Goal: Information Seeking & Learning: Get advice/opinions

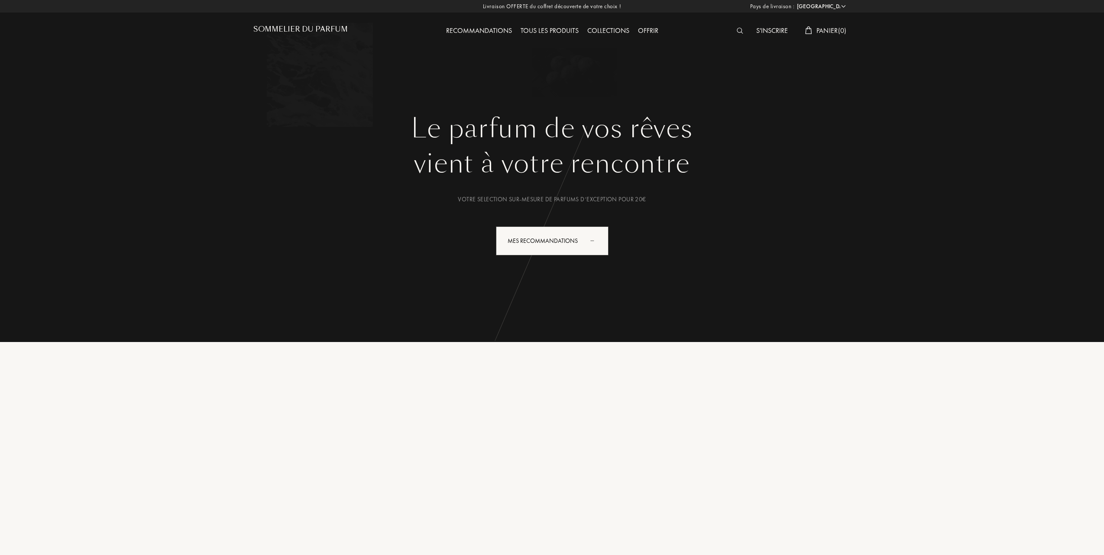
select select "FR"
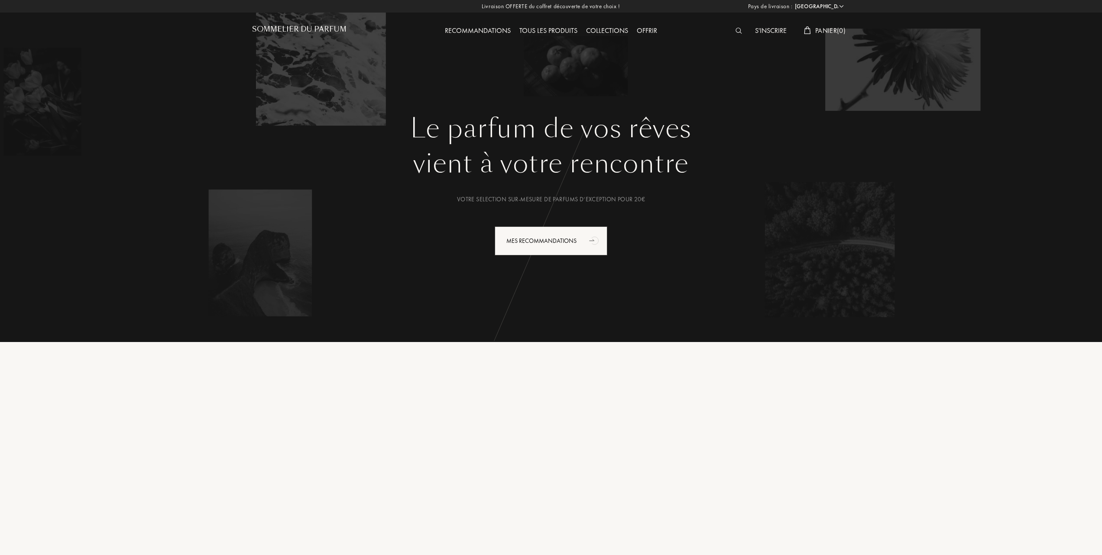
click at [558, 28] on div "Tous les produits" at bounding box center [548, 31] width 67 height 11
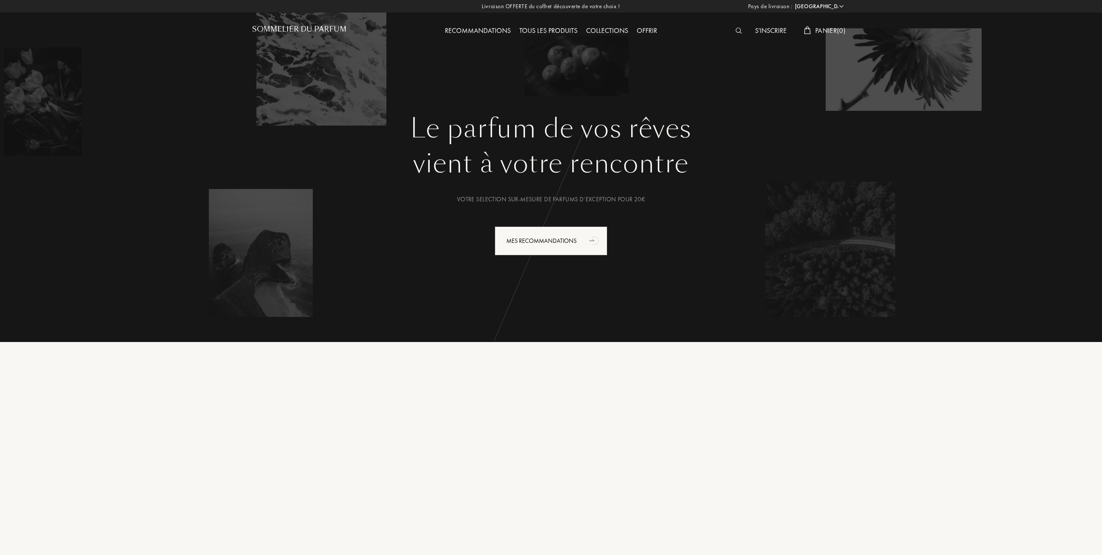
click at [554, 29] on div "Tous les produits" at bounding box center [548, 31] width 67 height 11
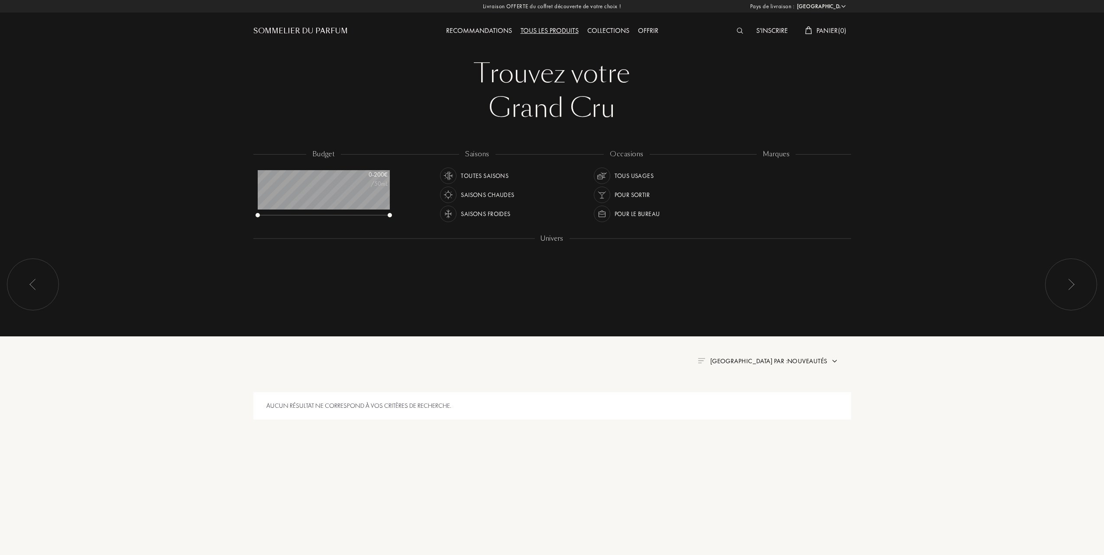
select select "FR"
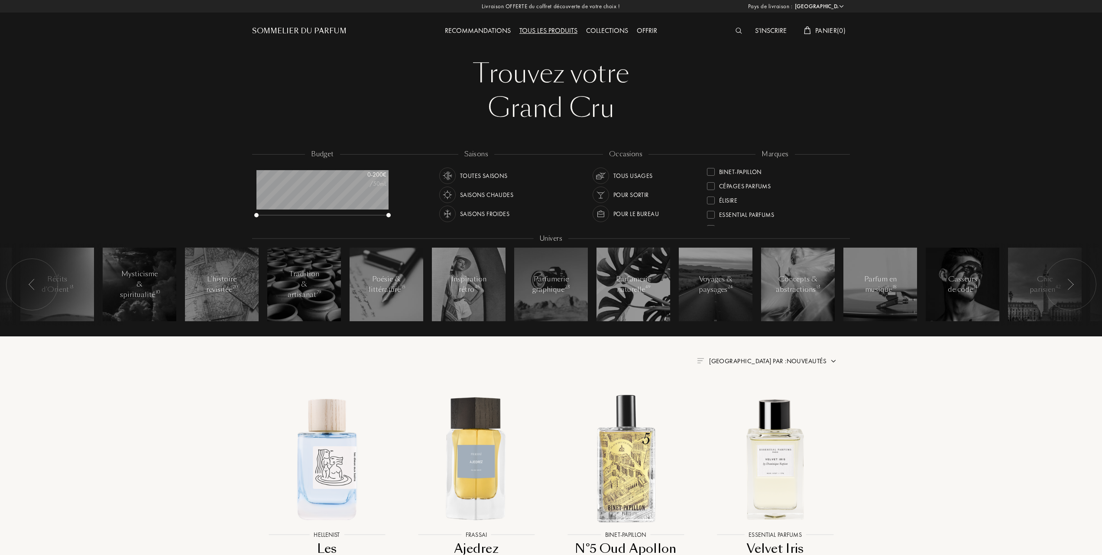
scroll to position [115, 0]
click at [710, 198] on div at bounding box center [711, 200] width 8 height 8
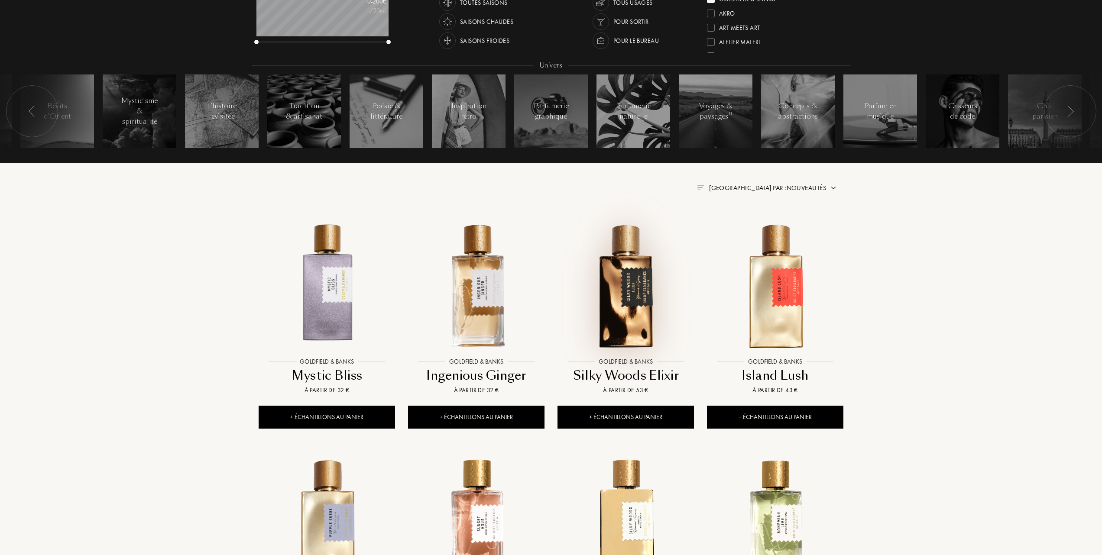
scroll to position [231, 0]
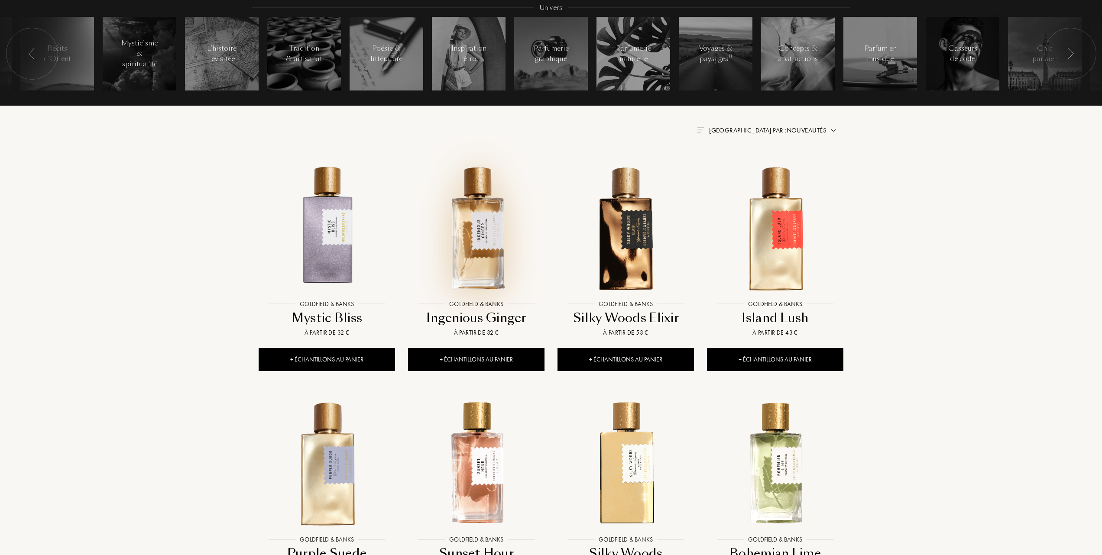
click at [476, 267] on img at bounding box center [476, 227] width 135 height 135
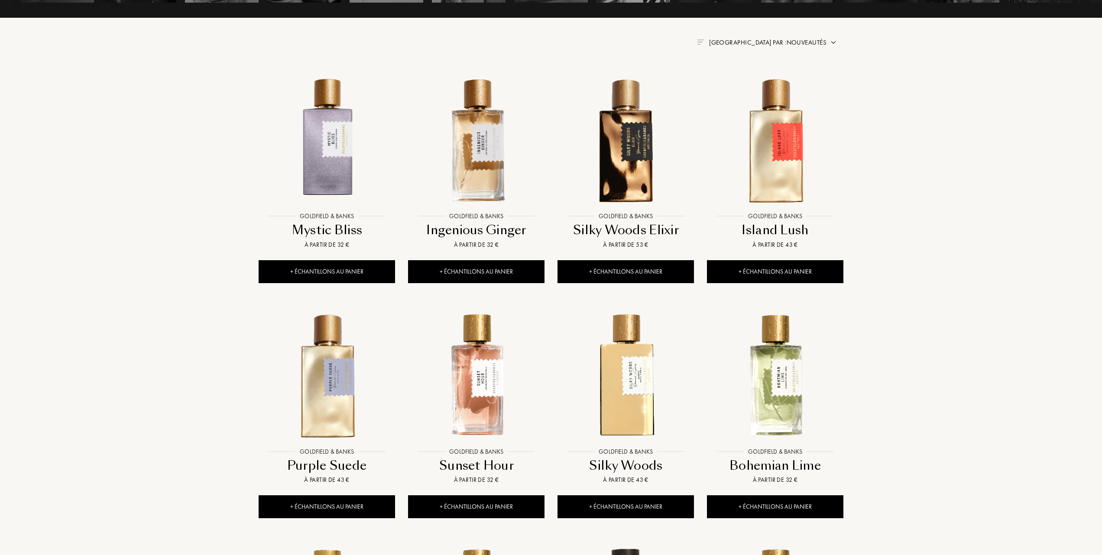
scroll to position [347, 0]
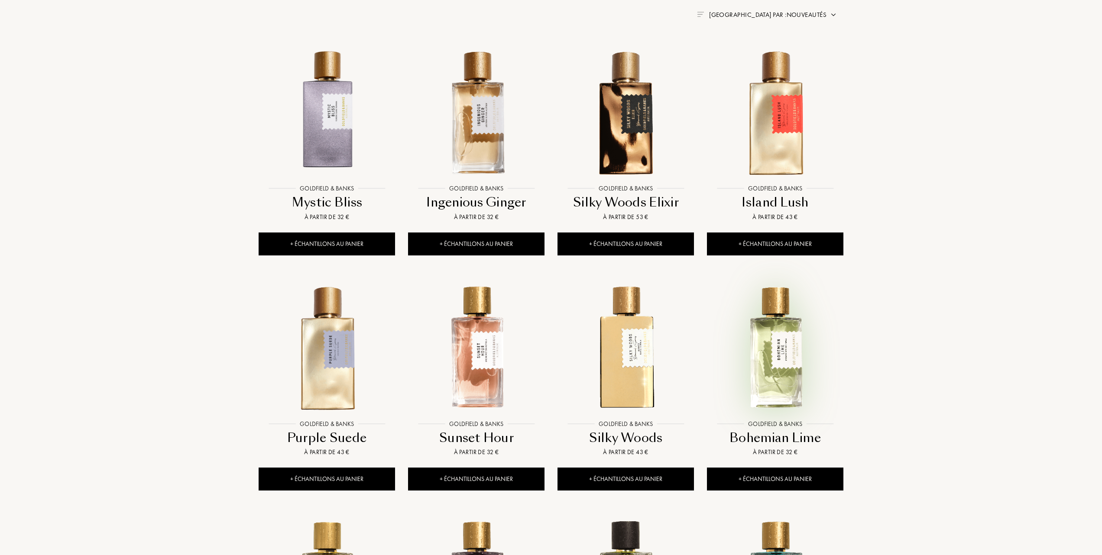
click at [761, 356] on img at bounding box center [775, 347] width 135 height 135
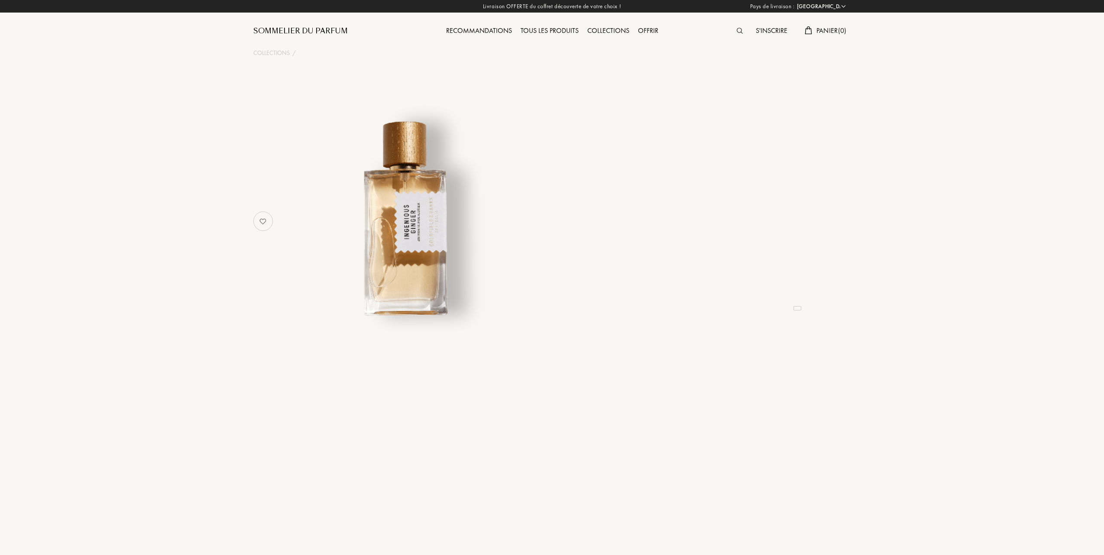
select select "FR"
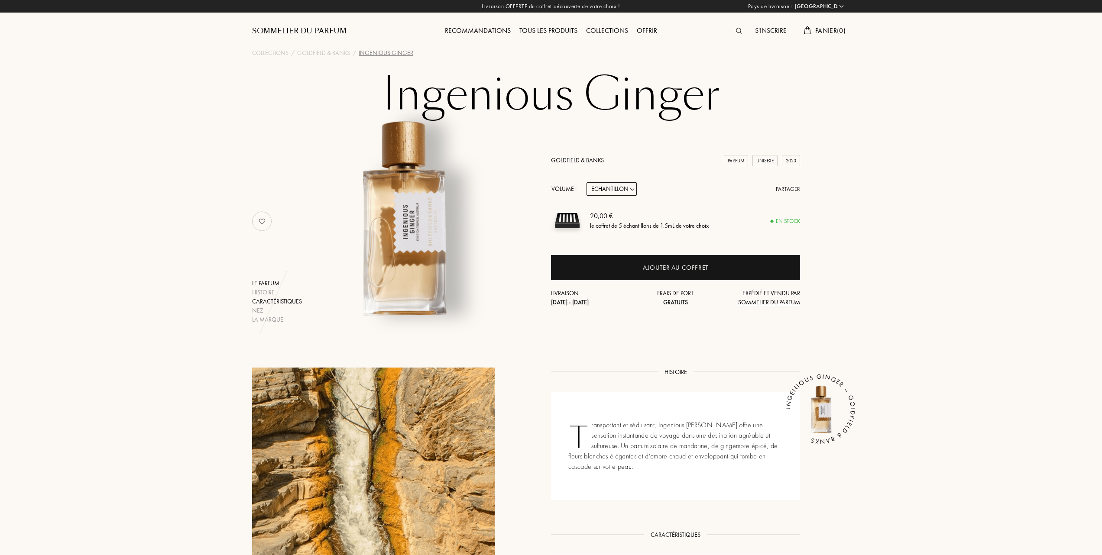
click at [266, 298] on div "Caractéristiques" at bounding box center [277, 301] width 50 height 9
click at [263, 290] on div "Histoire" at bounding box center [277, 292] width 50 height 9
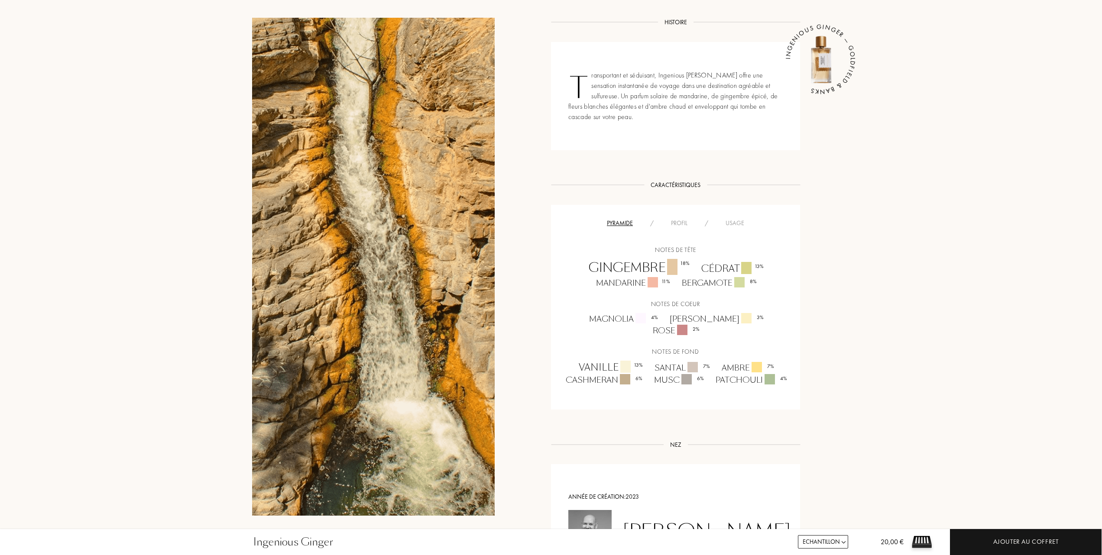
scroll to position [292, 0]
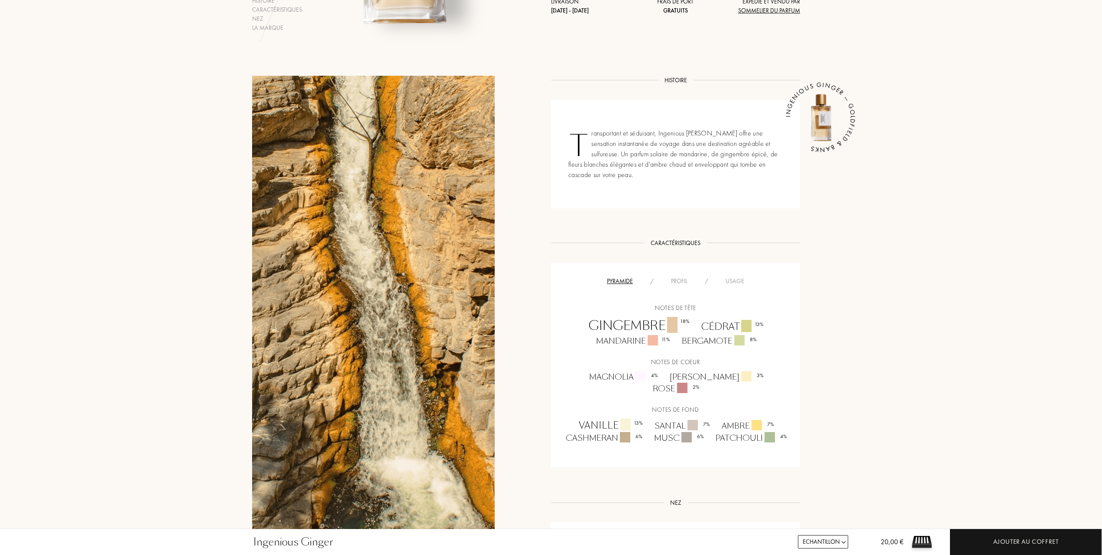
click at [682, 279] on div "Profil" at bounding box center [679, 281] width 34 height 9
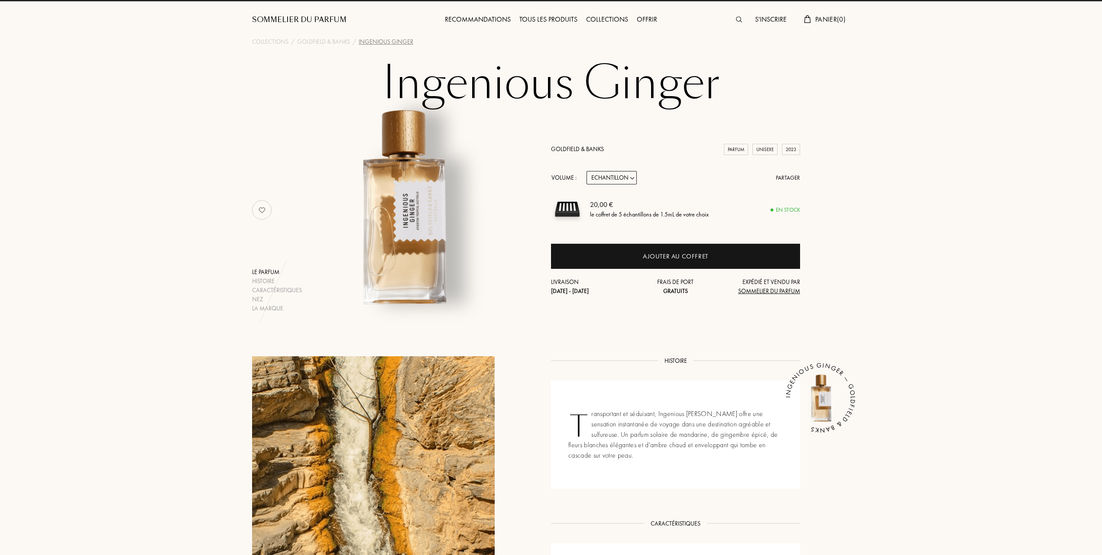
scroll to position [3, 0]
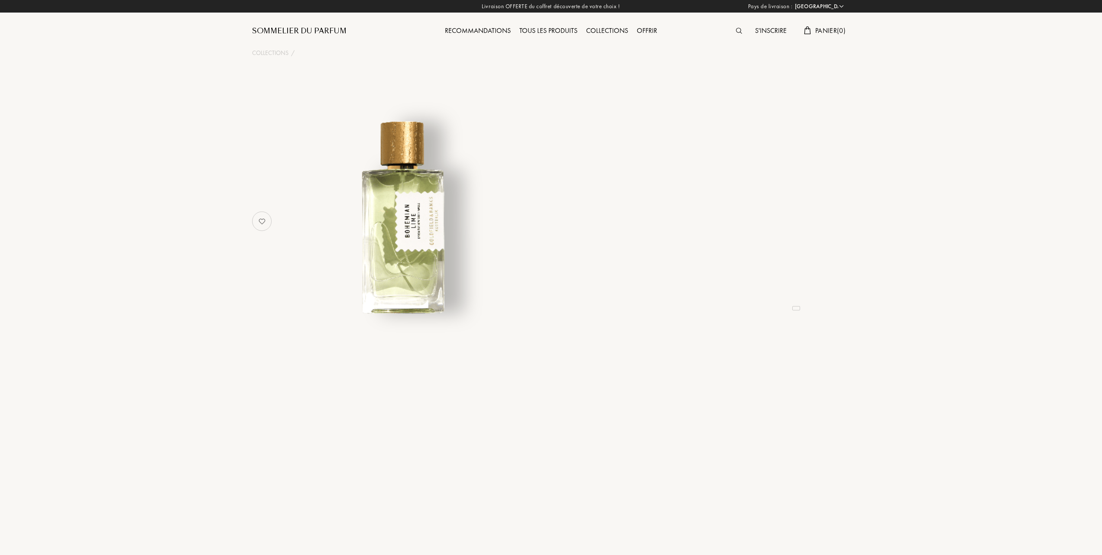
select select "FR"
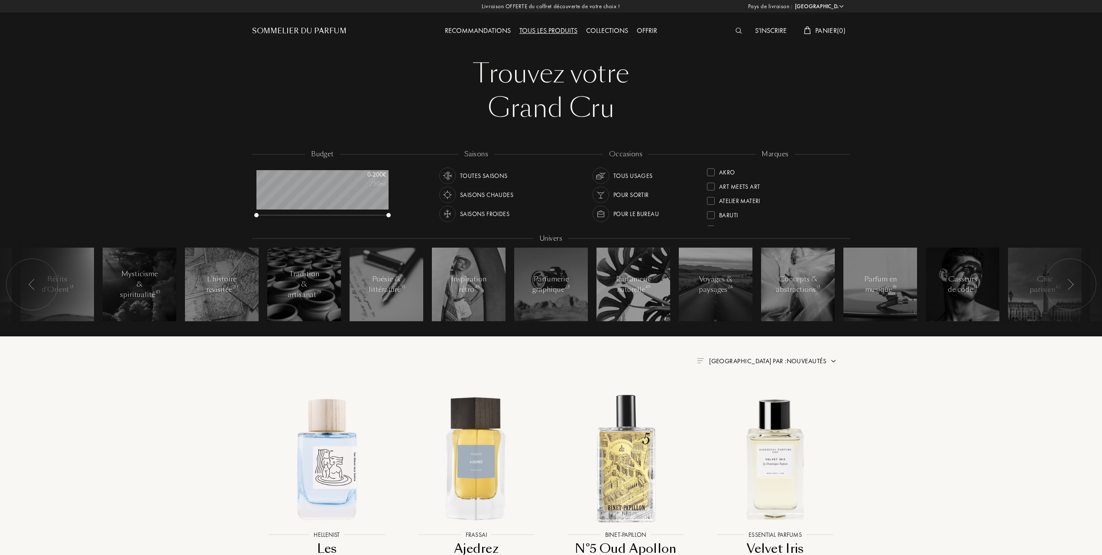
select select "FR"
click at [713, 169] on div at bounding box center [711, 173] width 8 height 8
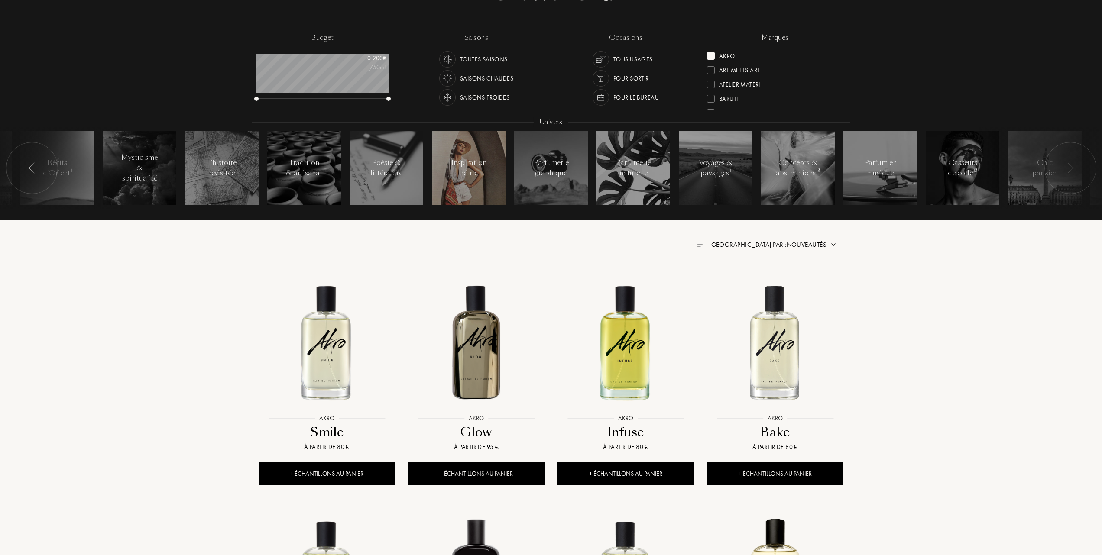
scroll to position [173, 0]
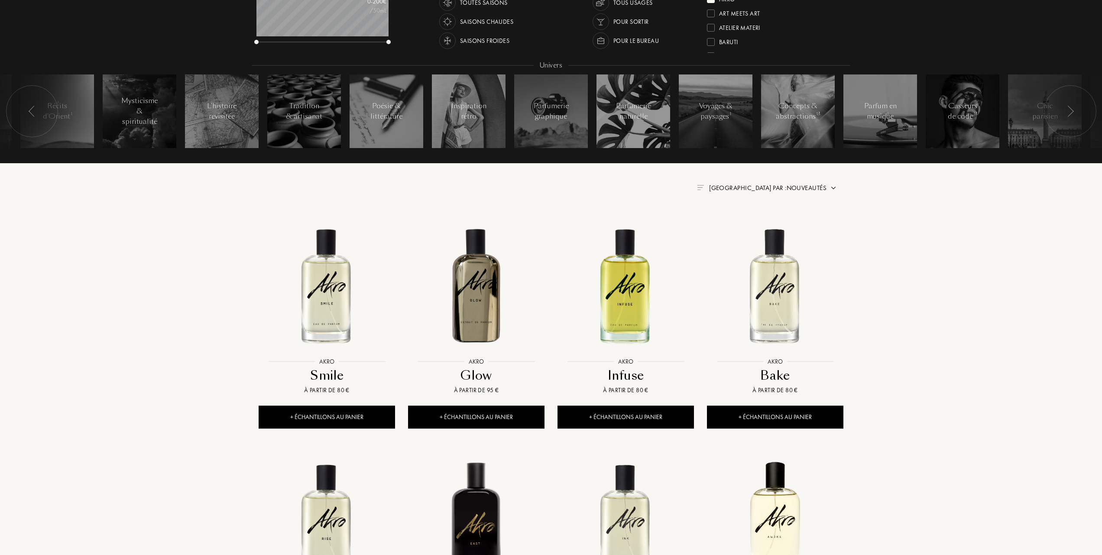
click at [800, 187] on span "Trier par : Nouveautés" at bounding box center [767, 188] width 117 height 9
click at [777, 218] on div "Meilleurs ventes" at bounding box center [773, 213] width 40 height 10
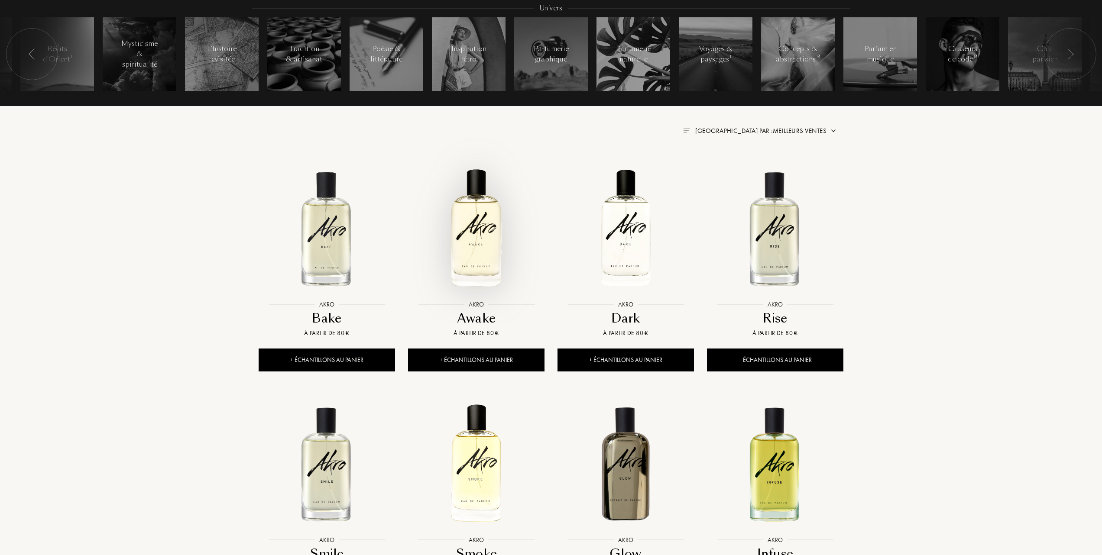
scroll to position [231, 0]
click at [332, 269] on img at bounding box center [326, 227] width 135 height 135
click at [476, 221] on img at bounding box center [476, 227] width 135 height 135
click at [624, 230] on img at bounding box center [625, 227] width 135 height 135
click at [770, 226] on img at bounding box center [775, 227] width 135 height 135
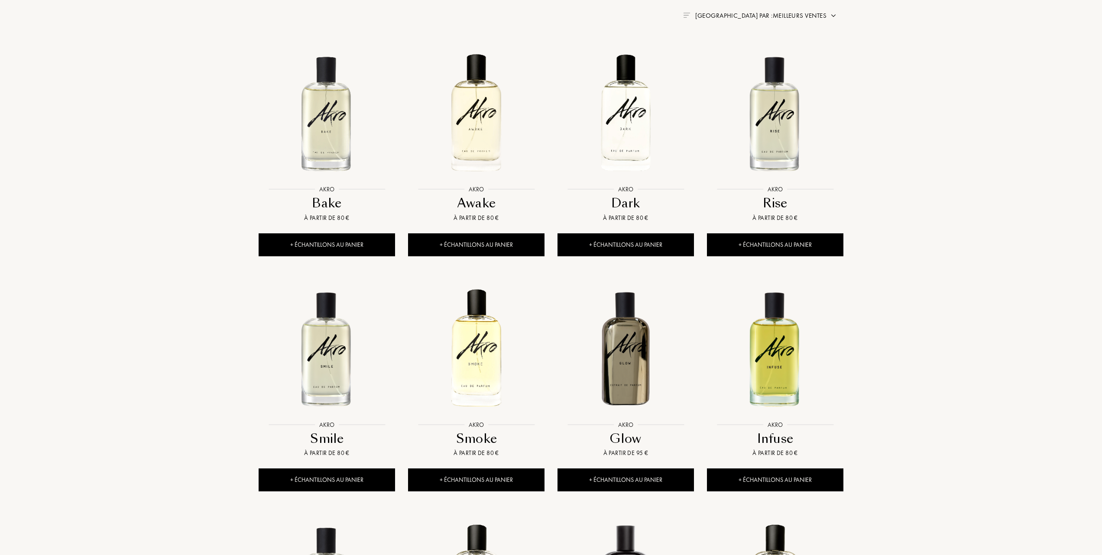
scroll to position [347, 0]
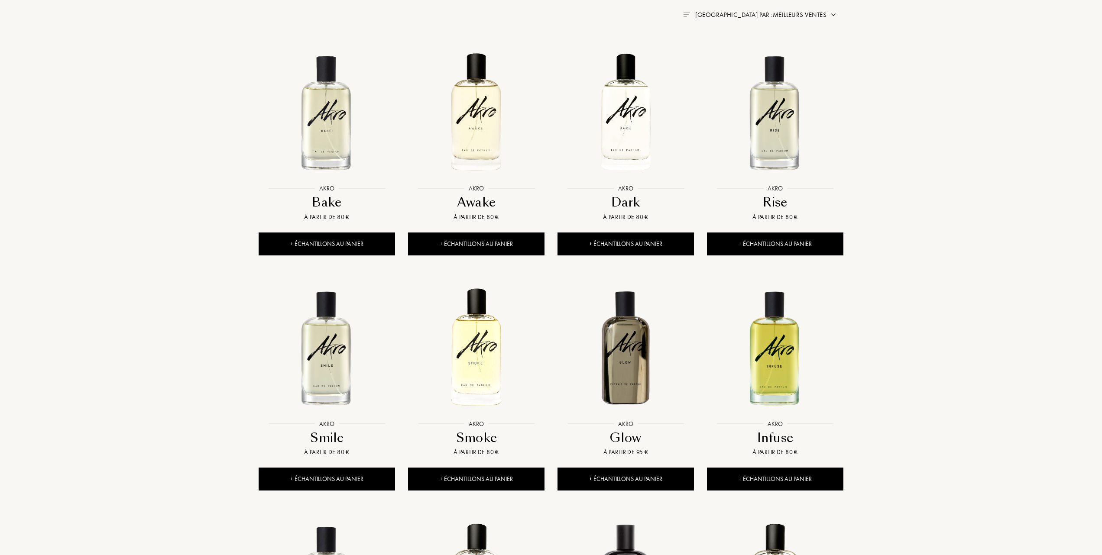
click at [331, 375] on img at bounding box center [326, 347] width 135 height 135
click at [473, 364] on img at bounding box center [476, 347] width 135 height 135
click at [631, 342] on img at bounding box center [625, 347] width 135 height 135
click at [764, 361] on img at bounding box center [775, 347] width 135 height 135
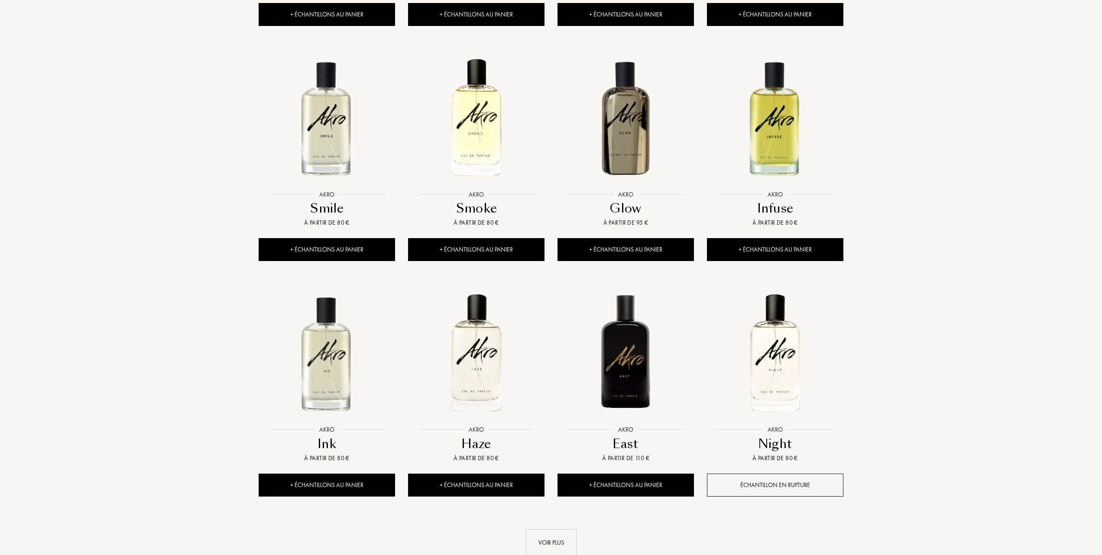
scroll to position [577, 0]
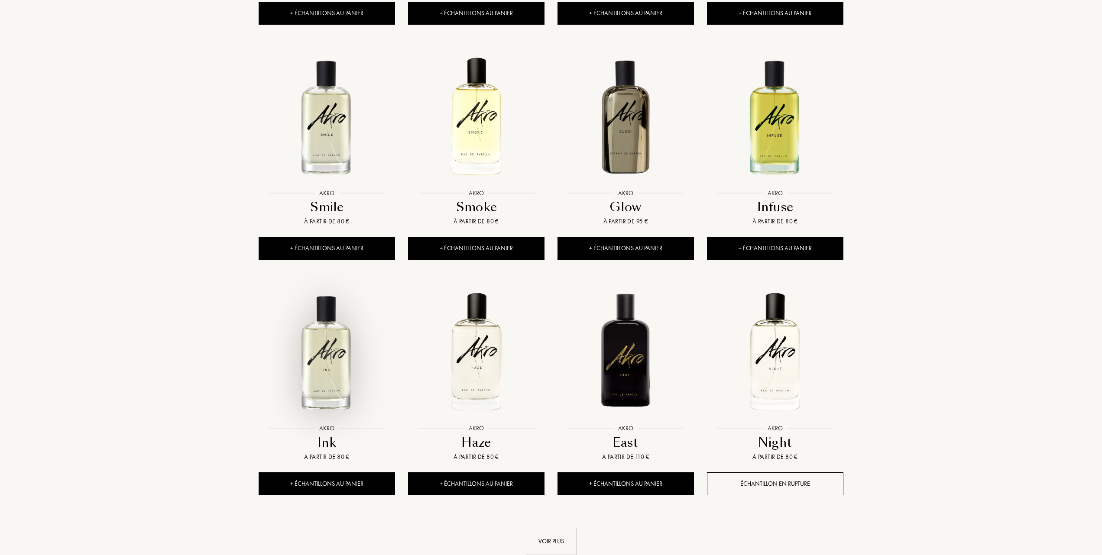
click at [330, 338] on img at bounding box center [326, 352] width 135 height 135
click at [483, 365] on img at bounding box center [476, 352] width 135 height 135
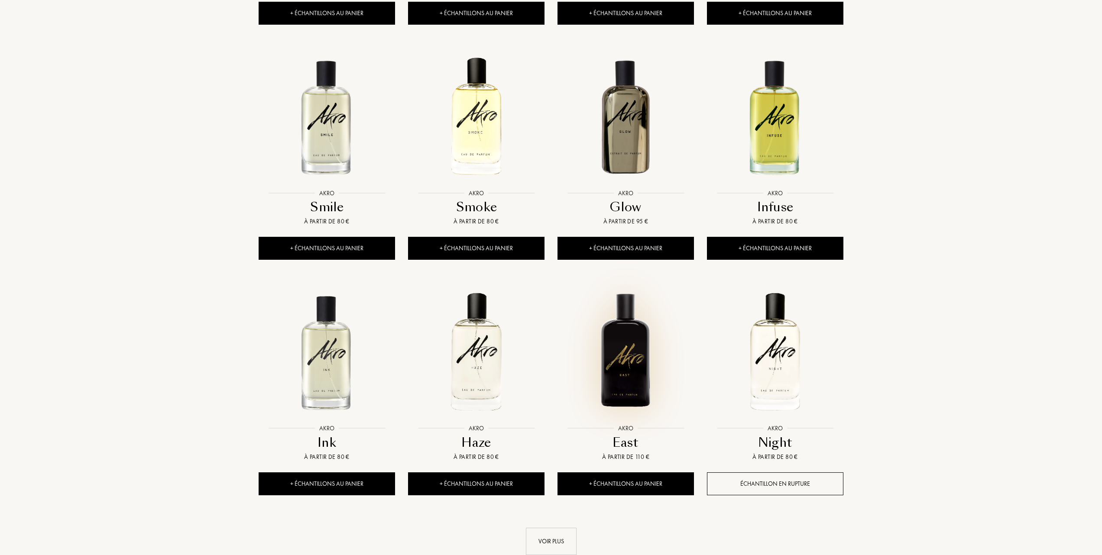
click at [624, 376] on img at bounding box center [625, 352] width 135 height 135
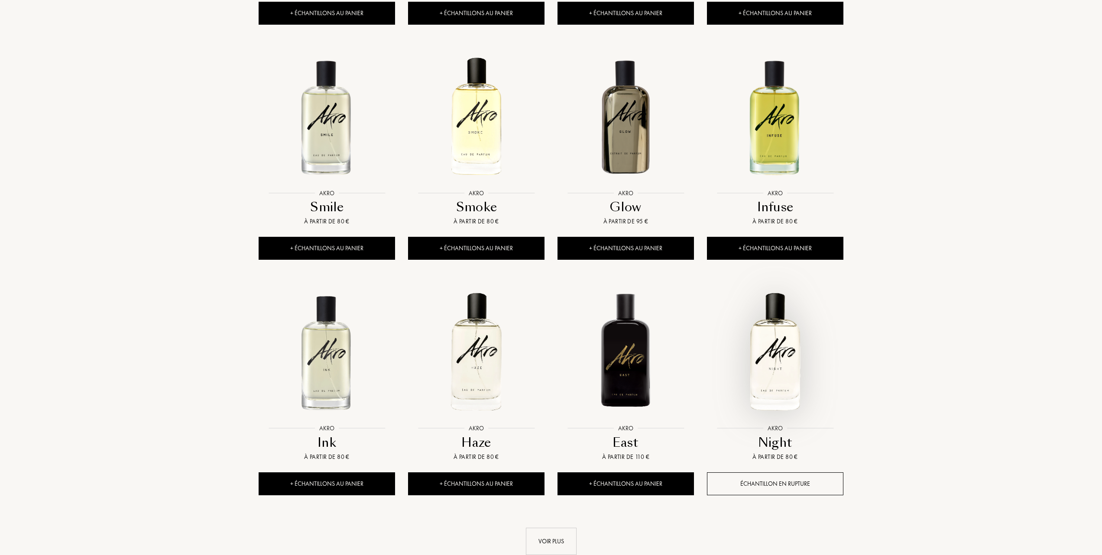
click at [786, 366] on img at bounding box center [775, 352] width 135 height 135
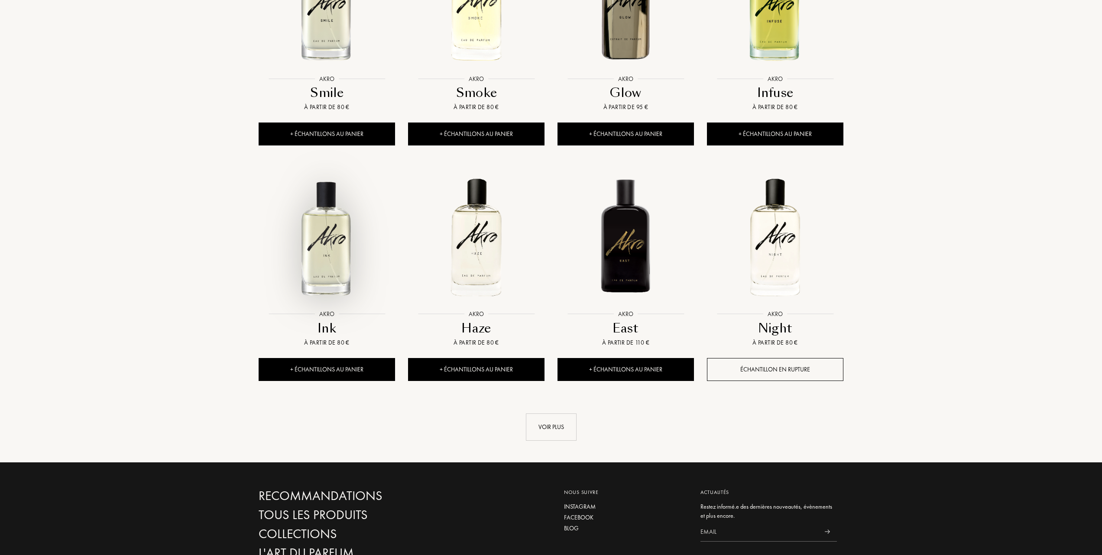
scroll to position [693, 0]
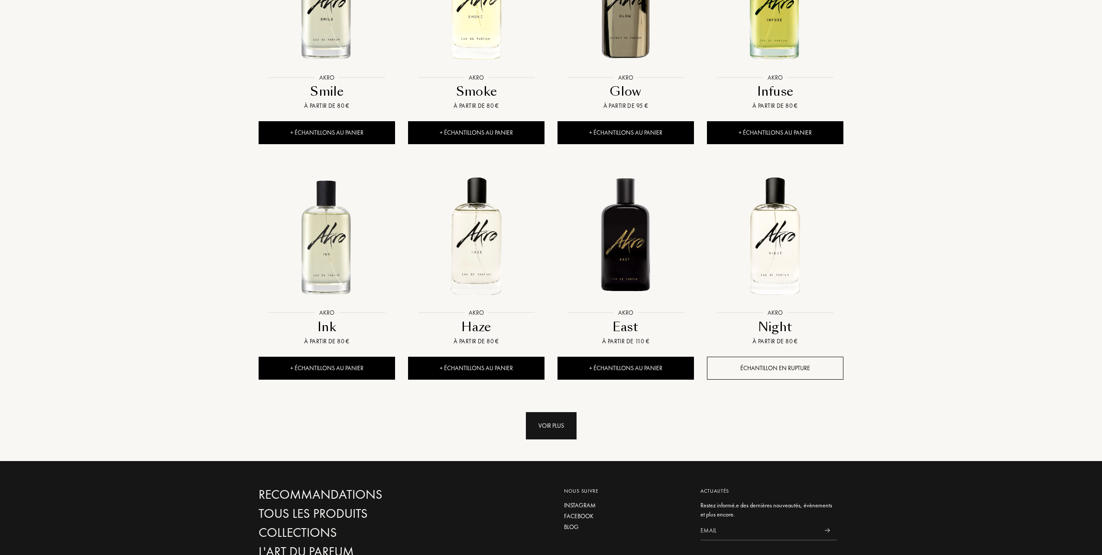
click at [565, 425] on div "Voir plus" at bounding box center [551, 425] width 51 height 27
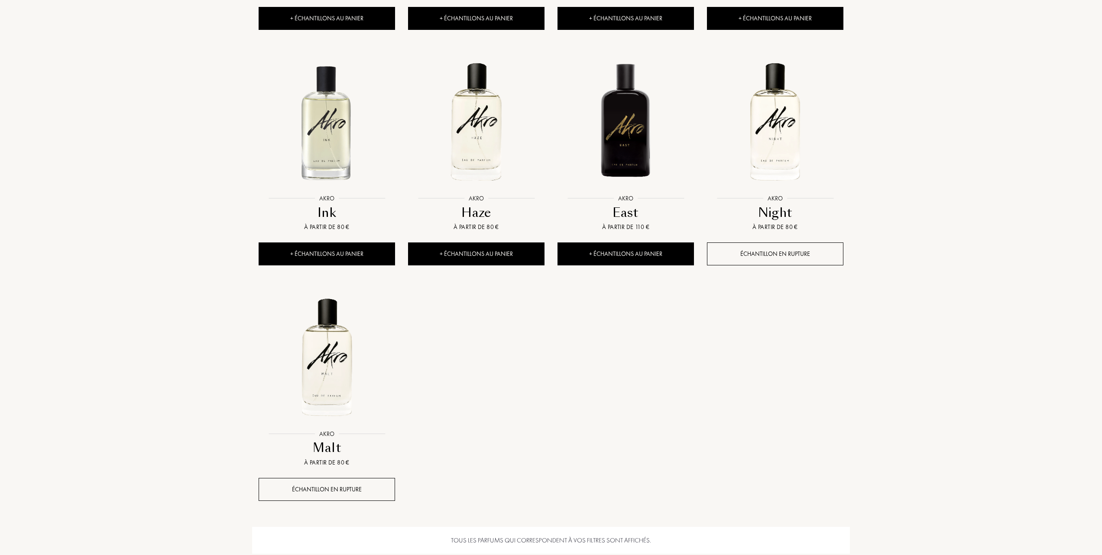
scroll to position [808, 0]
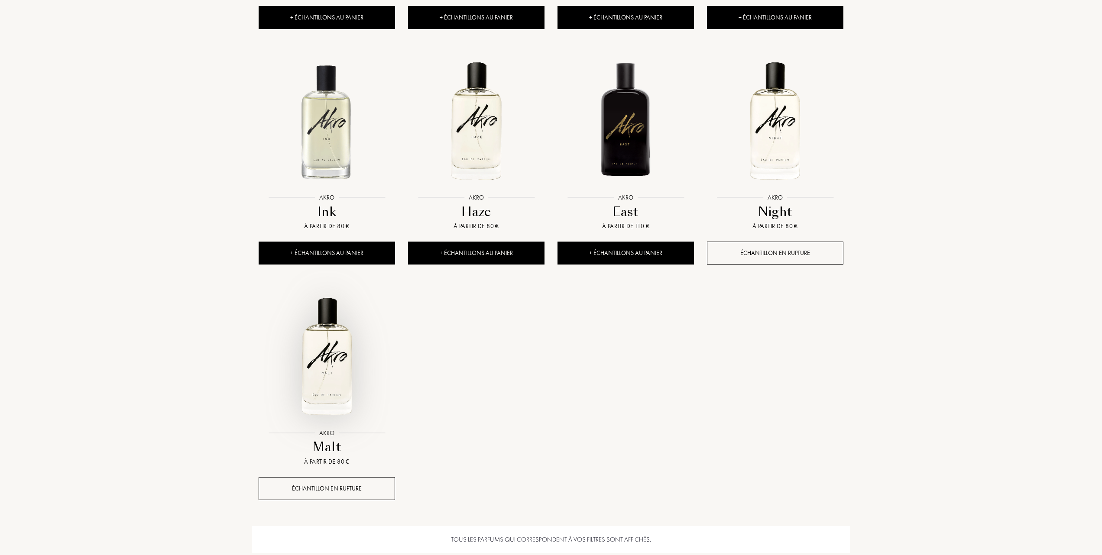
click at [330, 379] on img at bounding box center [326, 356] width 135 height 135
click at [321, 388] on img at bounding box center [326, 356] width 135 height 135
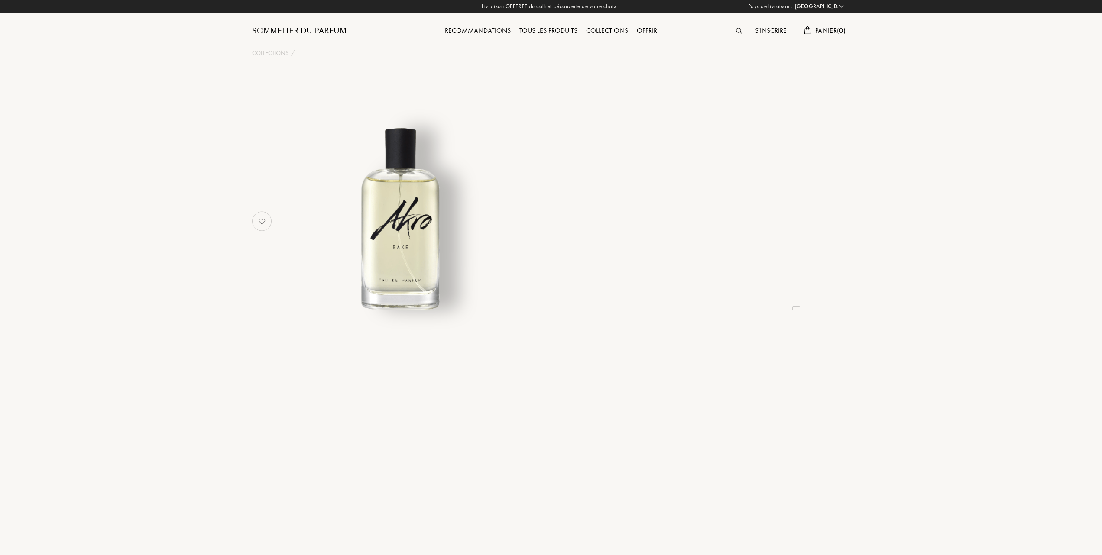
select select "FR"
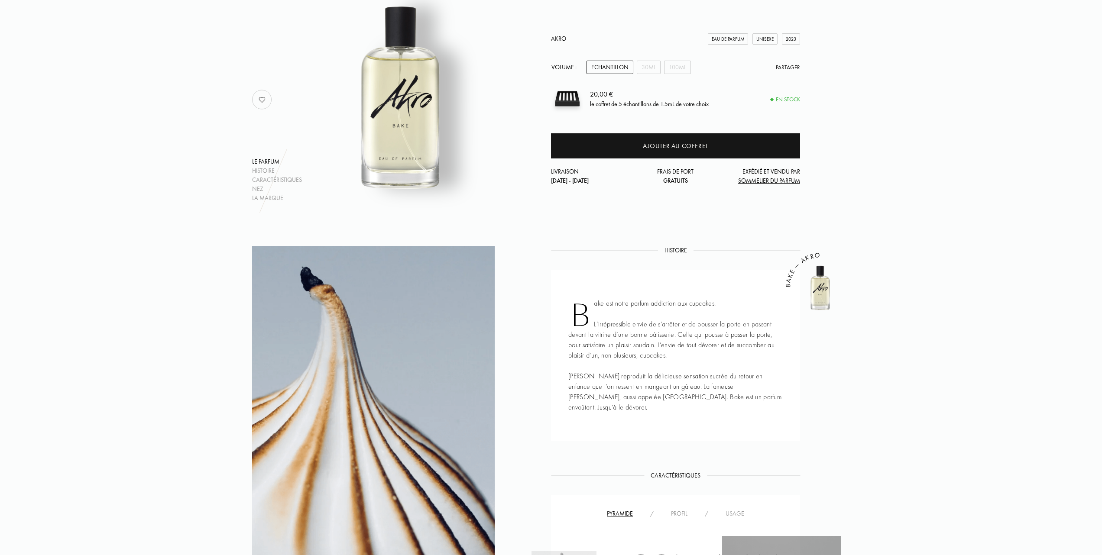
scroll to position [115, 0]
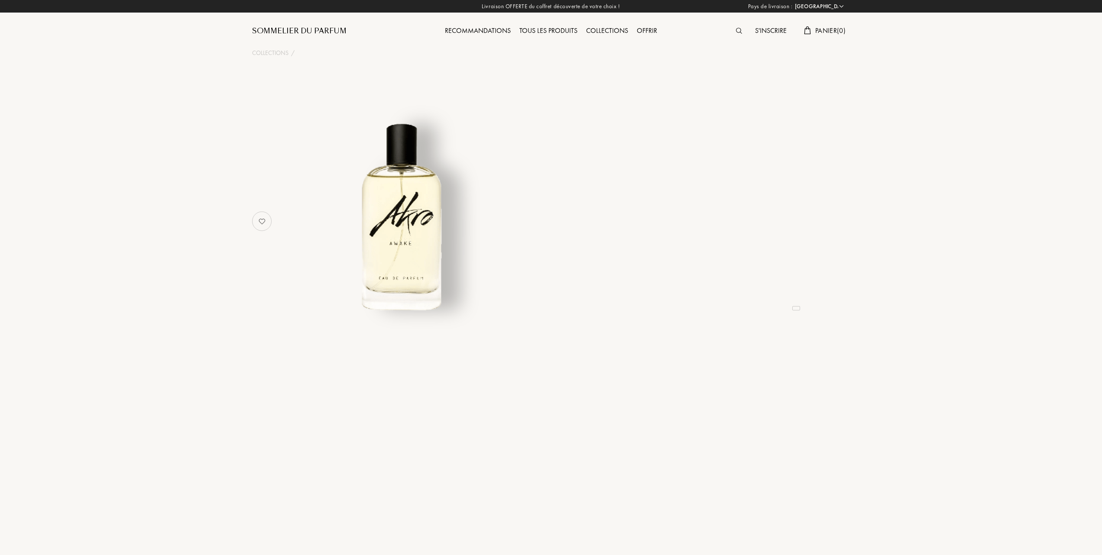
select select "FR"
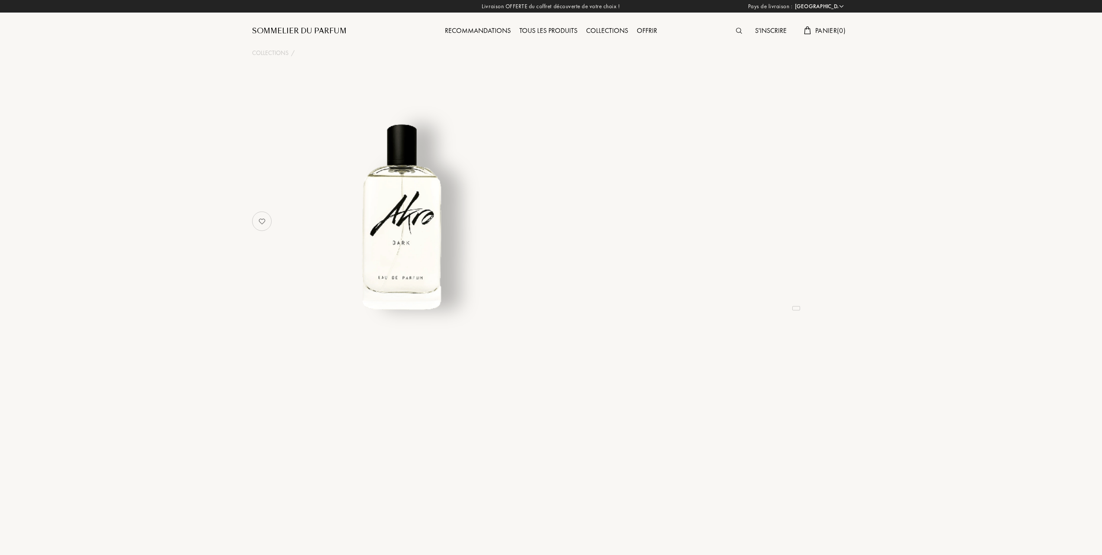
select select "FR"
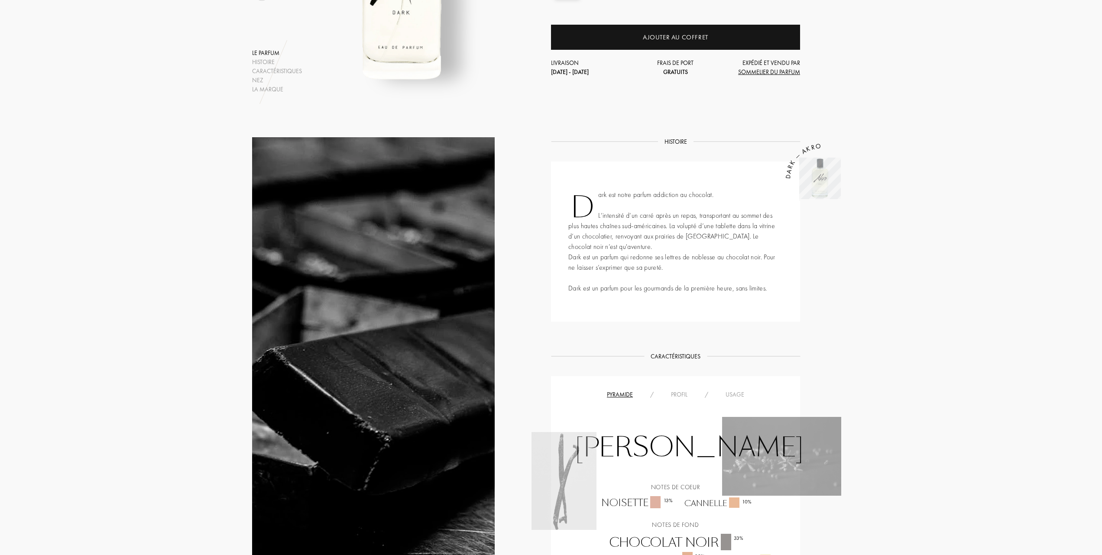
scroll to position [231, 0]
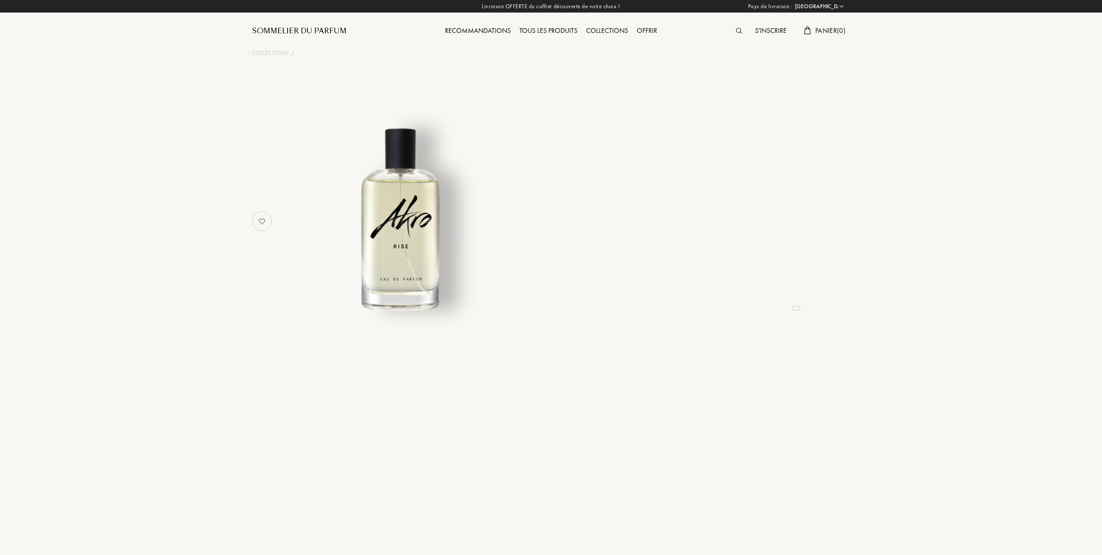
select select "FR"
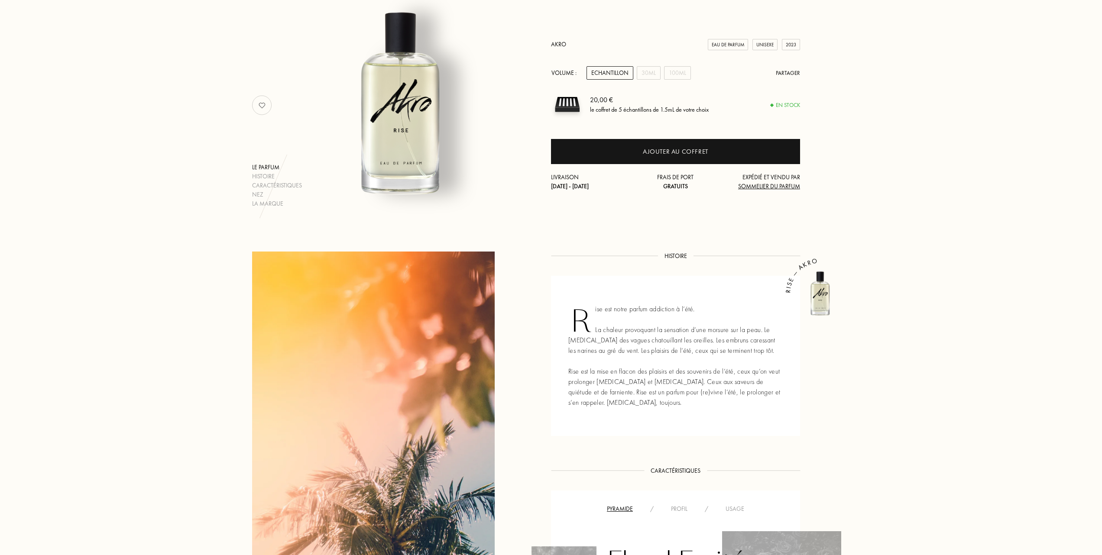
scroll to position [115, 0]
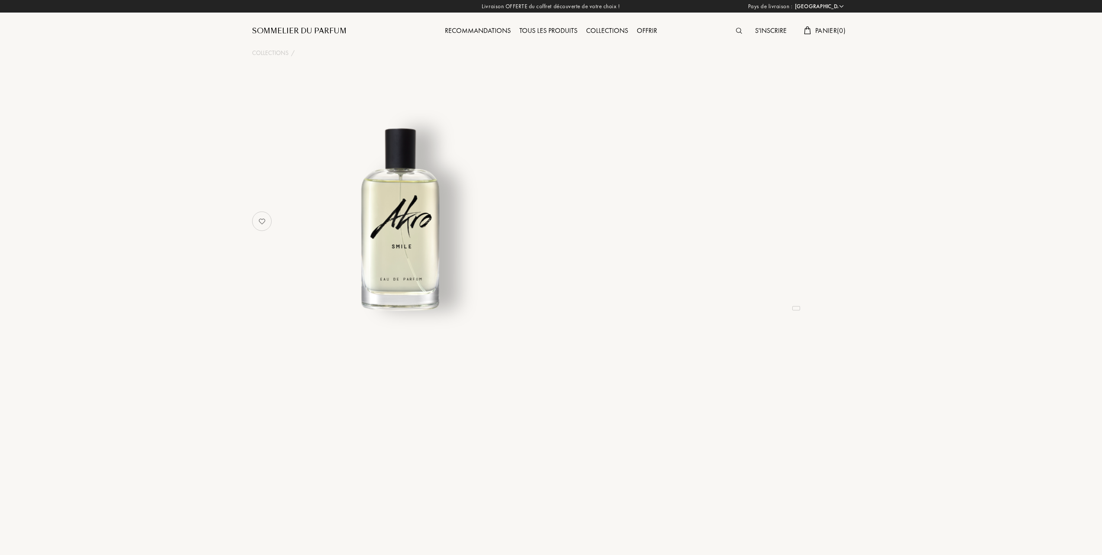
select select "FR"
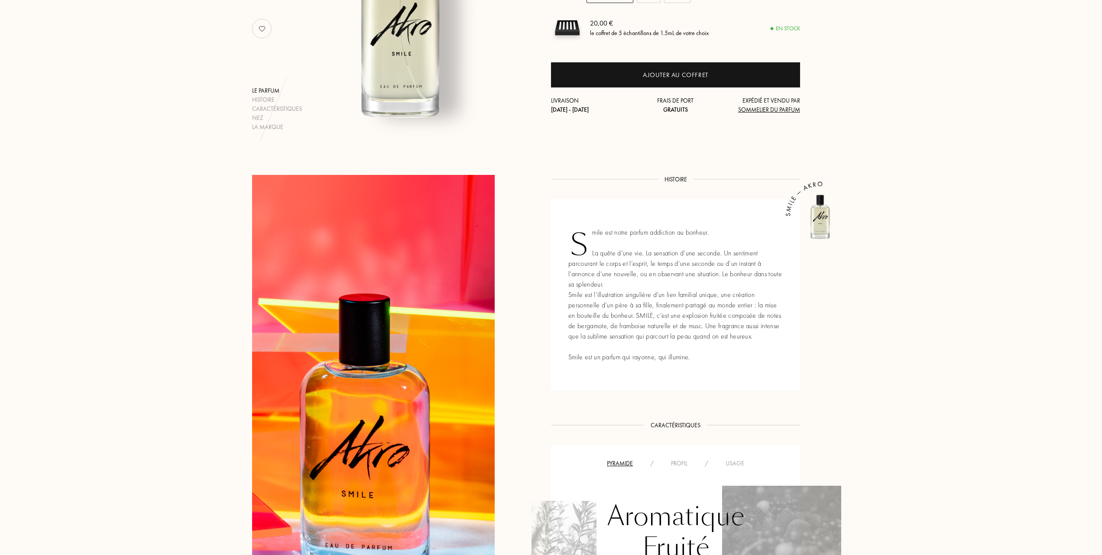
scroll to position [173, 0]
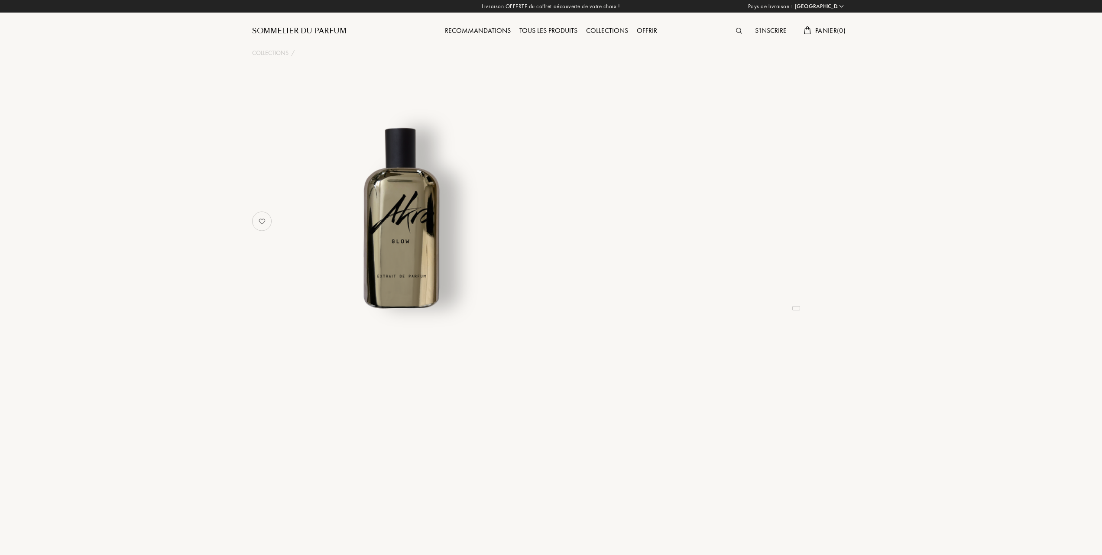
select select "FR"
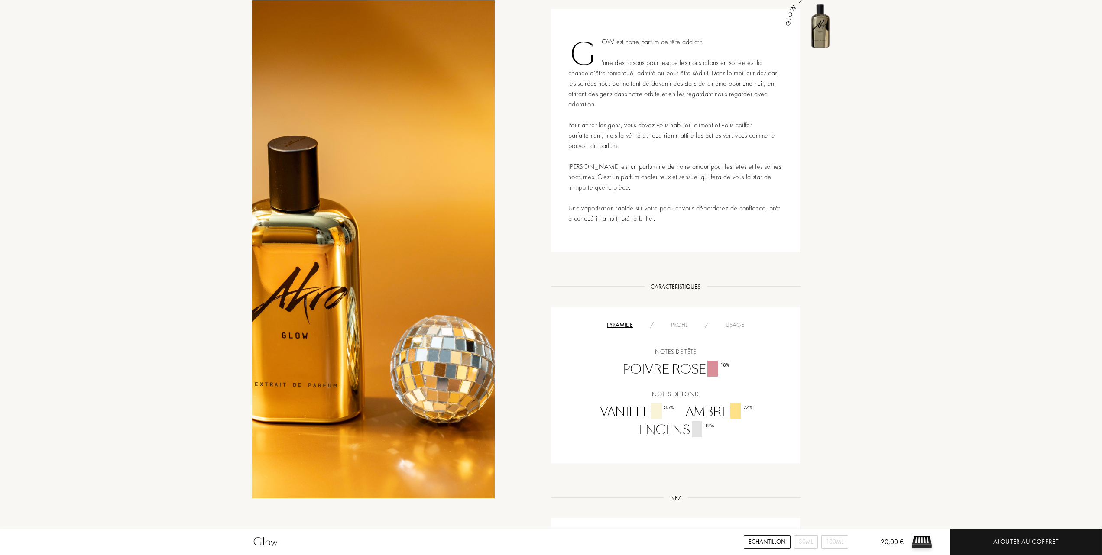
scroll to position [231, 0]
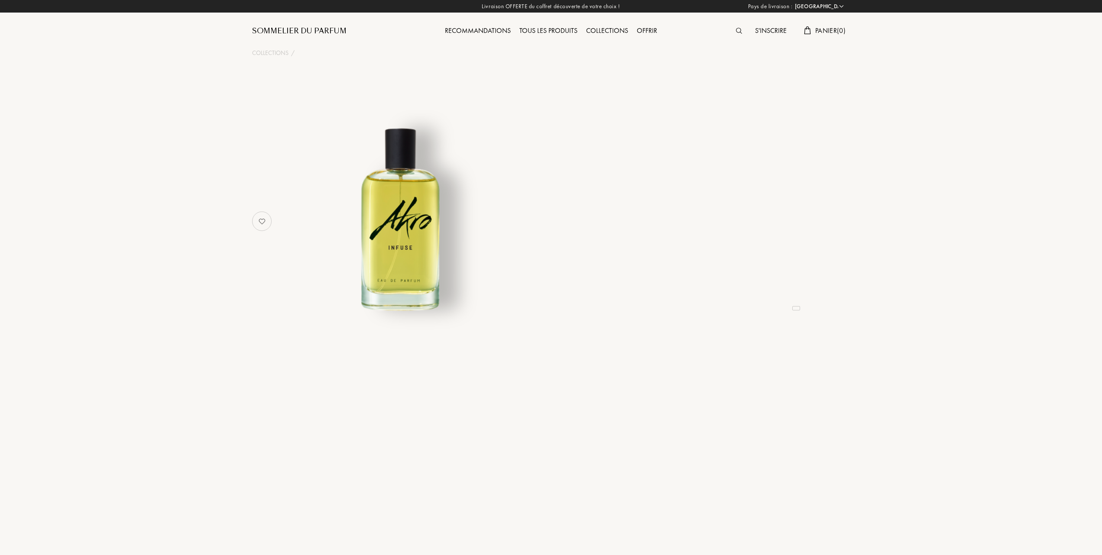
select select "FR"
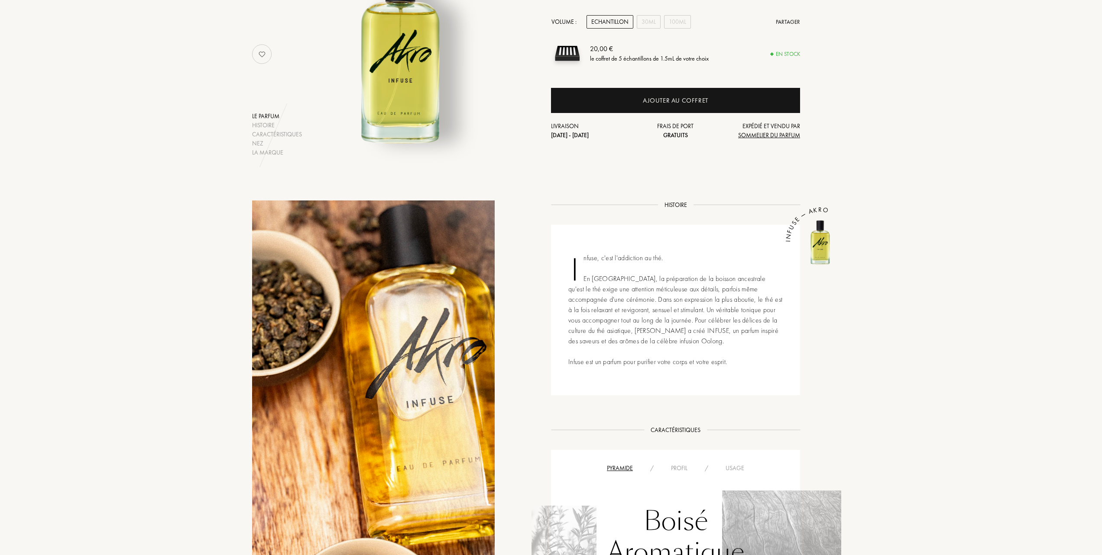
scroll to position [115, 0]
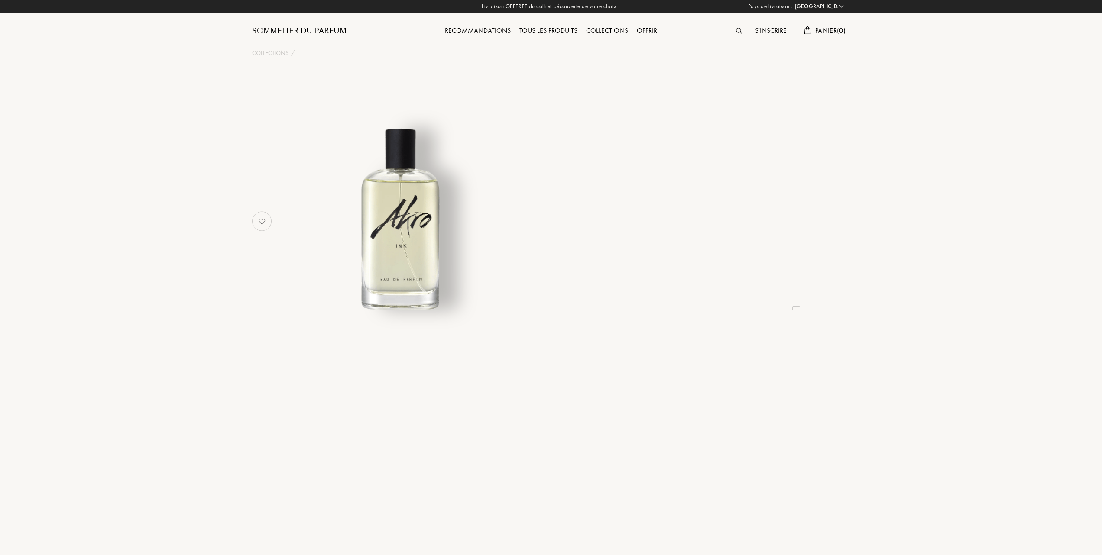
select select "FR"
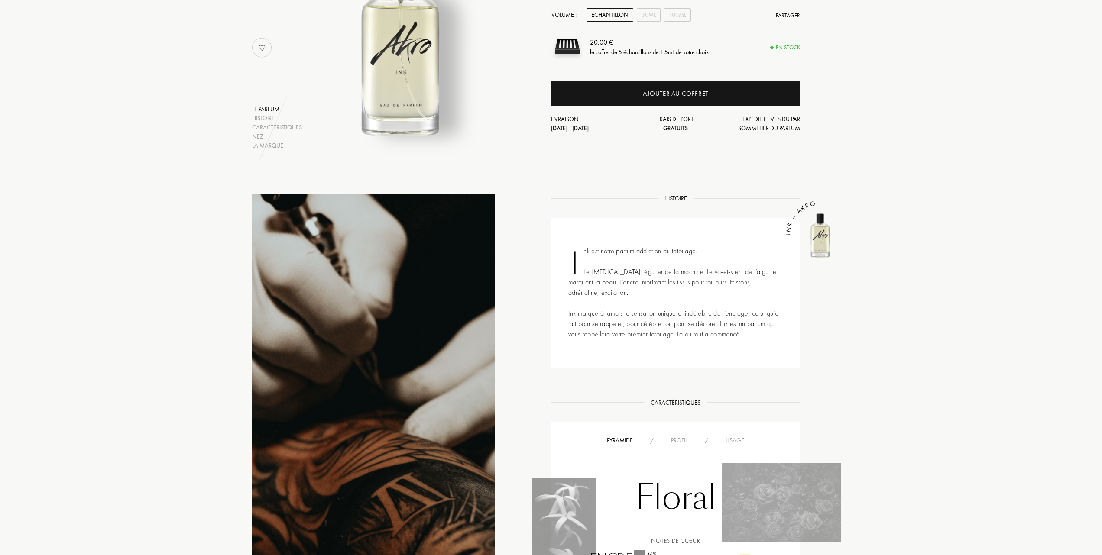
scroll to position [173, 0]
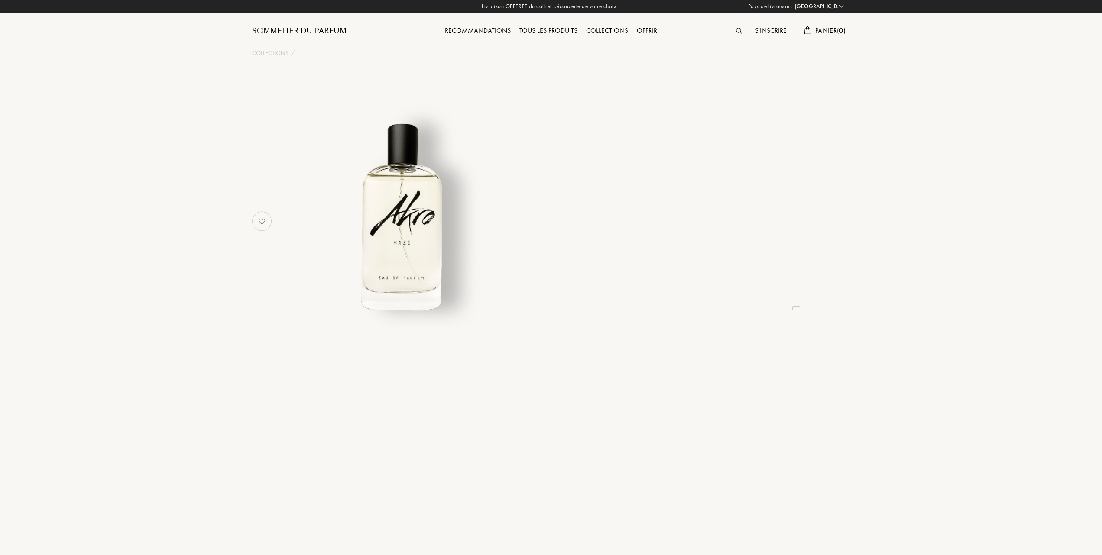
select select "FR"
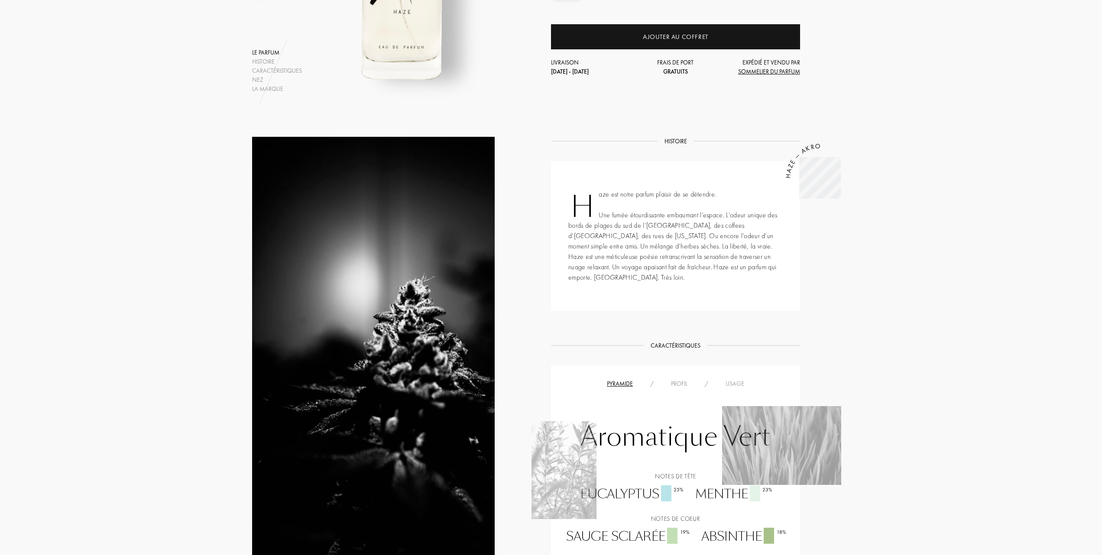
scroll to position [115, 0]
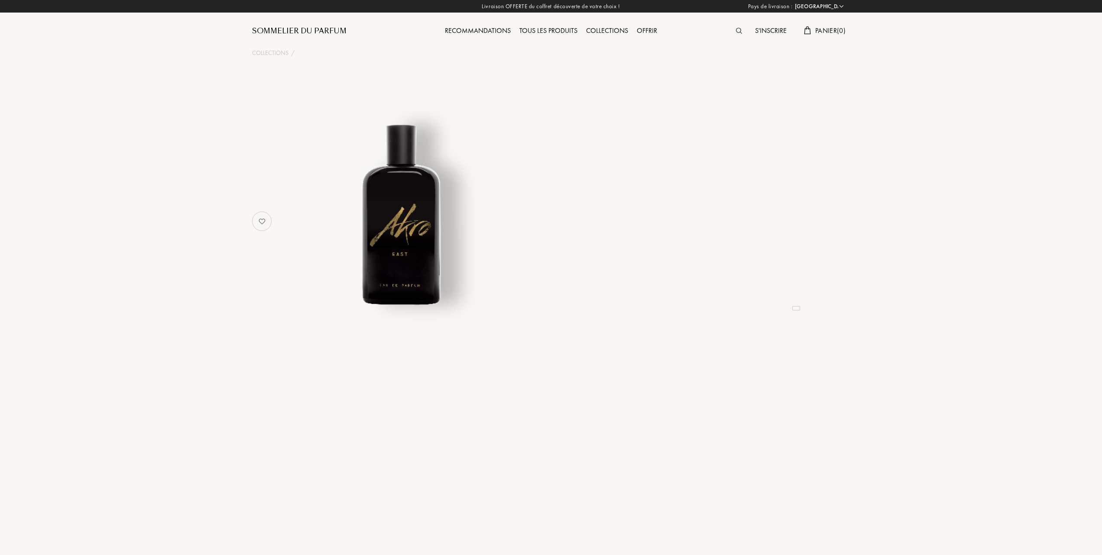
select select "FR"
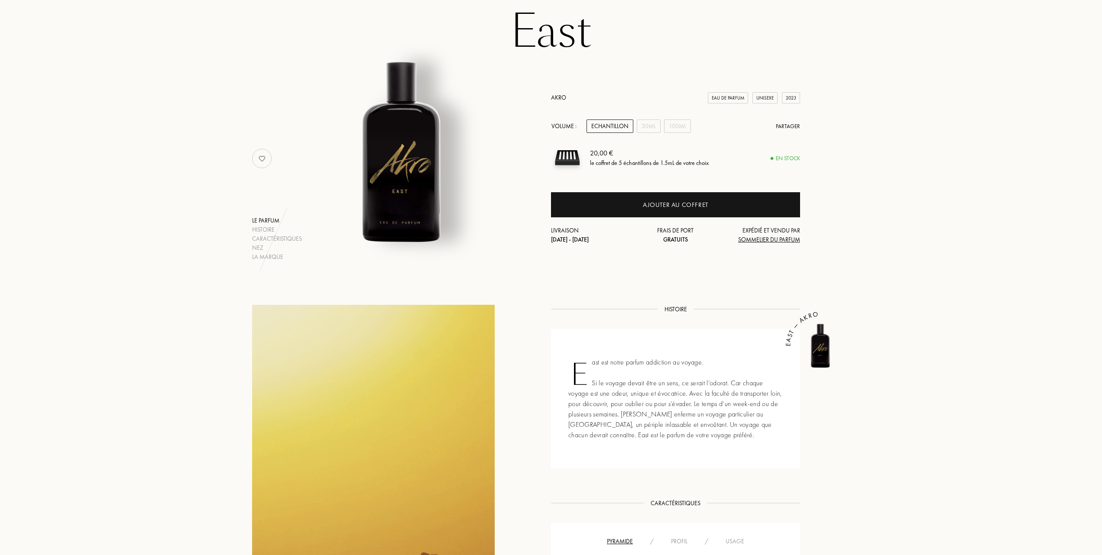
scroll to position [58, 0]
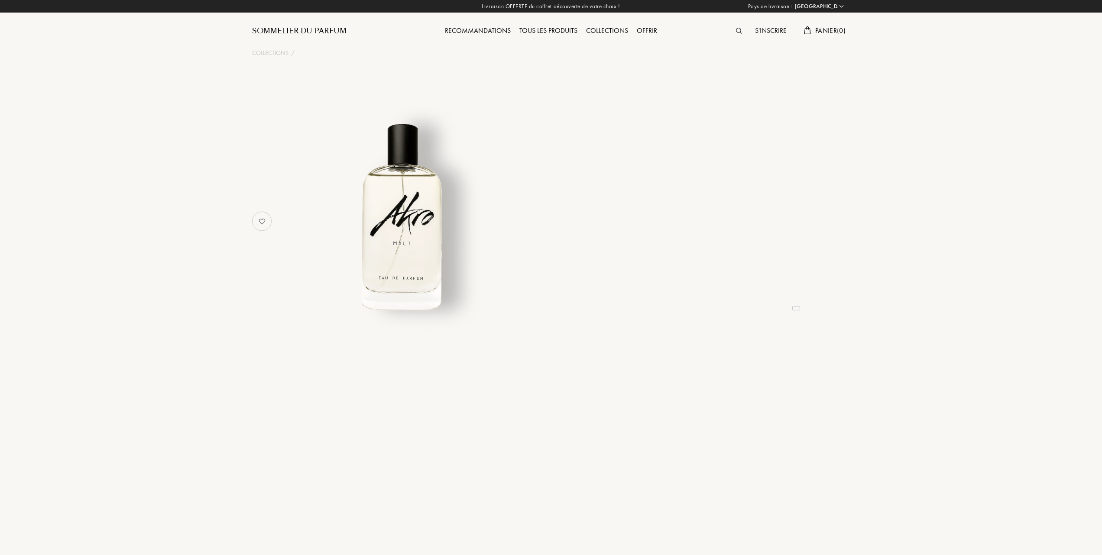
select select "FR"
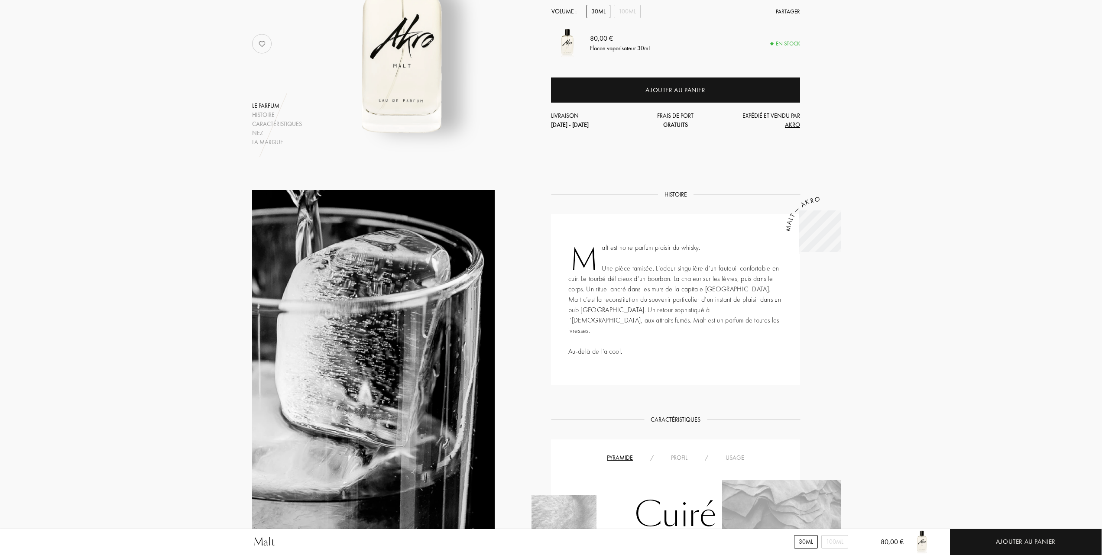
scroll to position [173, 0]
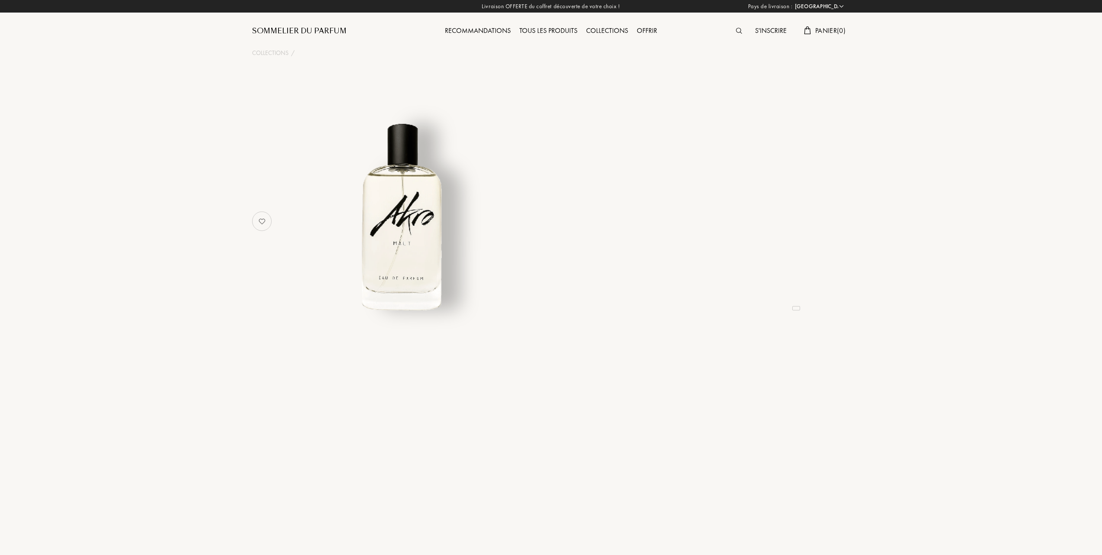
select select "FR"
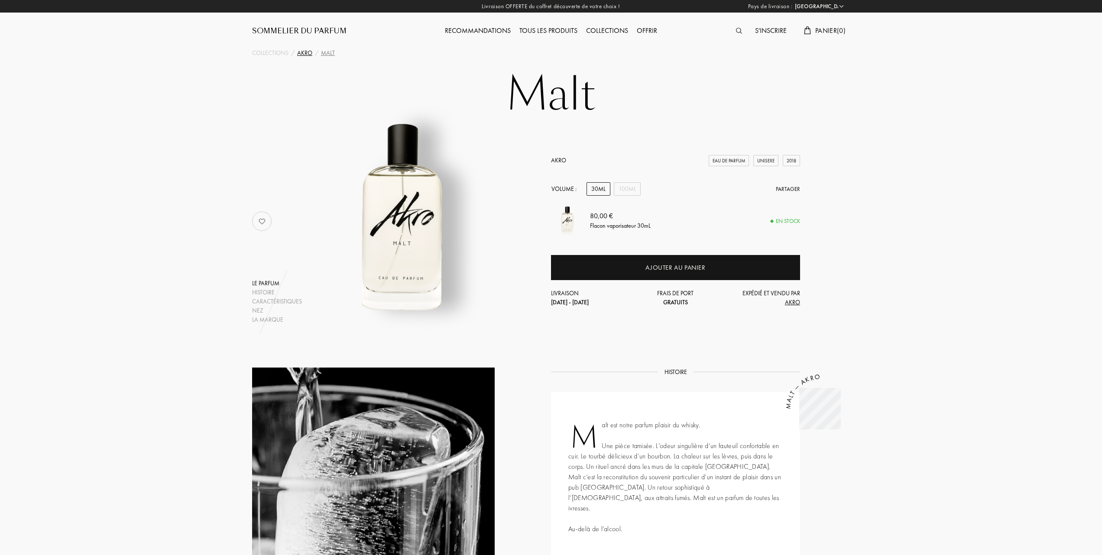
click at [302, 51] on div "Akro" at bounding box center [304, 53] width 15 height 9
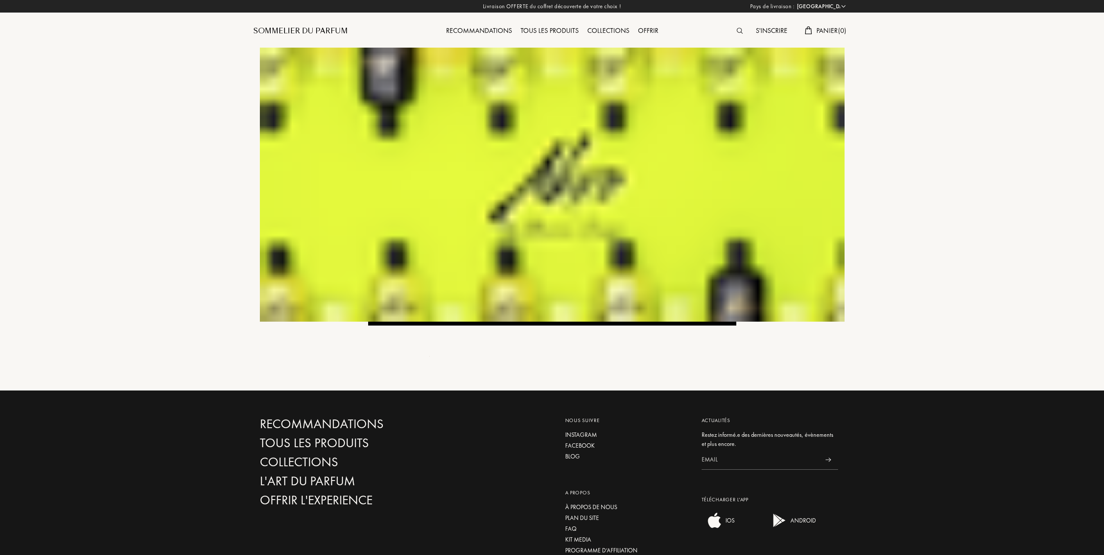
select select "FR"
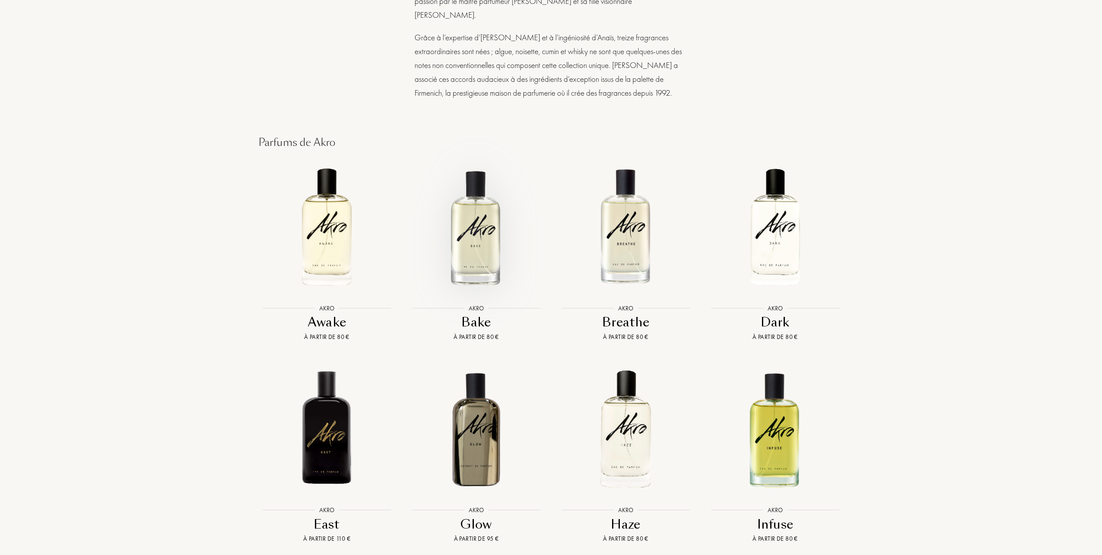
scroll to position [635, 0]
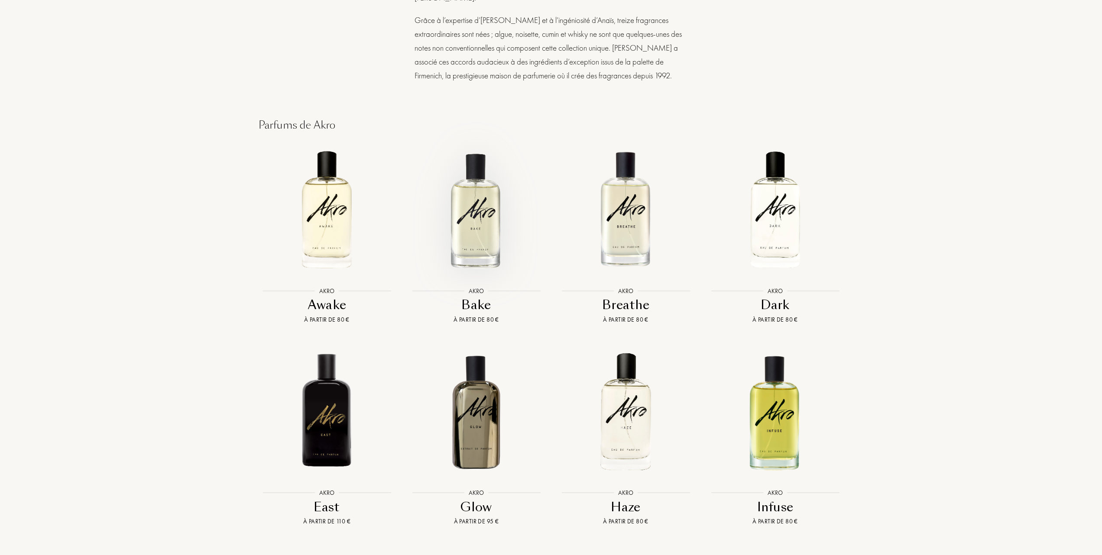
click at [477, 218] on img at bounding box center [476, 210] width 135 height 135
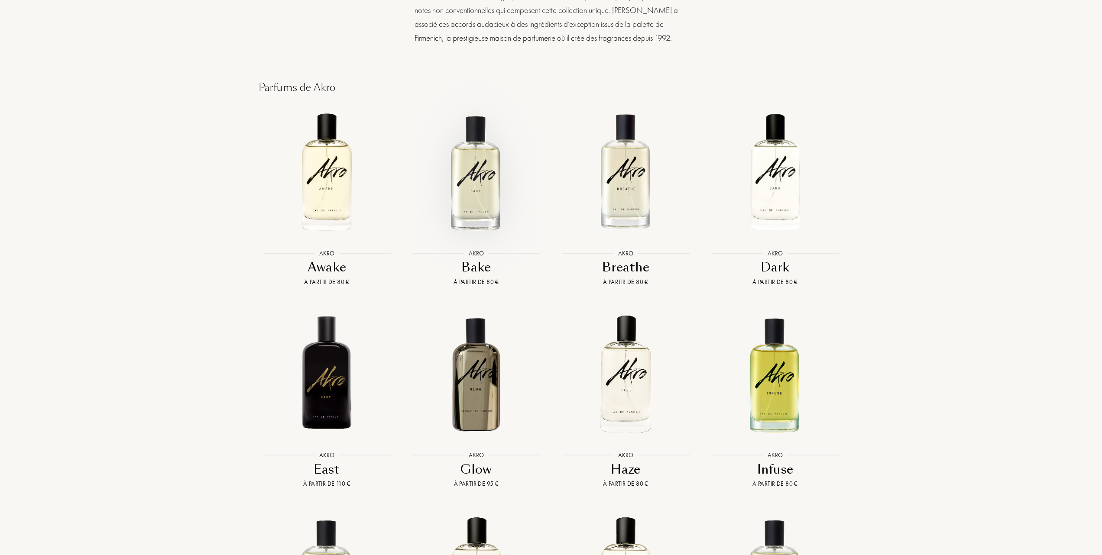
scroll to position [693, 0]
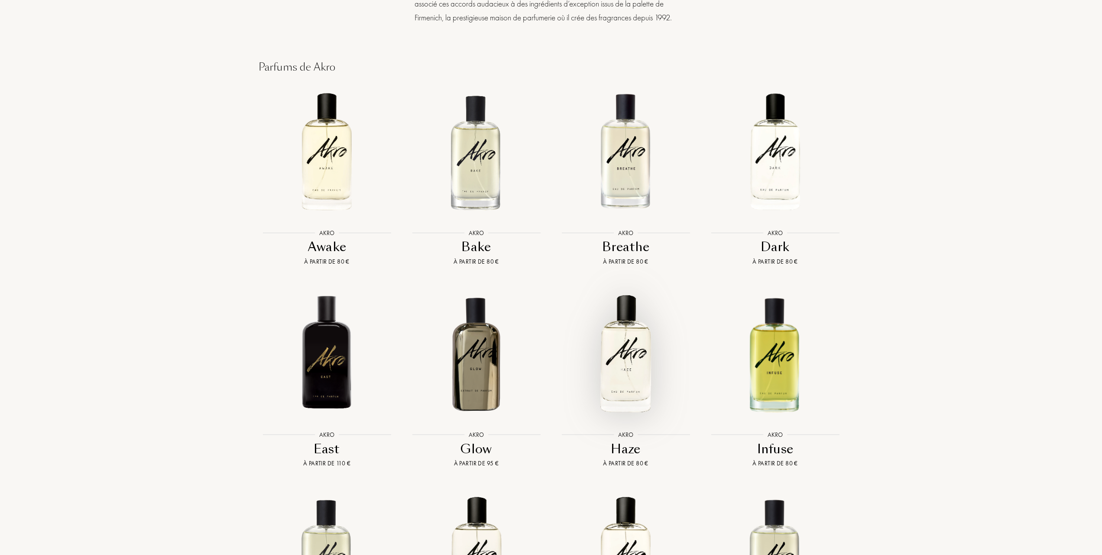
click at [623, 333] on img at bounding box center [625, 354] width 135 height 135
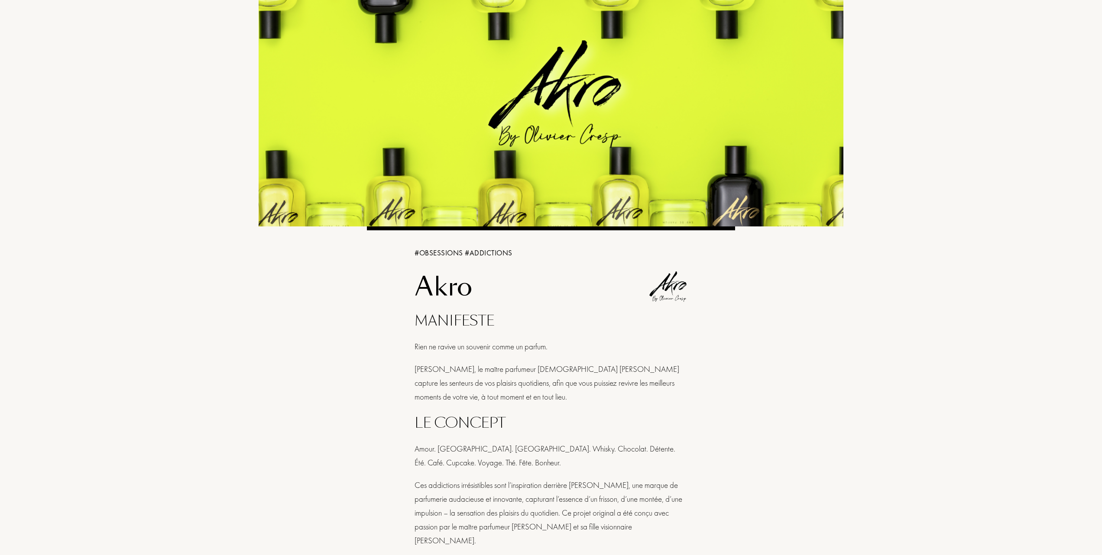
scroll to position [0, 0]
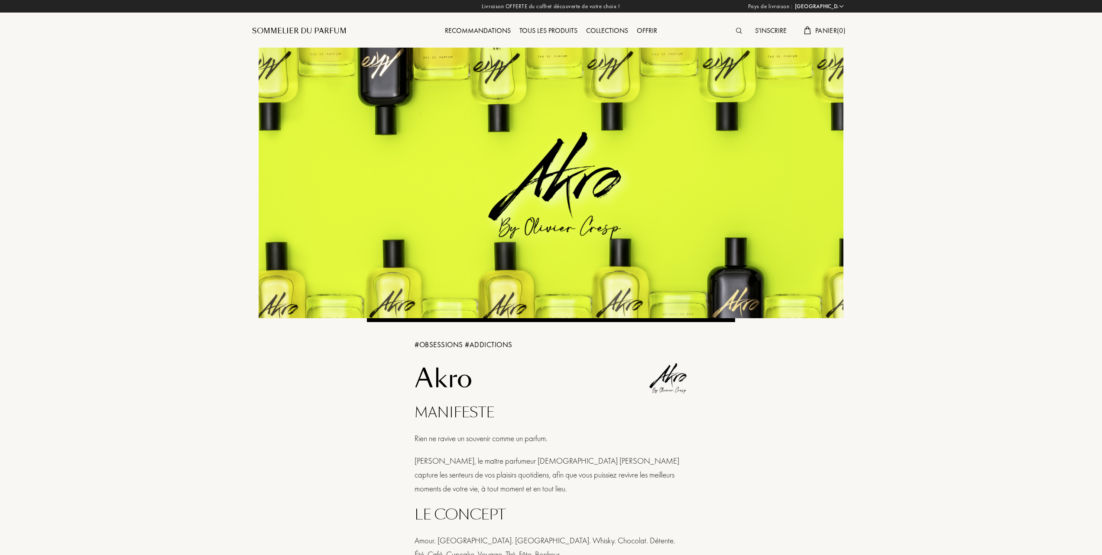
click at [537, 29] on div "Tous les produits" at bounding box center [548, 31] width 67 height 11
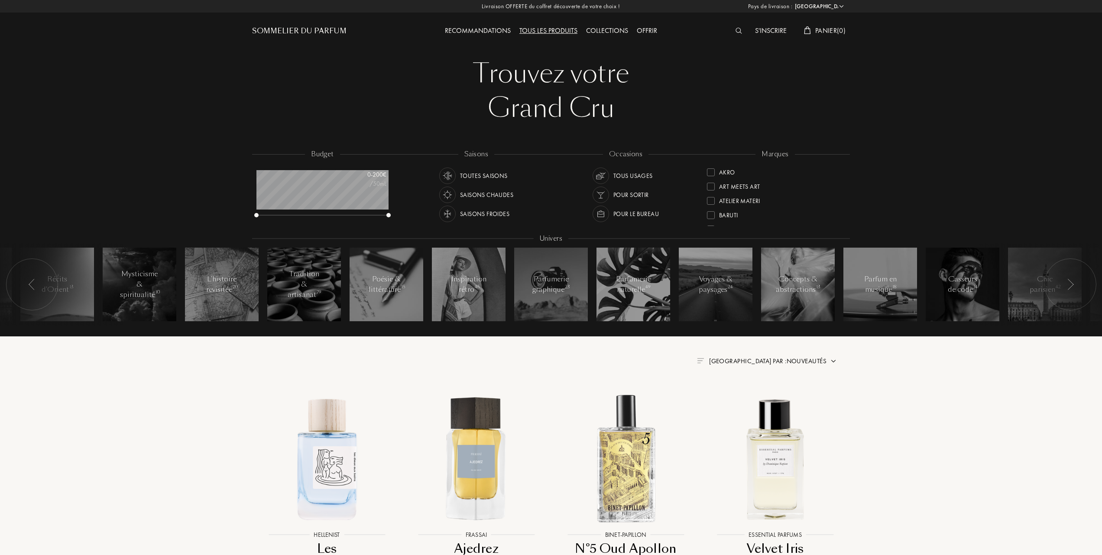
select select "FR"
click at [713, 172] on div at bounding box center [711, 173] width 8 height 8
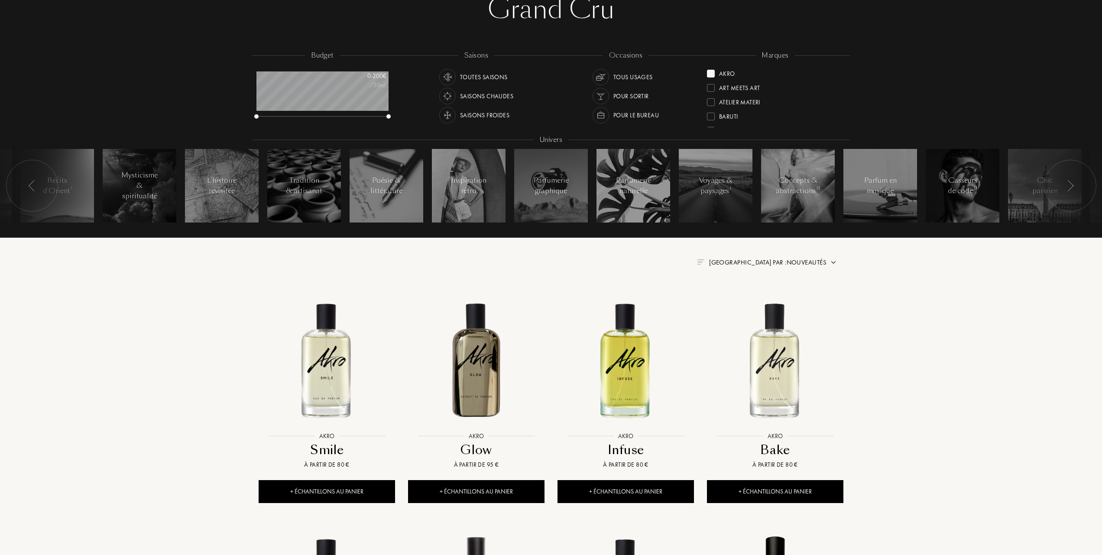
scroll to position [115, 0]
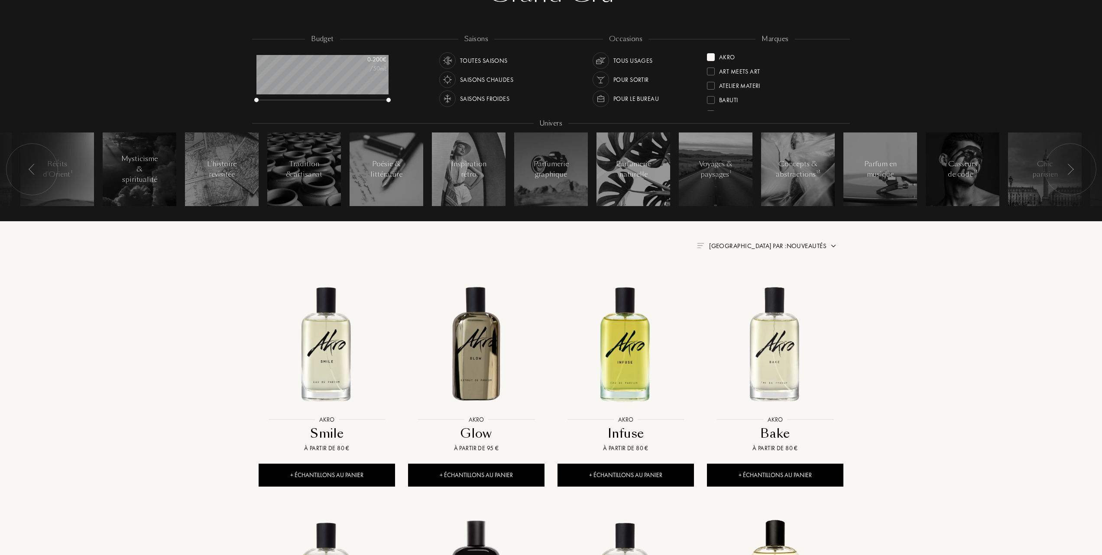
click at [799, 246] on span "Trier par : Nouveautés" at bounding box center [767, 246] width 117 height 9
click at [749, 275] on div at bounding box center [747, 272] width 6 height 6
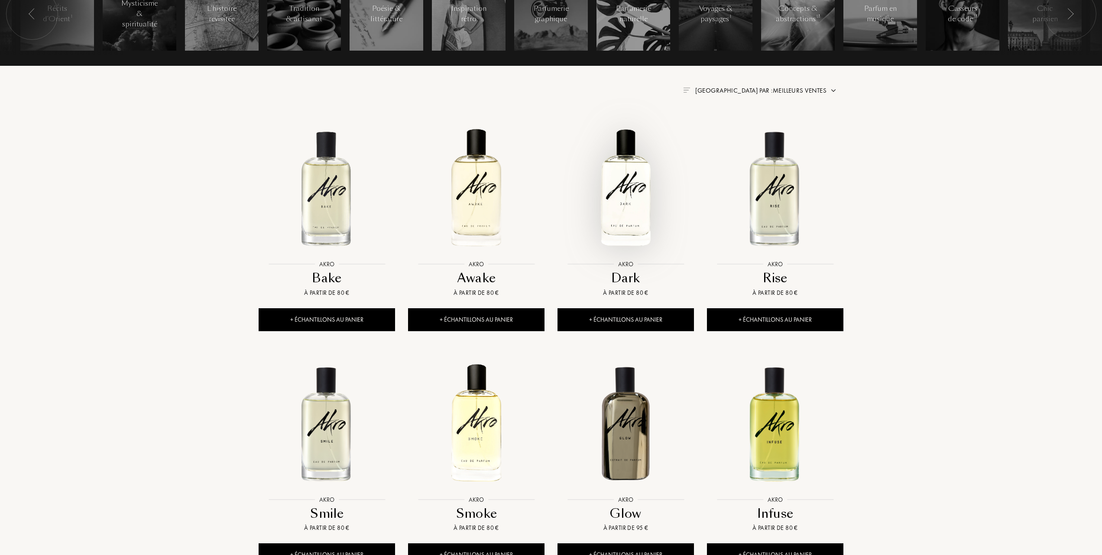
scroll to position [289, 0]
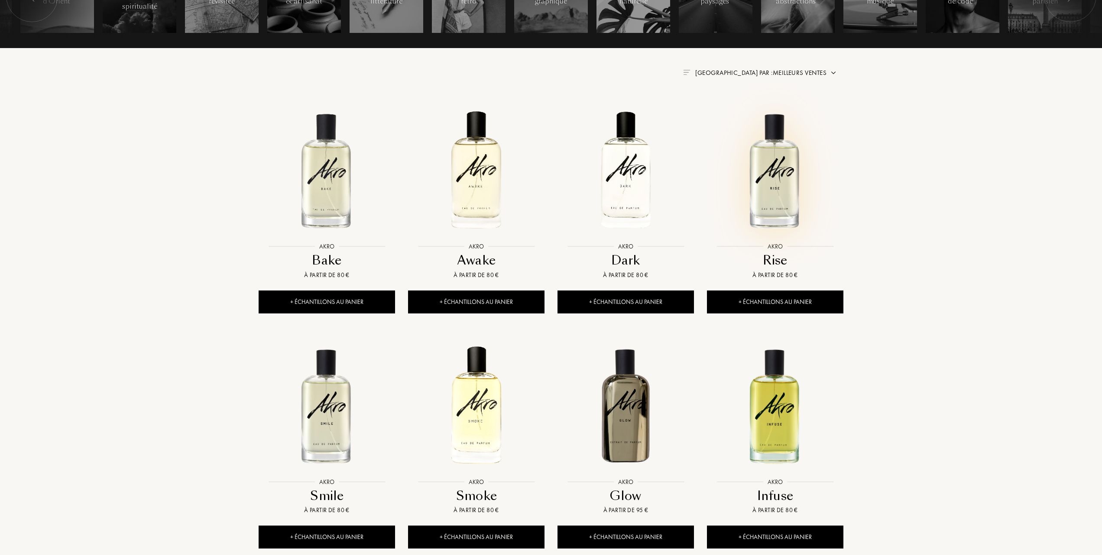
click at [773, 197] on img at bounding box center [775, 170] width 135 height 135
click at [623, 179] on img at bounding box center [625, 170] width 135 height 135
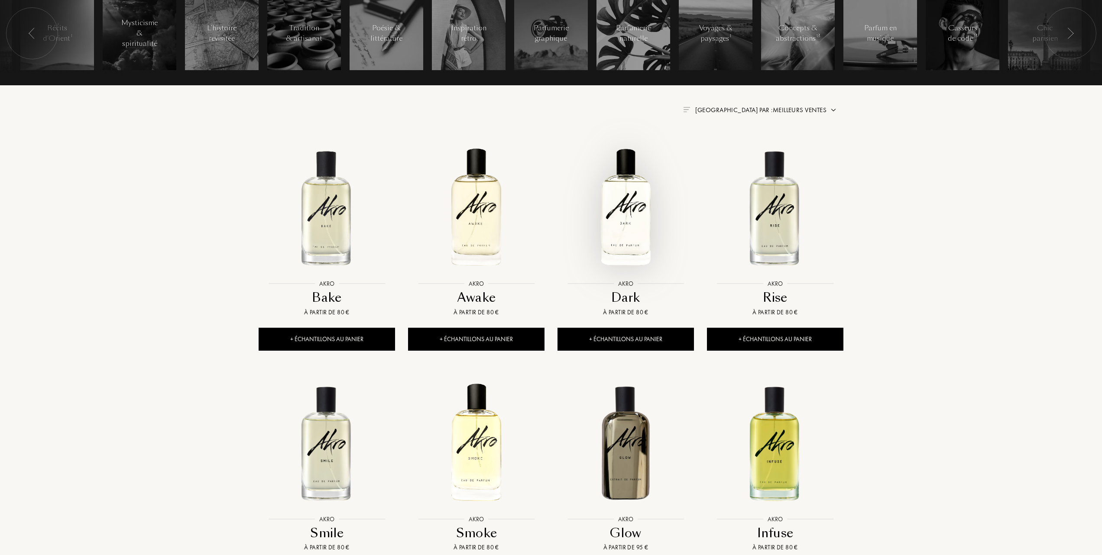
scroll to position [231, 0]
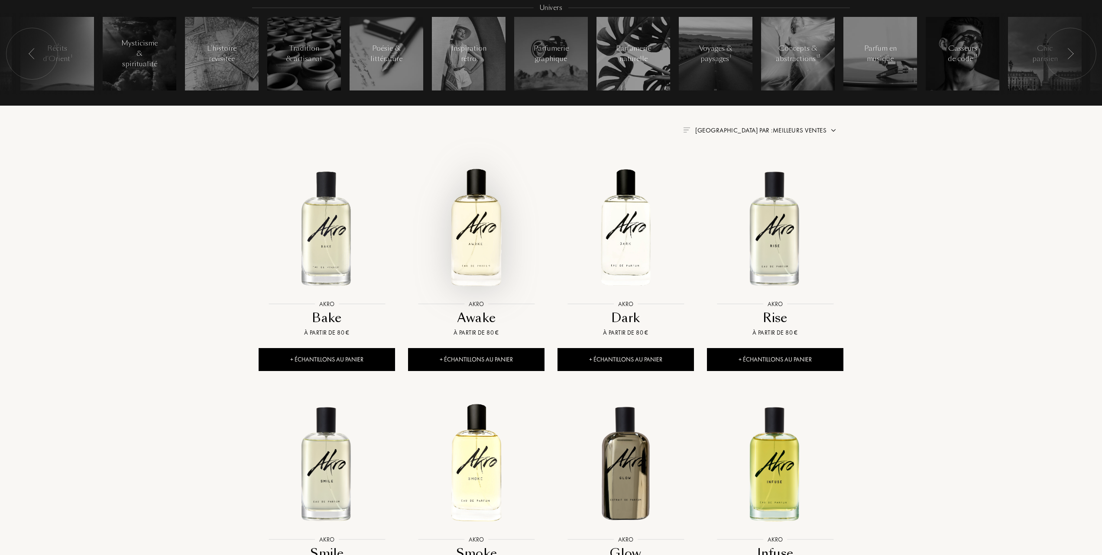
click at [481, 243] on img at bounding box center [476, 227] width 135 height 135
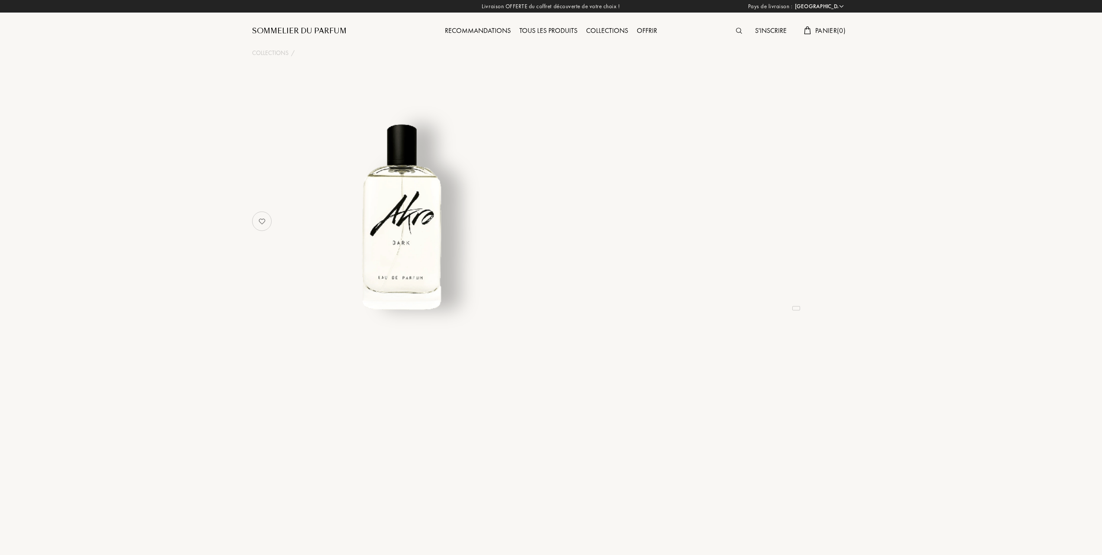
select select "FR"
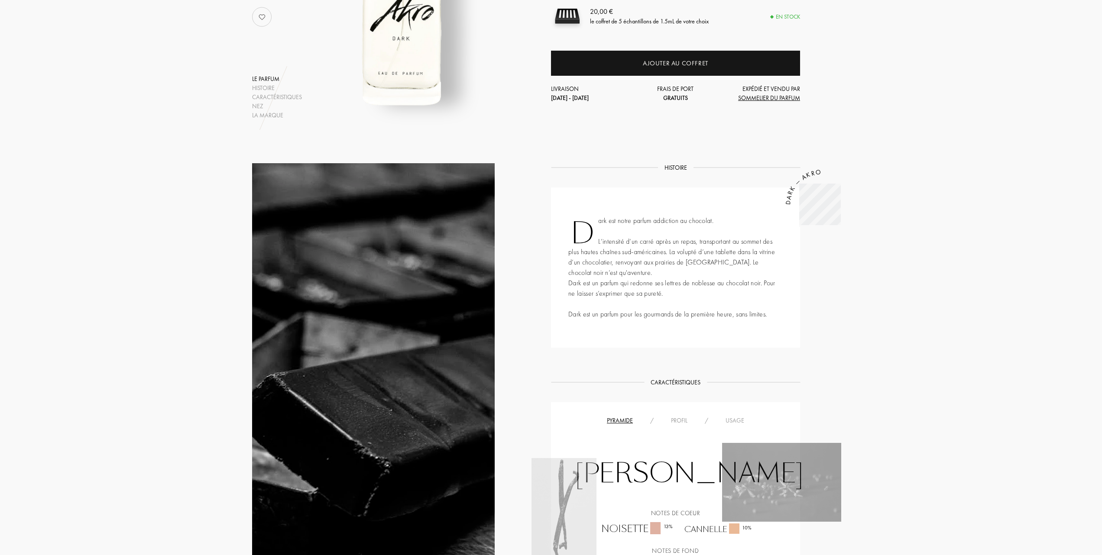
scroll to position [115, 0]
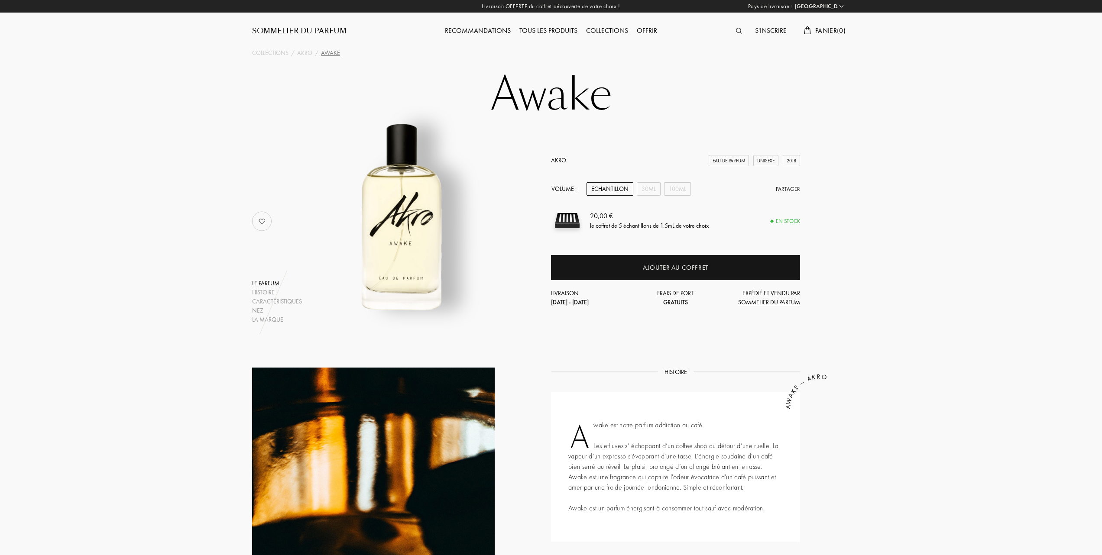
select select "FR"
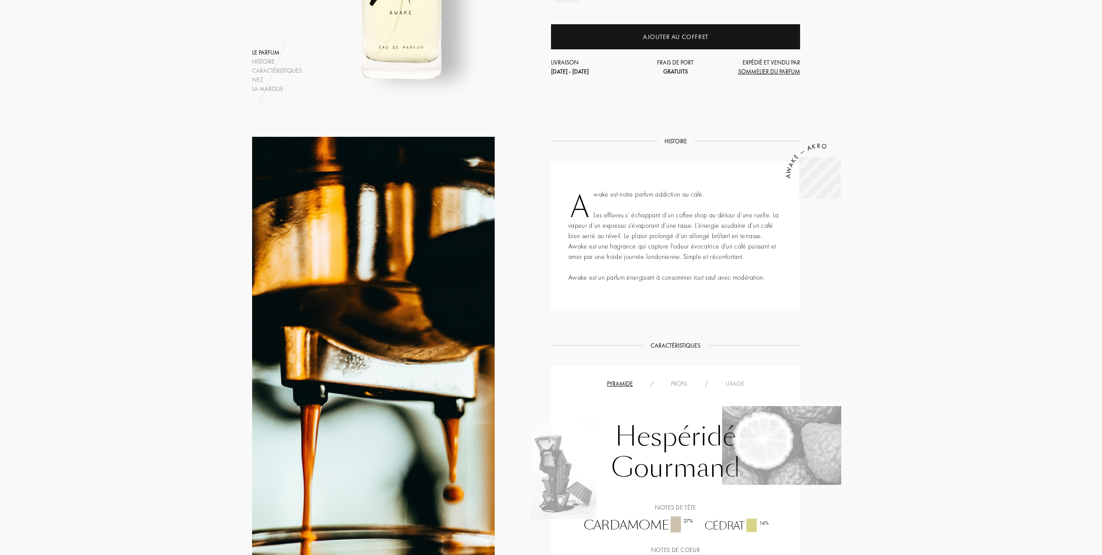
scroll to position [58, 0]
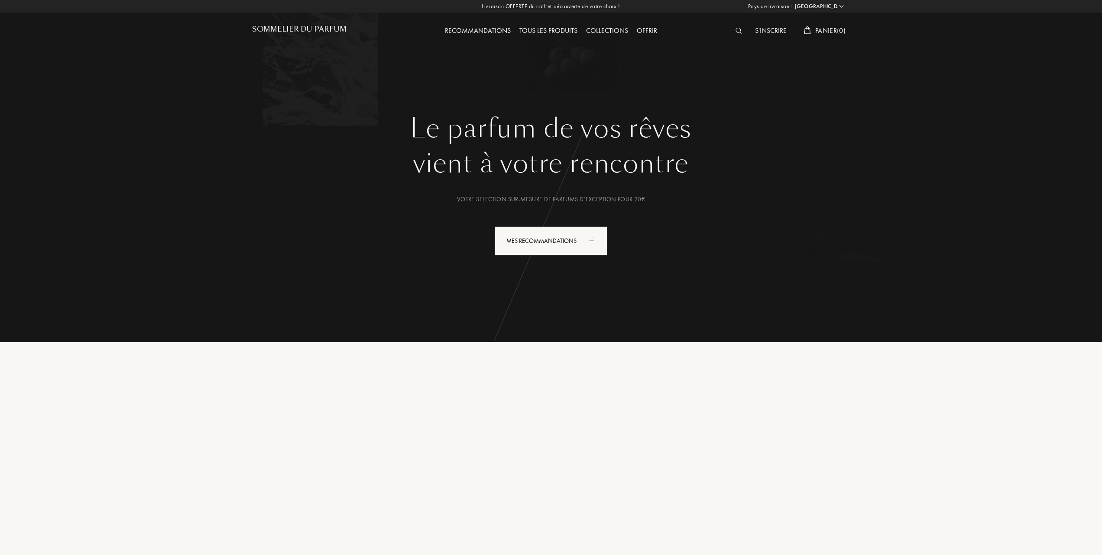
select select "FR"
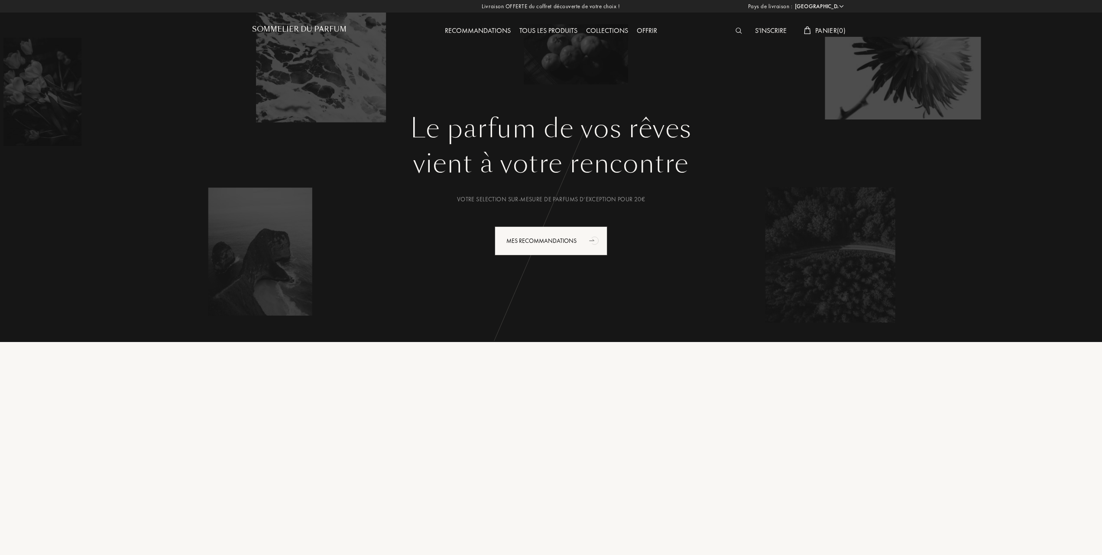
click at [548, 30] on div "Tous les produits" at bounding box center [548, 31] width 67 height 11
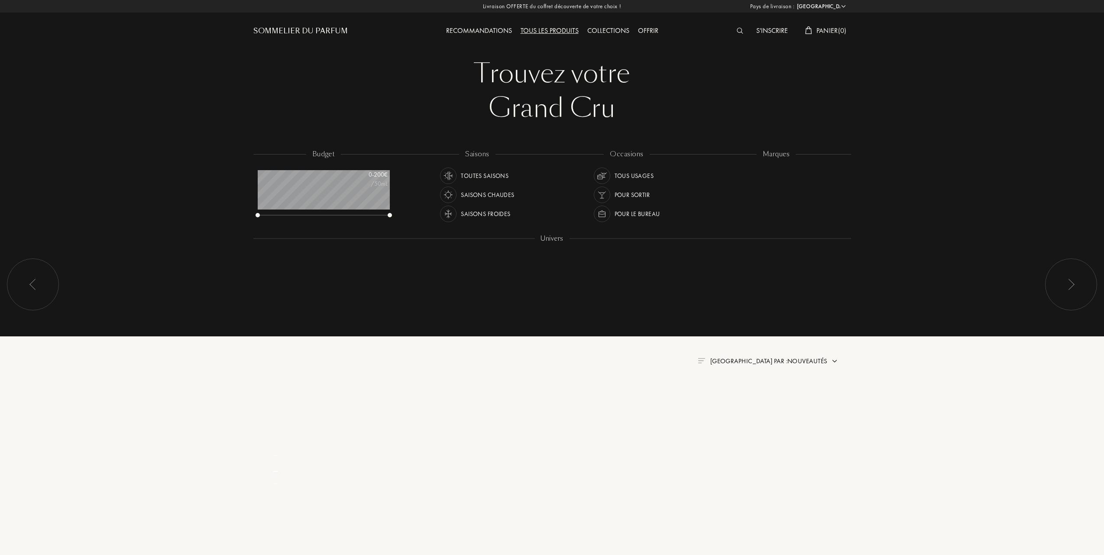
select select "FR"
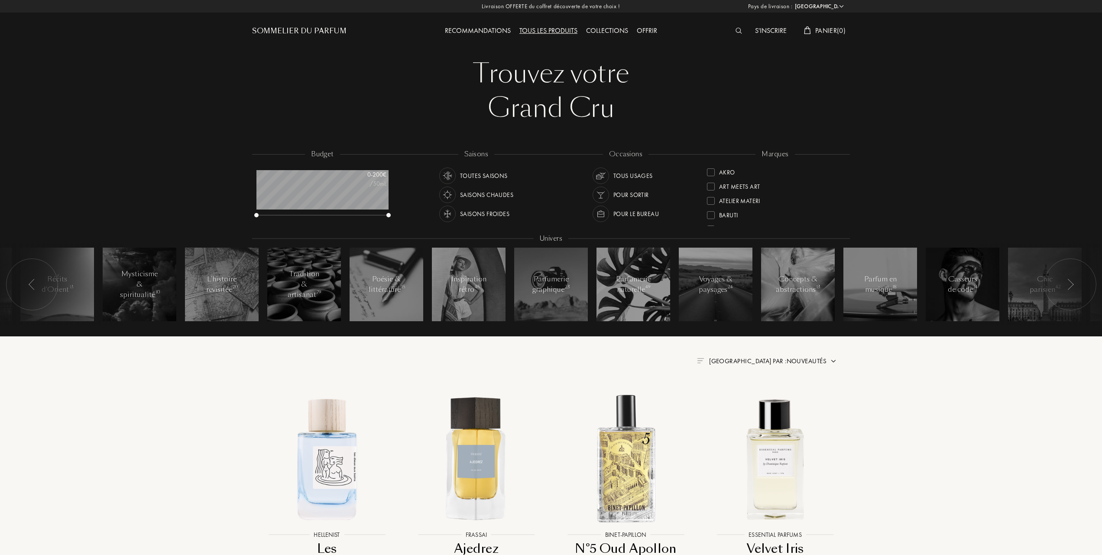
click at [712, 201] on div at bounding box center [711, 201] width 8 height 8
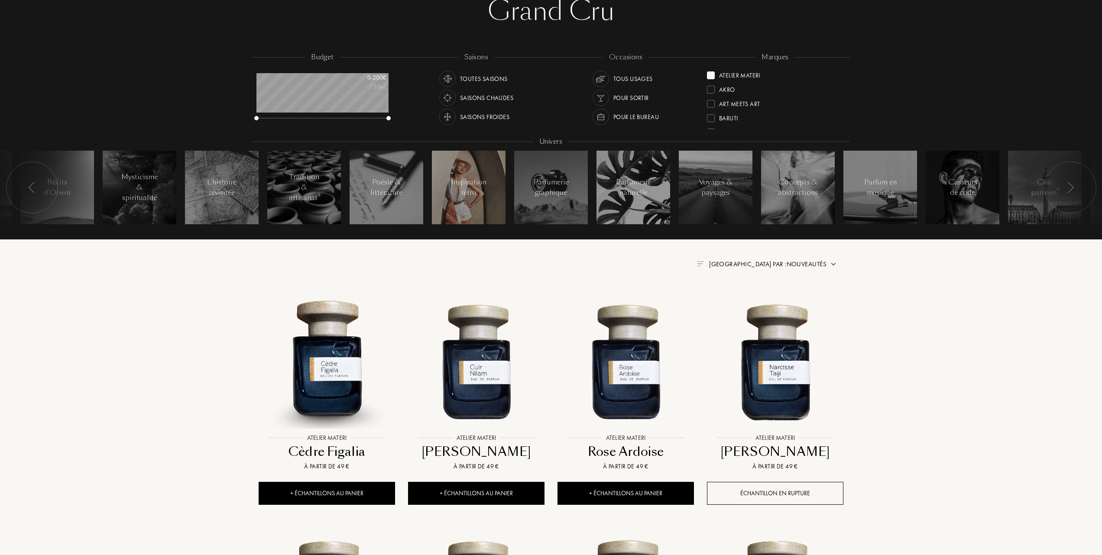
scroll to position [115, 0]
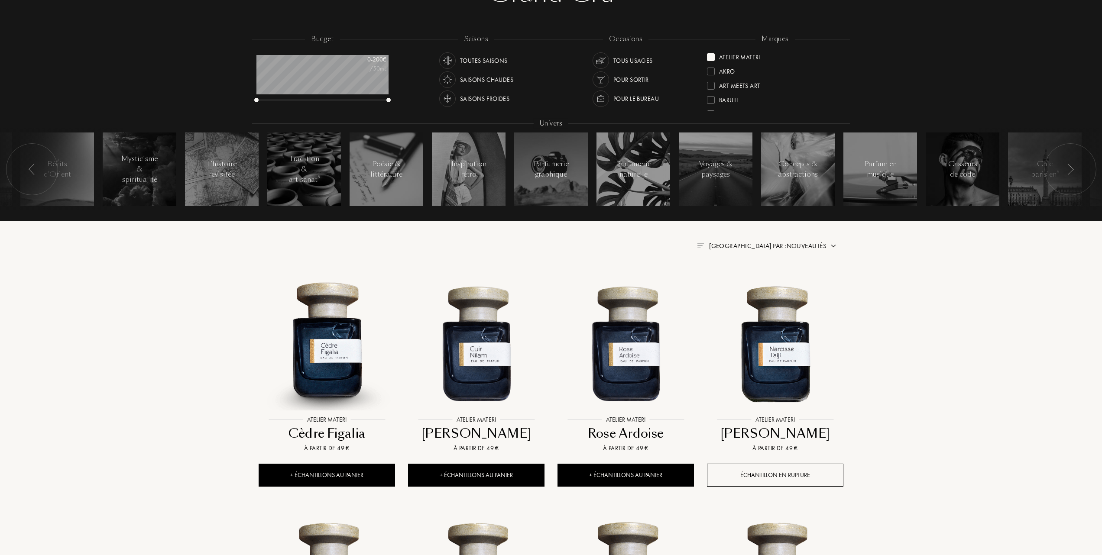
click at [784, 245] on span "Trier par : Nouveautés" at bounding box center [767, 246] width 117 height 9
click at [746, 275] on div at bounding box center [747, 272] width 6 height 6
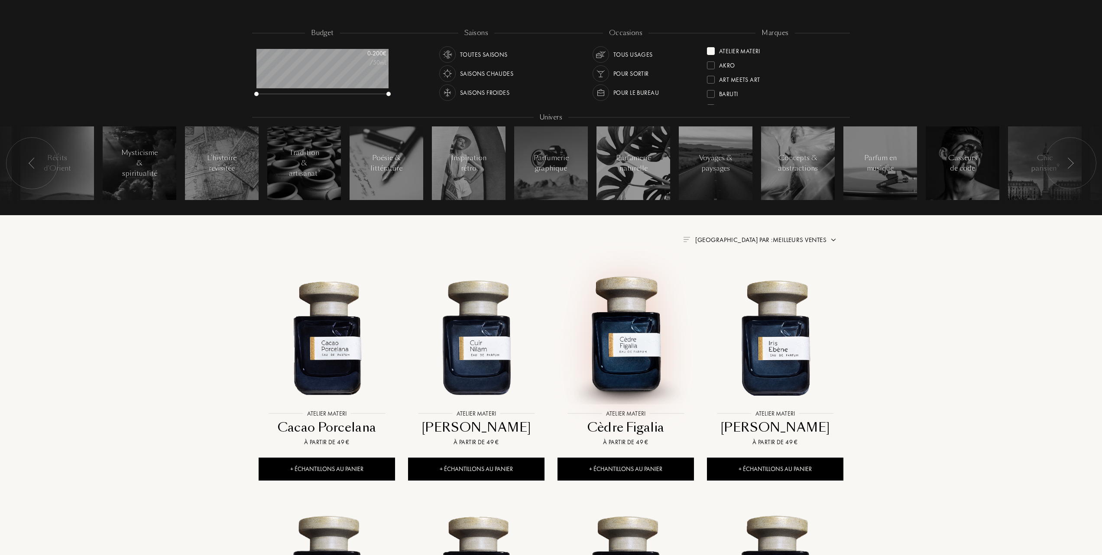
scroll to position [58, 0]
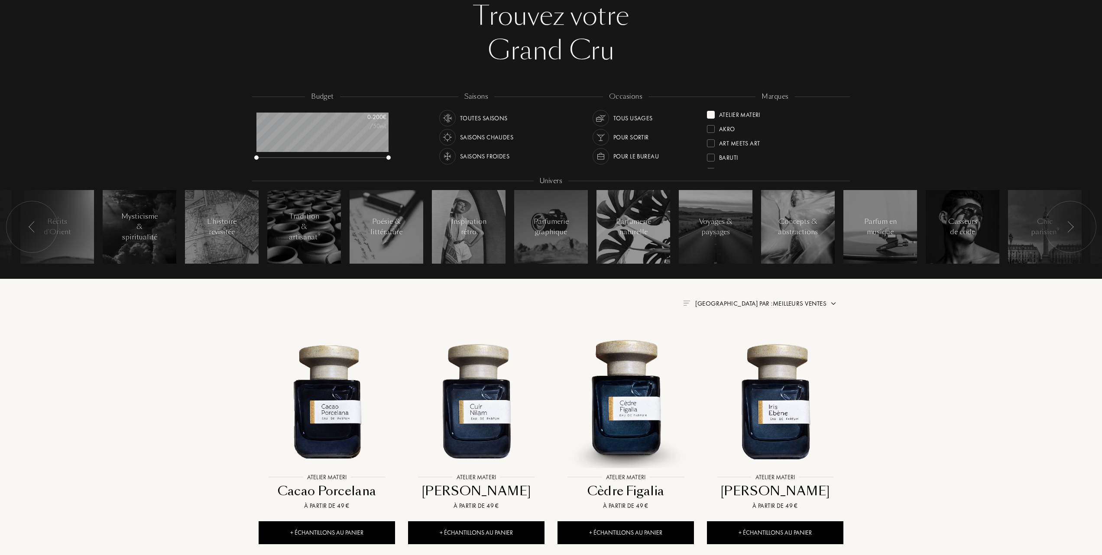
click at [713, 117] on div at bounding box center [711, 115] width 8 height 8
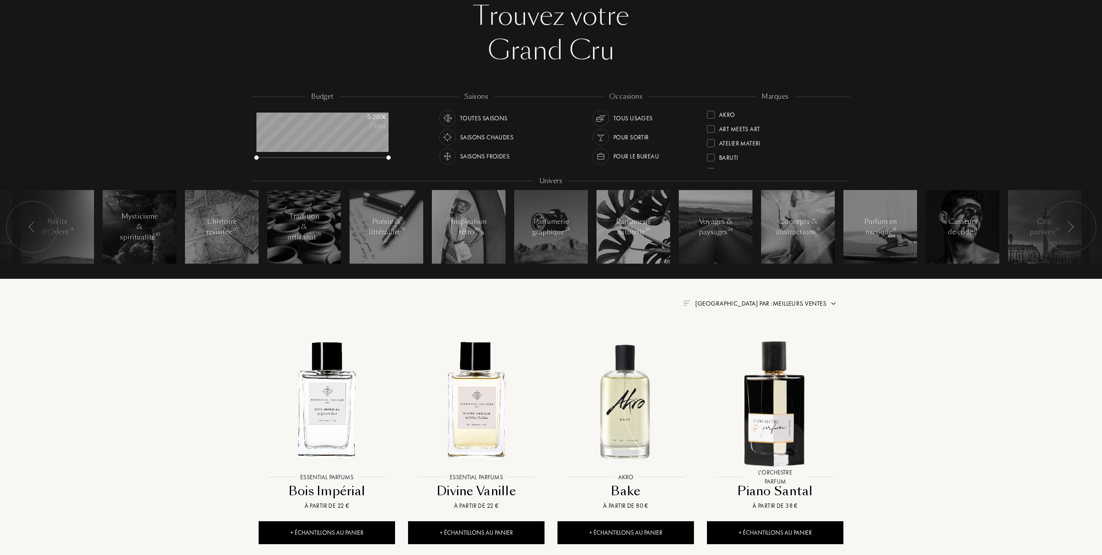
click at [712, 154] on div at bounding box center [711, 158] width 8 height 8
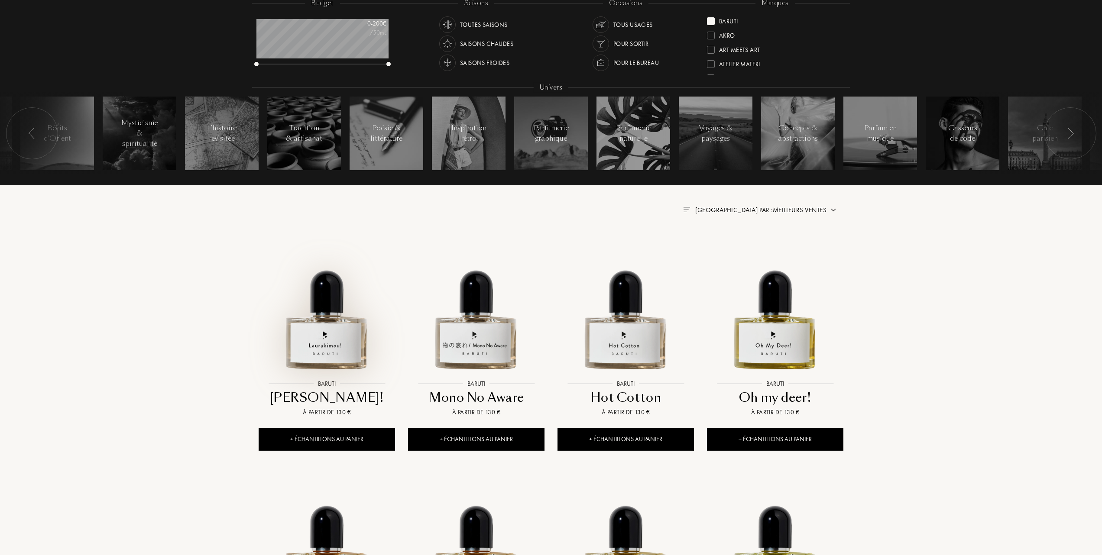
scroll to position [173, 0]
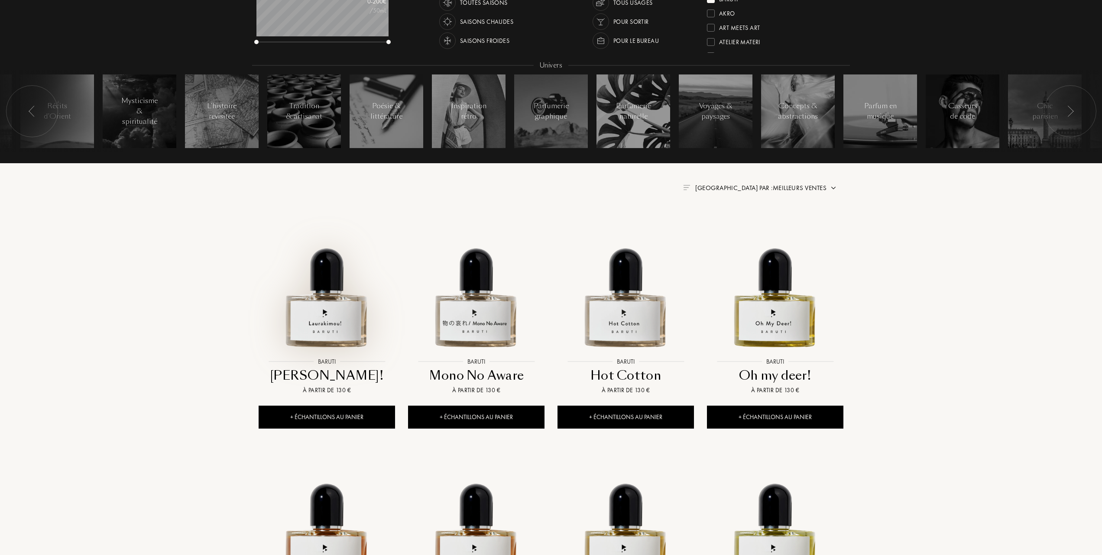
click at [347, 333] on img at bounding box center [326, 285] width 135 height 135
click at [472, 323] on img at bounding box center [476, 285] width 135 height 135
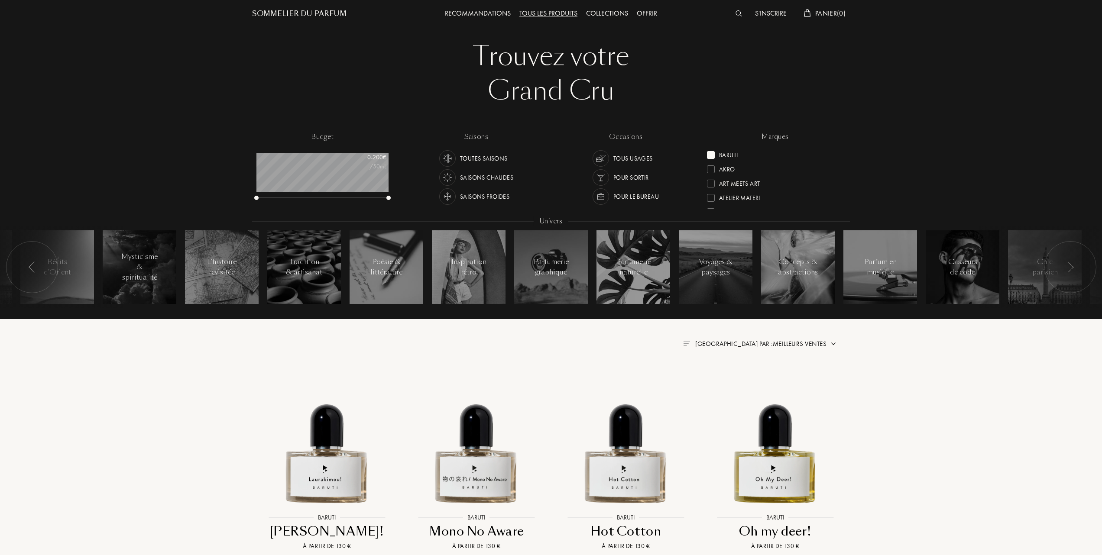
scroll to position [0, 0]
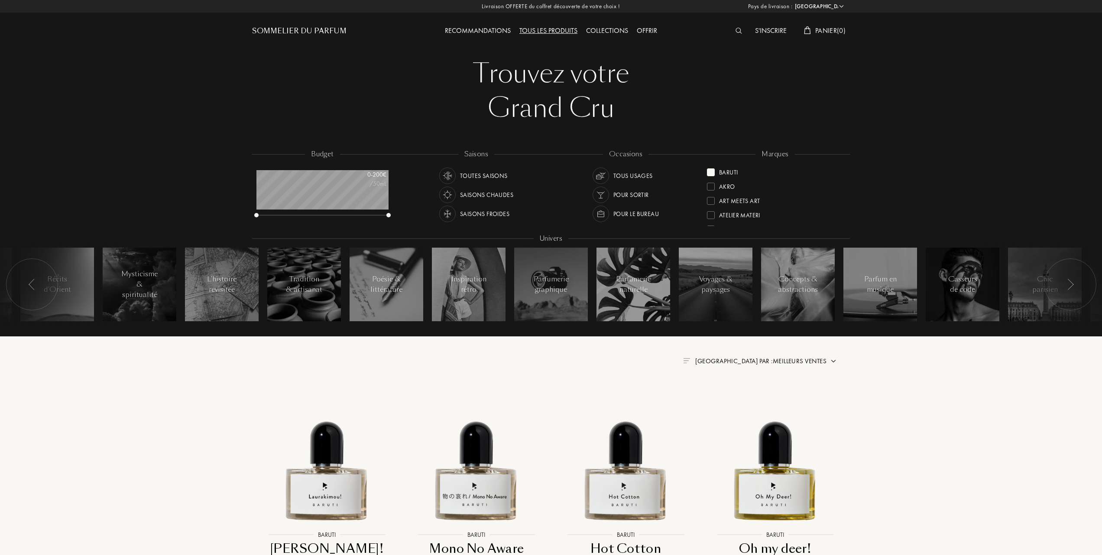
click at [467, 30] on div "Recommandations" at bounding box center [478, 31] width 75 height 11
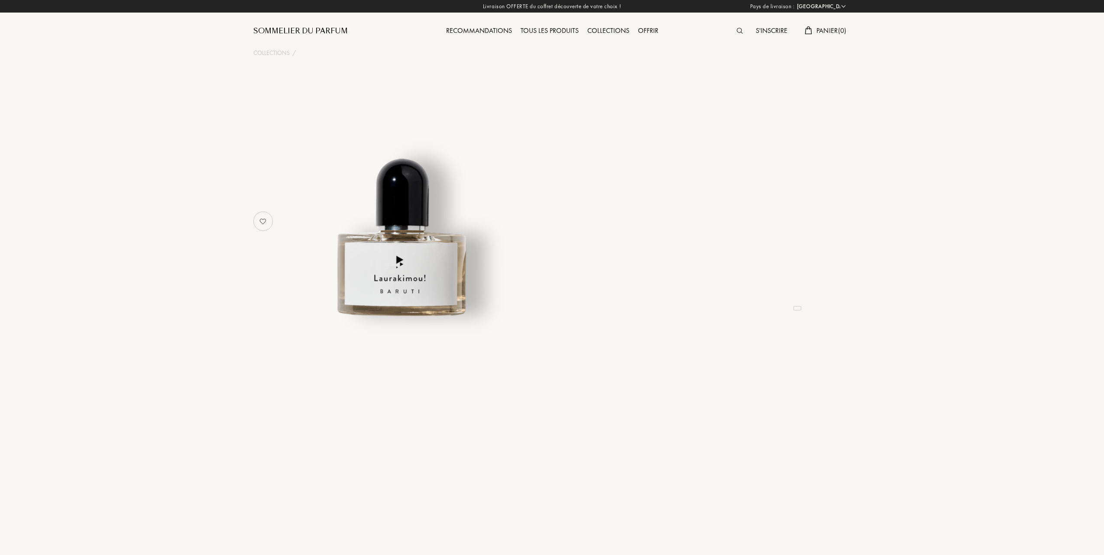
select select "FR"
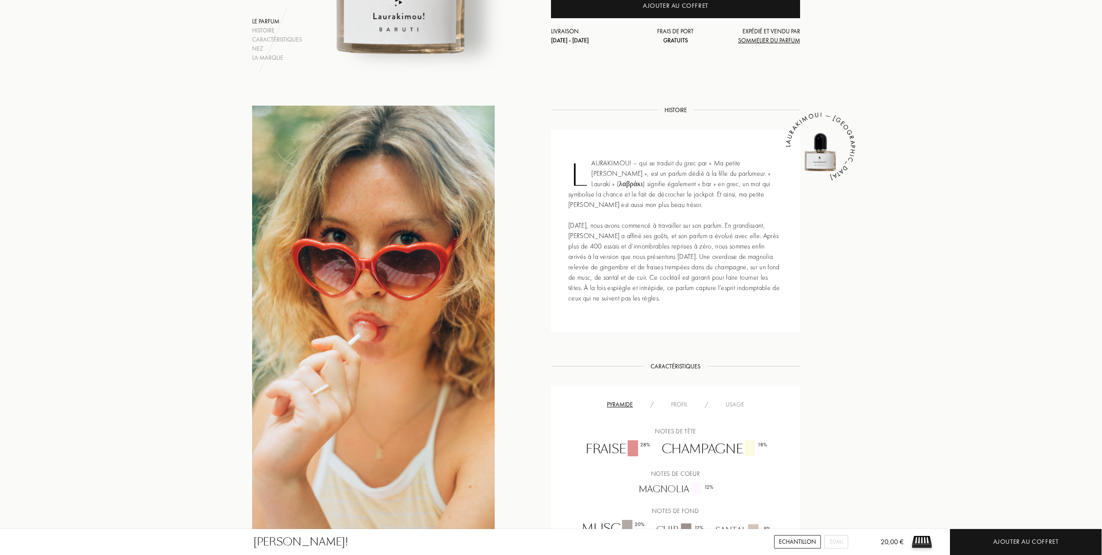
scroll to position [289, 0]
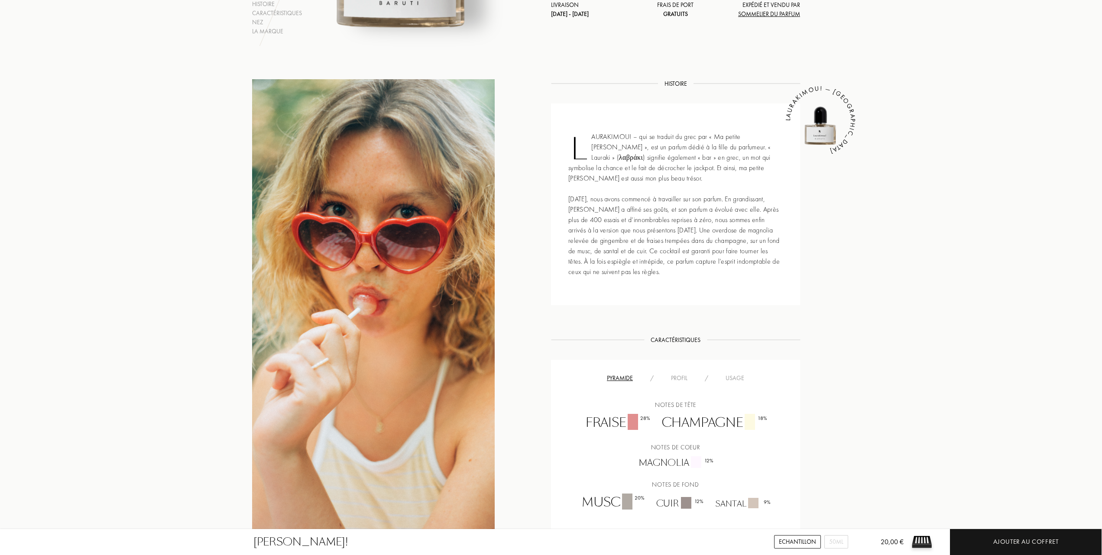
click at [678, 375] on div "Profil" at bounding box center [679, 378] width 34 height 9
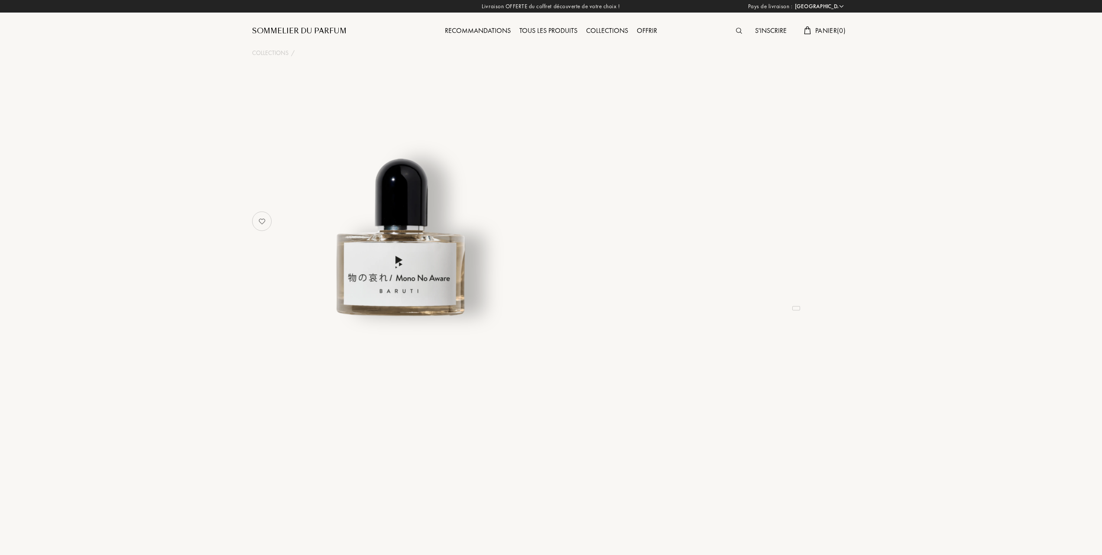
select select "FR"
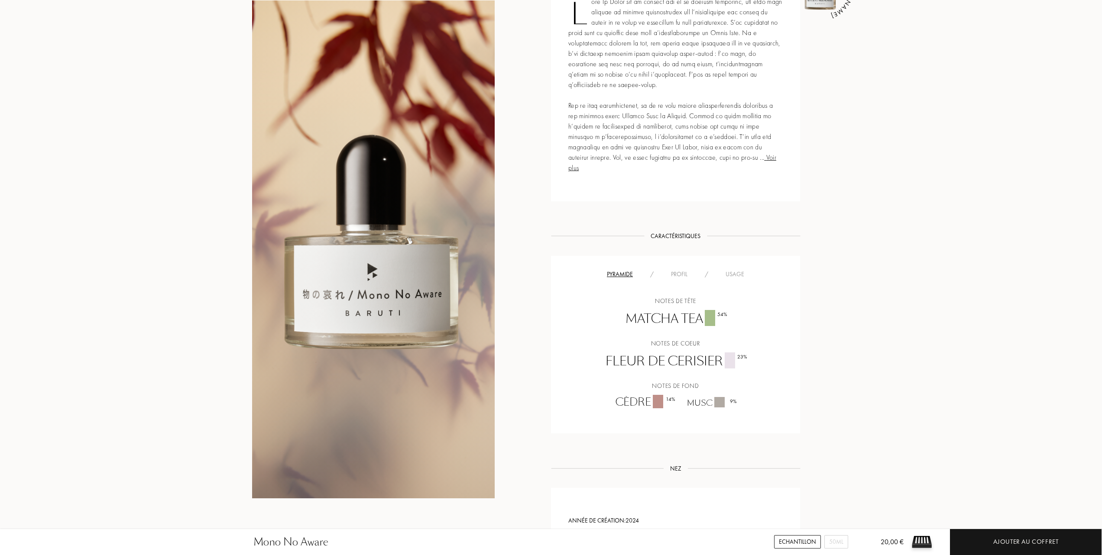
scroll to position [404, 0]
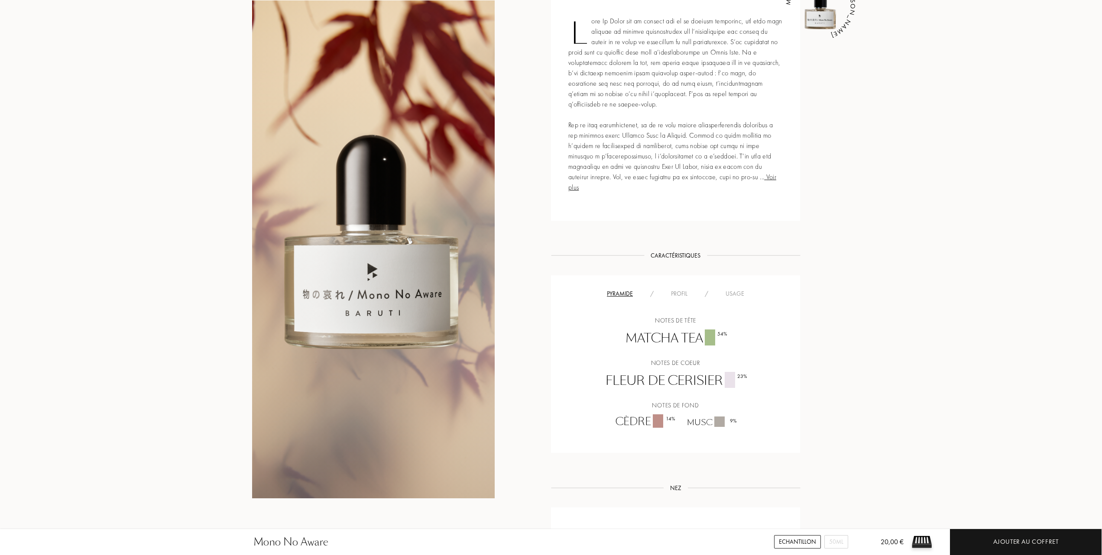
click at [676, 289] on div "Profil" at bounding box center [679, 293] width 34 height 9
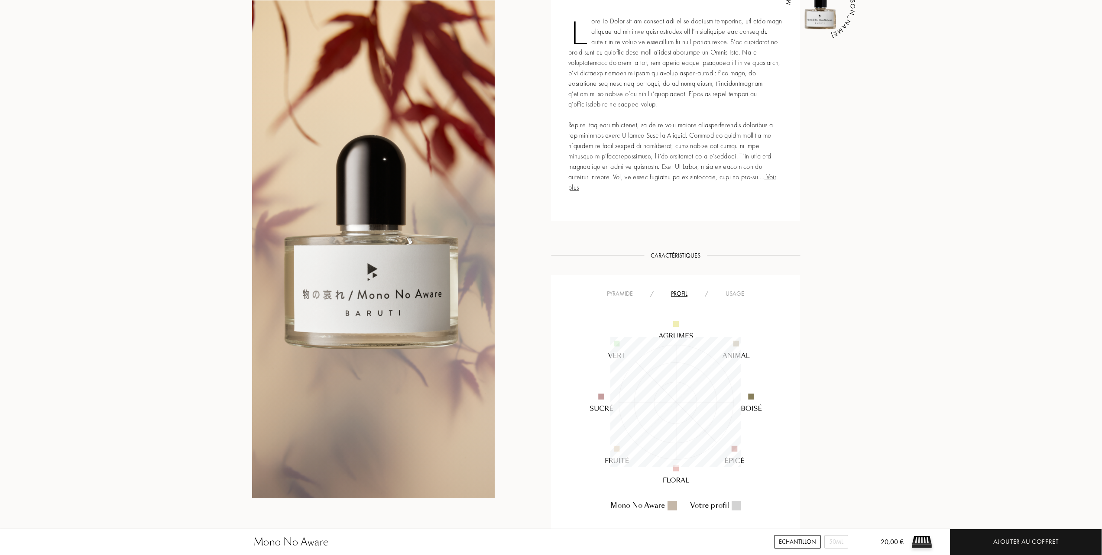
scroll to position [130, 130]
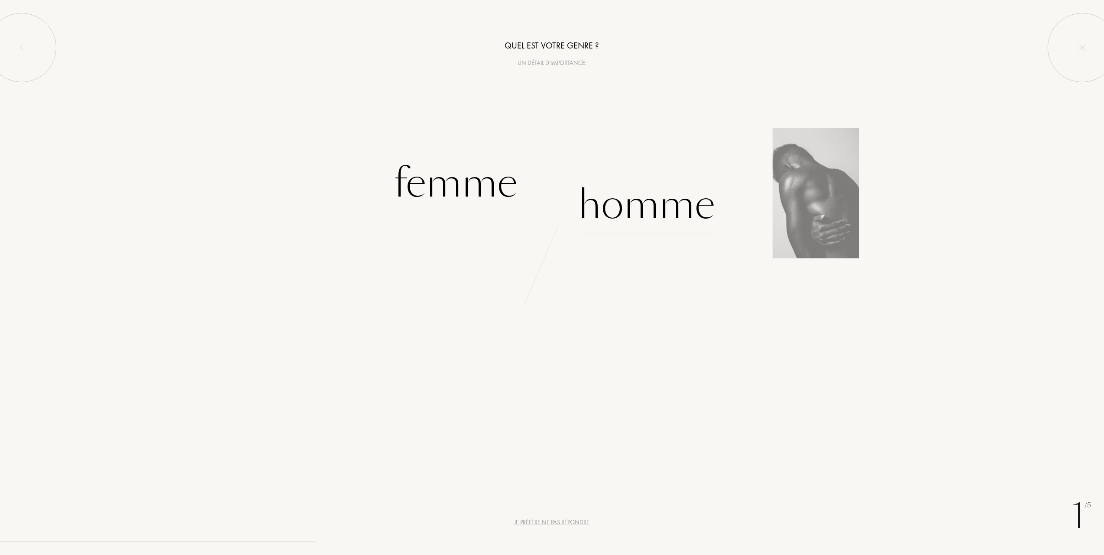
click at [625, 210] on div "Homme" at bounding box center [646, 205] width 137 height 58
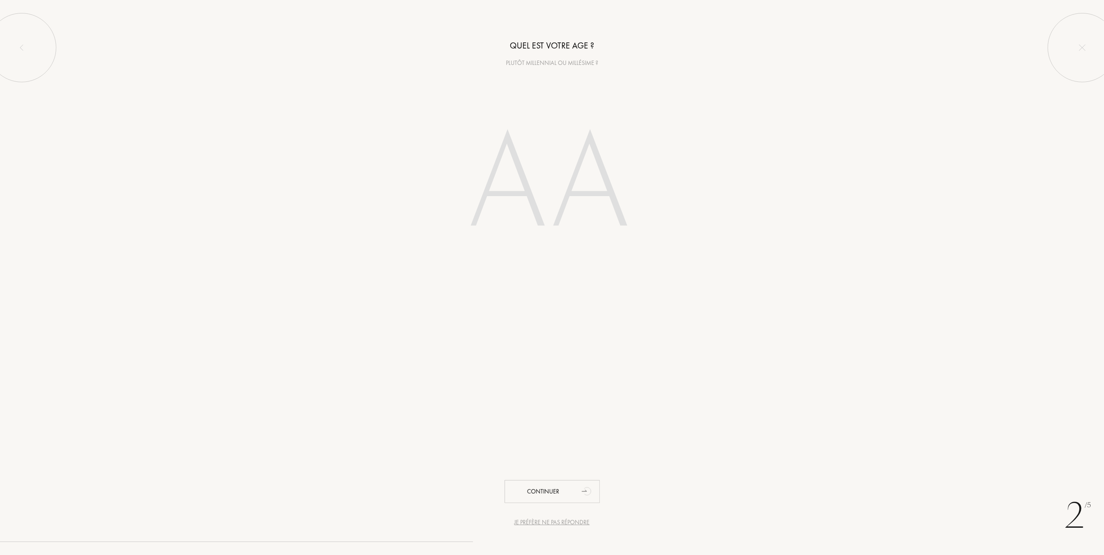
click at [514, 206] on input "number" at bounding box center [552, 185] width 247 height 175
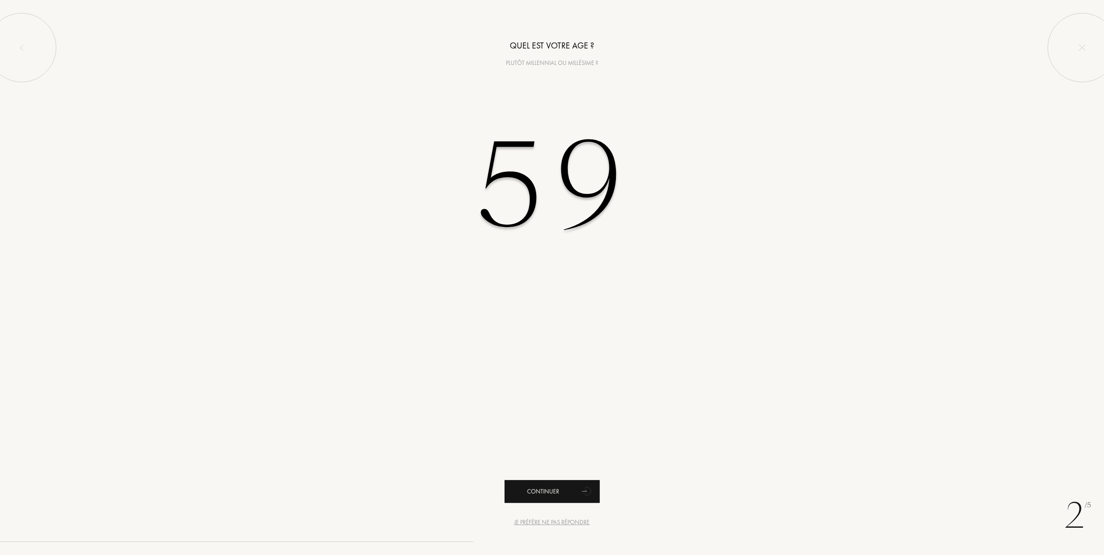
type input "59"
click at [546, 491] on div "Continuer" at bounding box center [552, 491] width 95 height 23
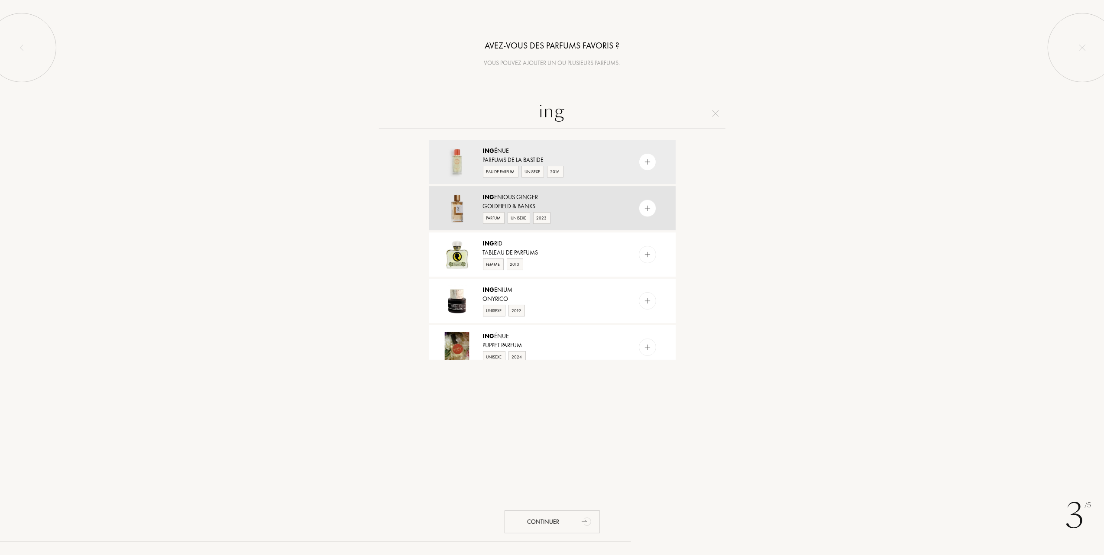
type input "ing"
click at [496, 198] on div "Ing enious Ginger" at bounding box center [552, 197] width 138 height 9
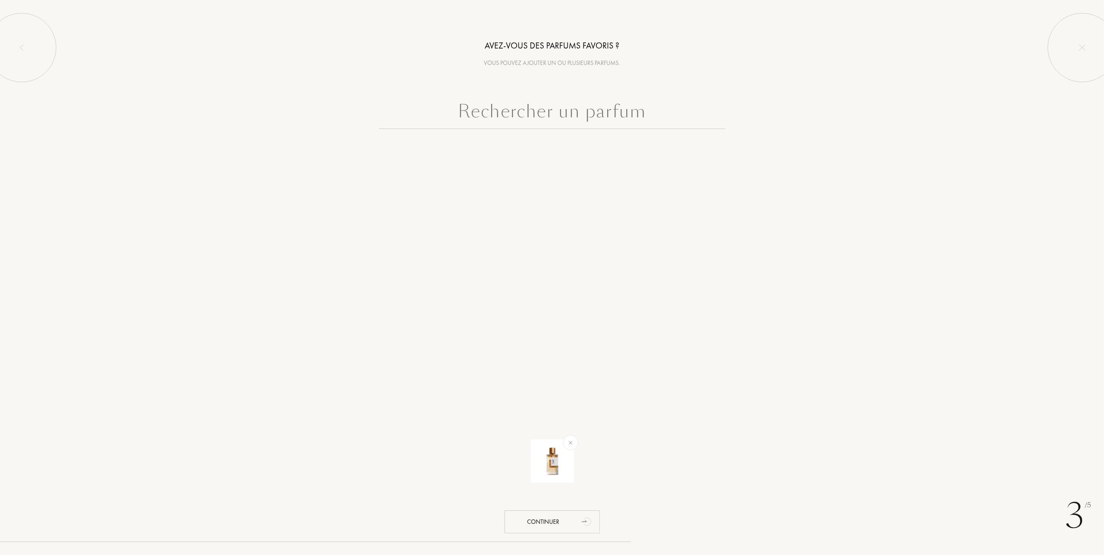
click at [546, 114] on input "text" at bounding box center [552, 113] width 347 height 31
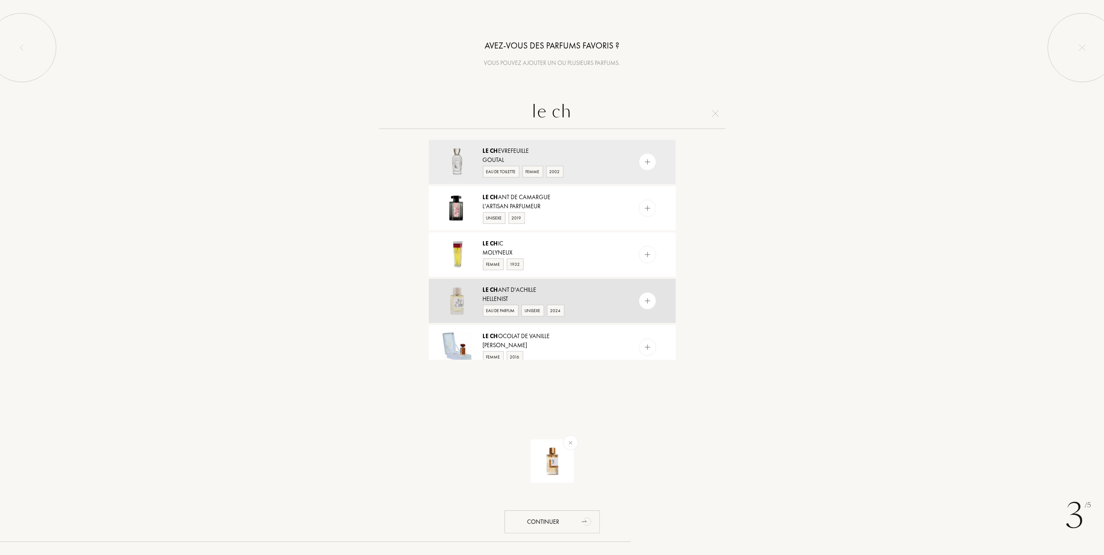
type input "le ch"
click at [501, 288] on div "Le Ch ant d'Achille" at bounding box center [552, 289] width 138 height 9
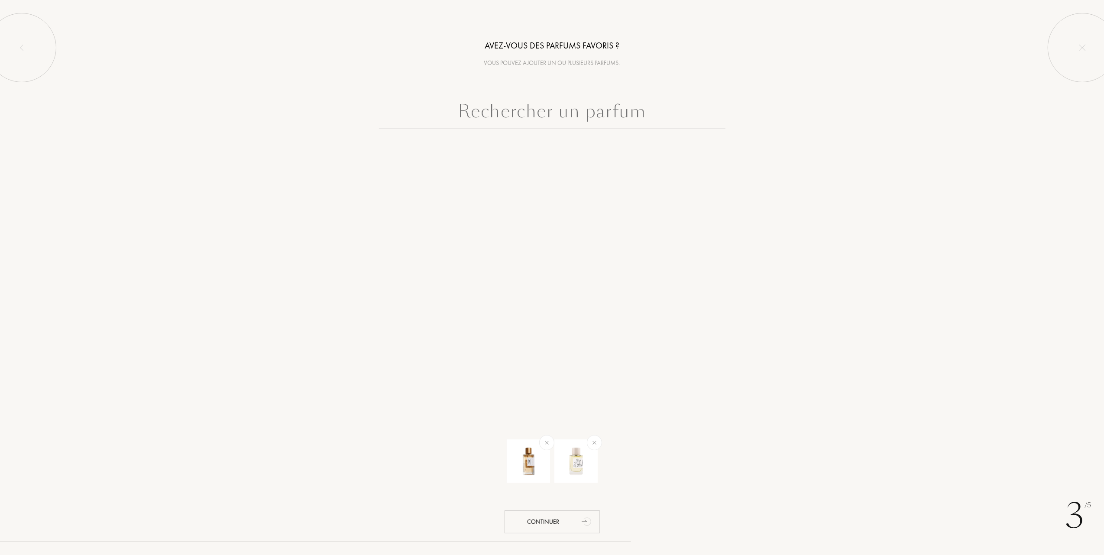
click at [552, 110] on input "text" at bounding box center [552, 113] width 347 height 31
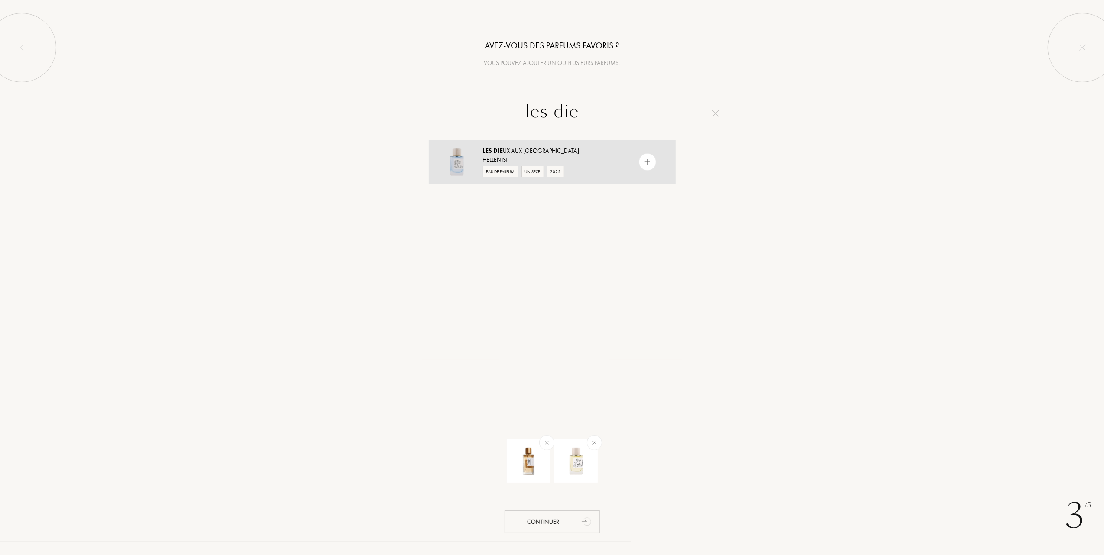
type input "les die"
click at [496, 151] on span "Die" at bounding box center [498, 151] width 10 height 8
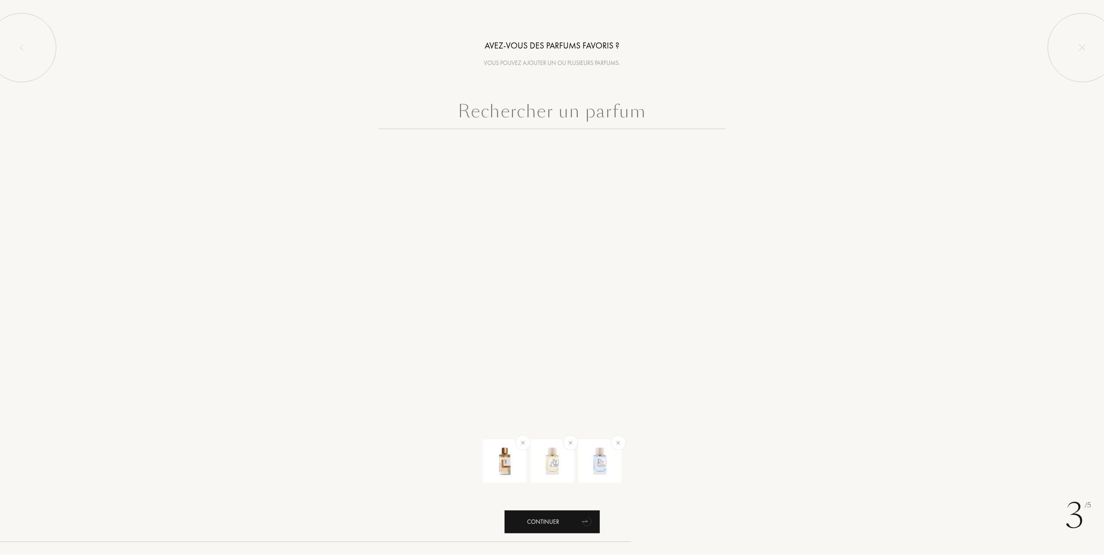
click at [553, 524] on div "Continuer" at bounding box center [552, 522] width 95 height 23
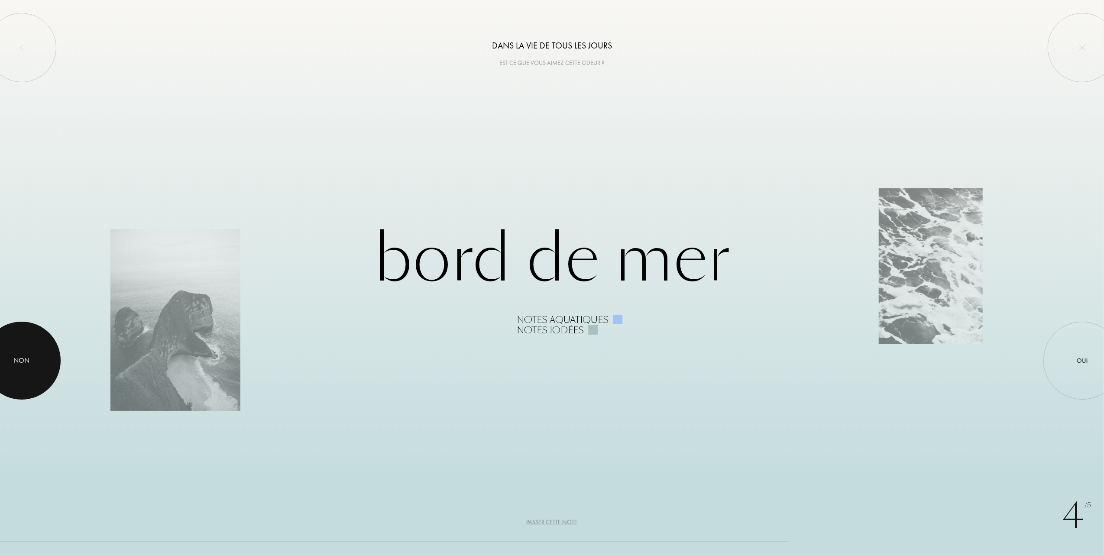
click at [26, 361] on div "Non" at bounding box center [22, 361] width 16 height 10
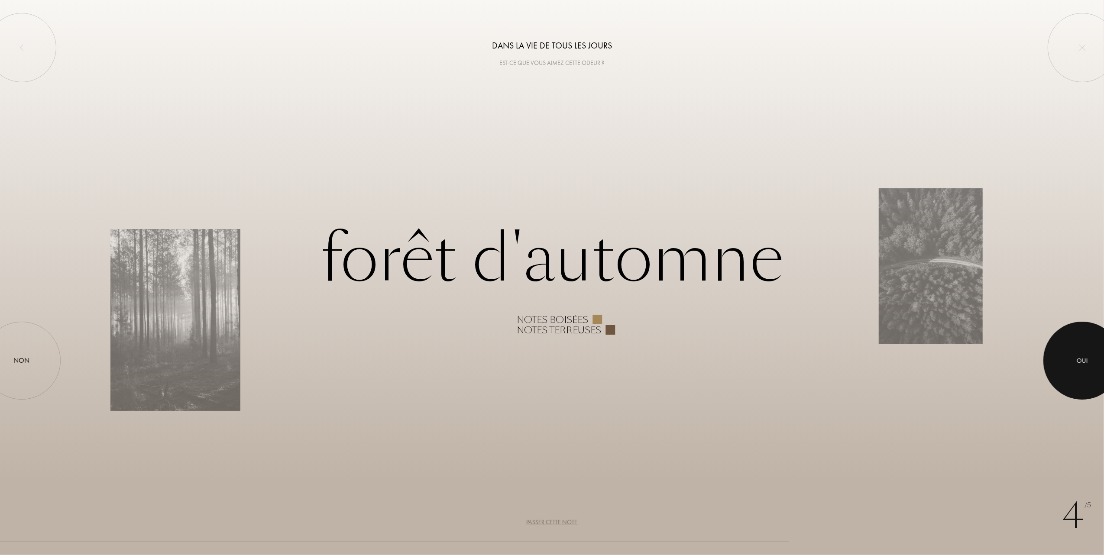
click at [1081, 361] on div "Oui" at bounding box center [1082, 361] width 11 height 10
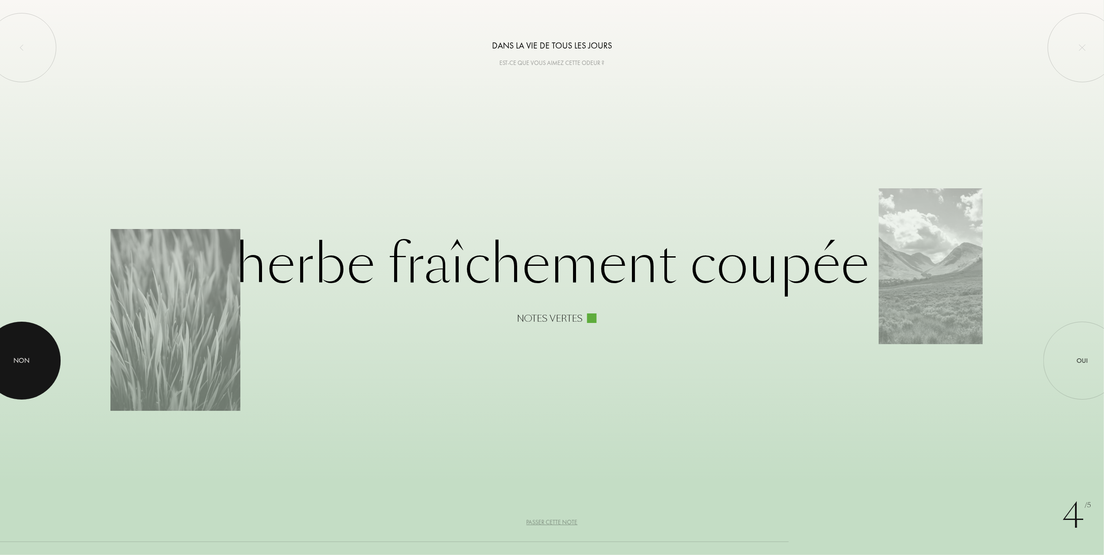
click at [22, 356] on div "Non" at bounding box center [22, 361] width 16 height 10
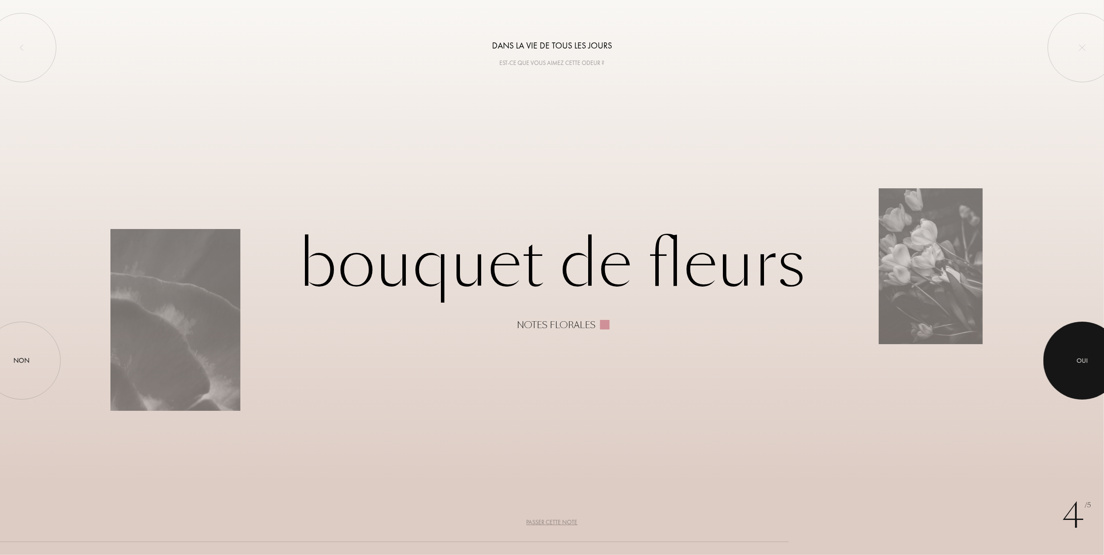
click at [1070, 356] on div at bounding box center [1083, 361] width 78 height 78
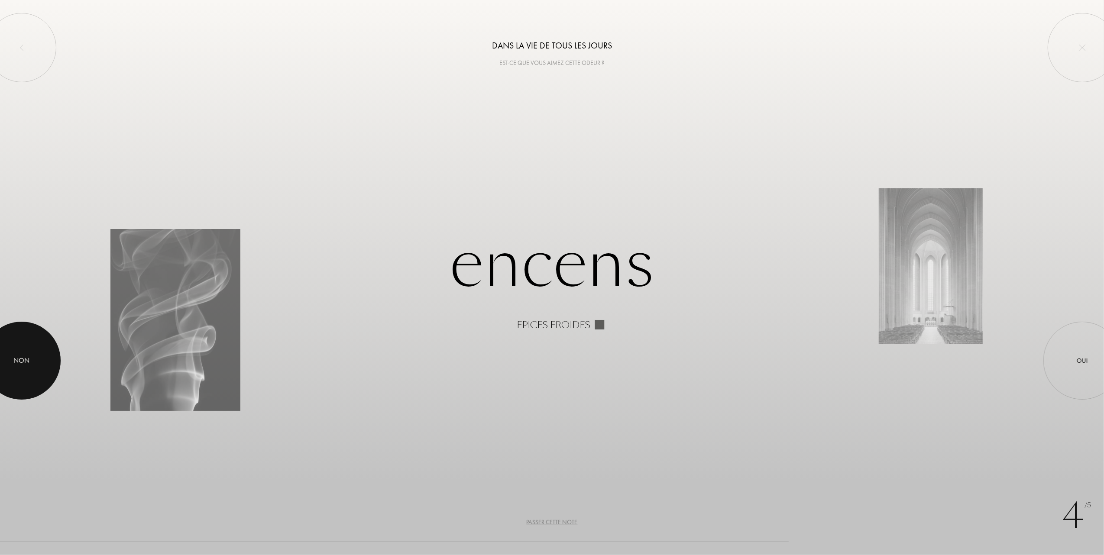
click at [23, 357] on div "Non" at bounding box center [22, 361] width 16 height 10
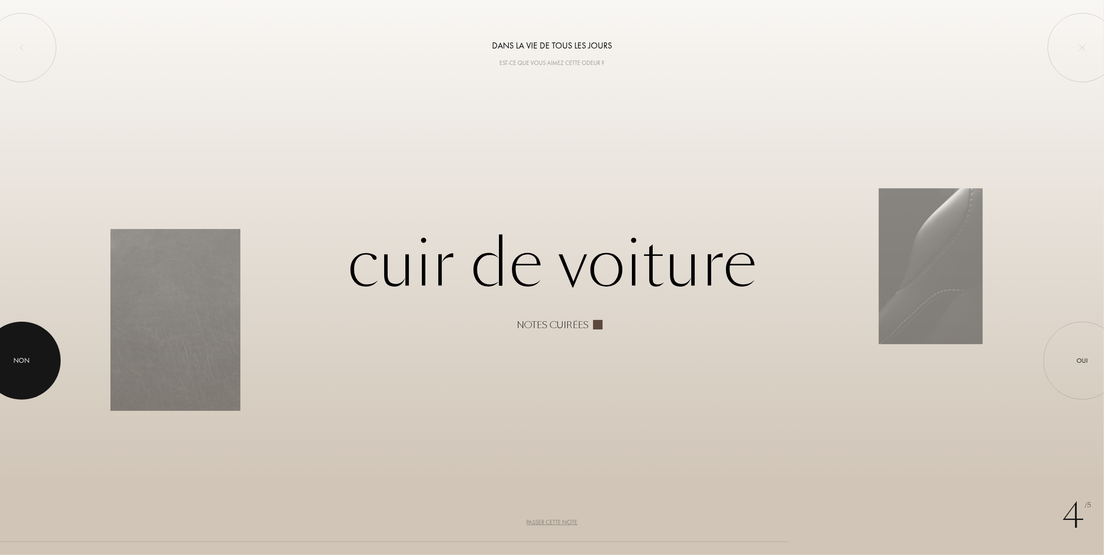
click at [24, 359] on div "Non" at bounding box center [22, 361] width 16 height 10
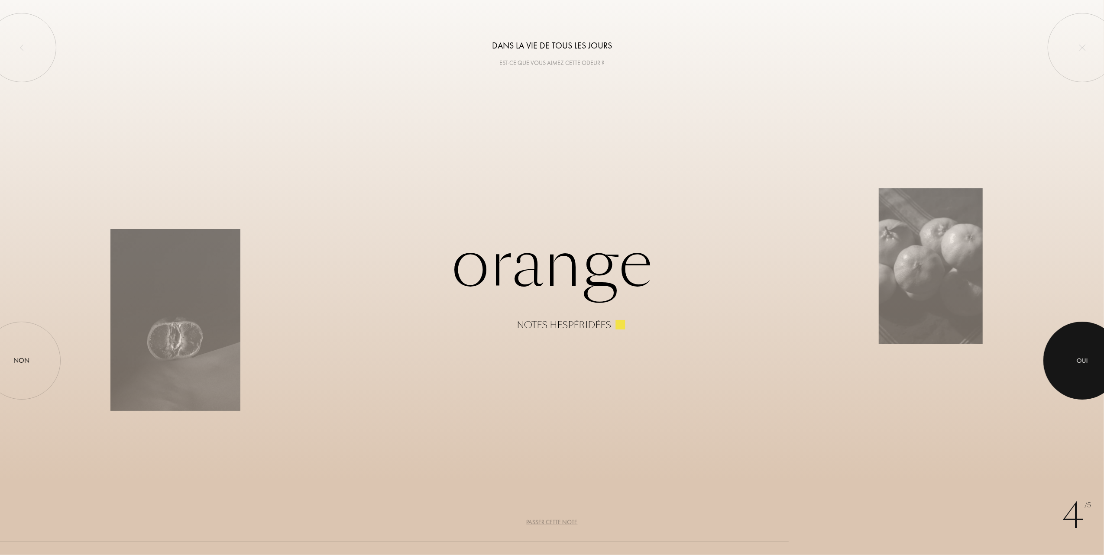
click at [1083, 358] on div "Oui" at bounding box center [1082, 361] width 11 height 10
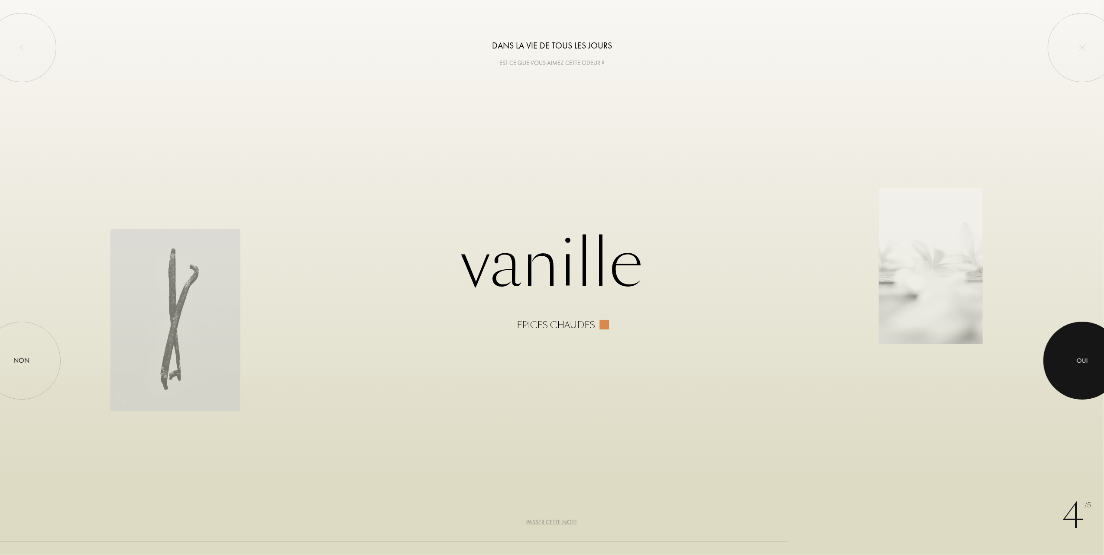
click at [1080, 359] on div "Oui" at bounding box center [1082, 361] width 11 height 10
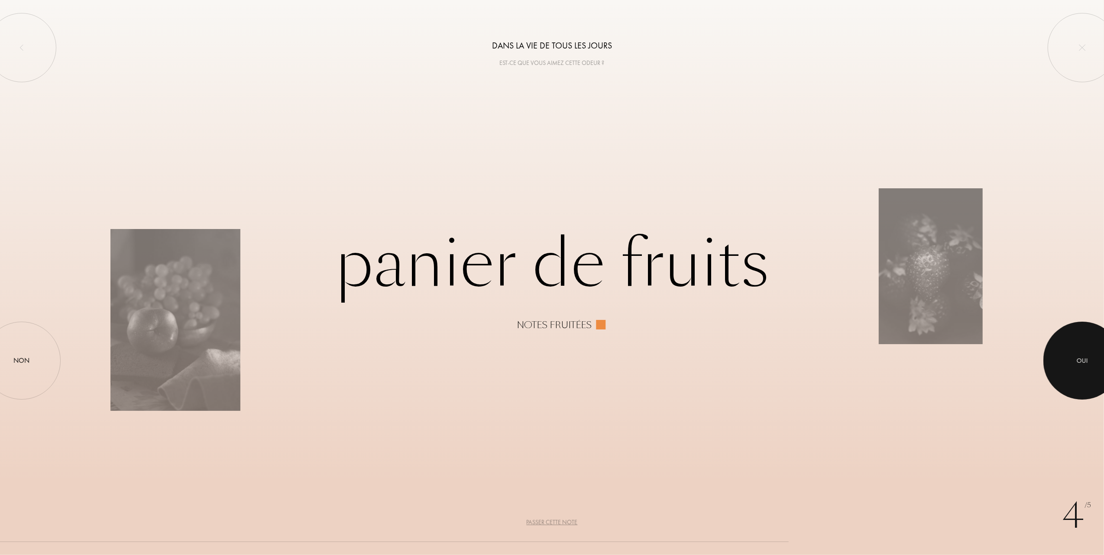
click at [1080, 359] on div "Oui" at bounding box center [1082, 361] width 11 height 10
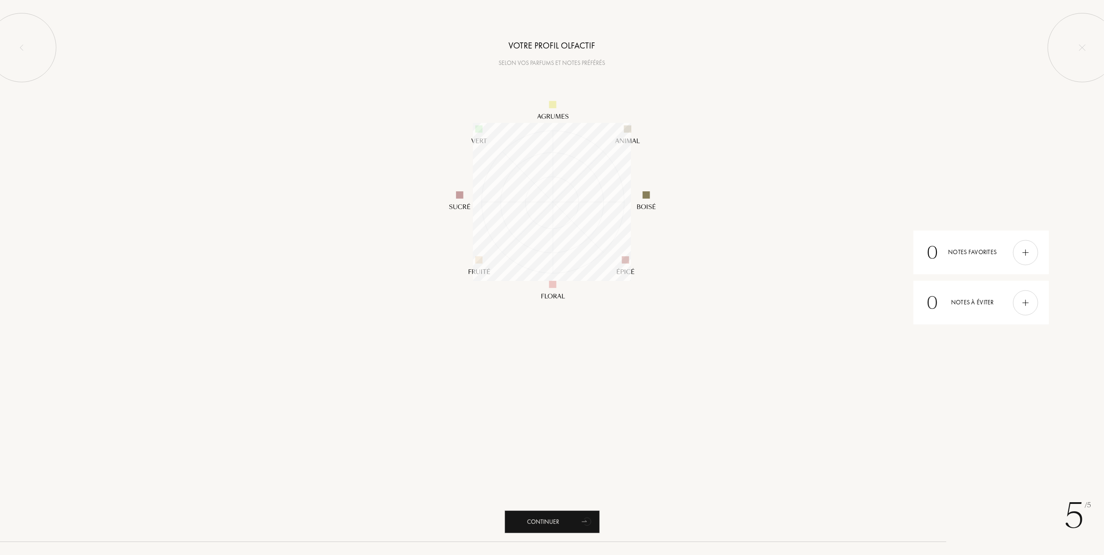
scroll to position [158, 158]
click at [549, 518] on div "Continuer" at bounding box center [552, 522] width 95 height 23
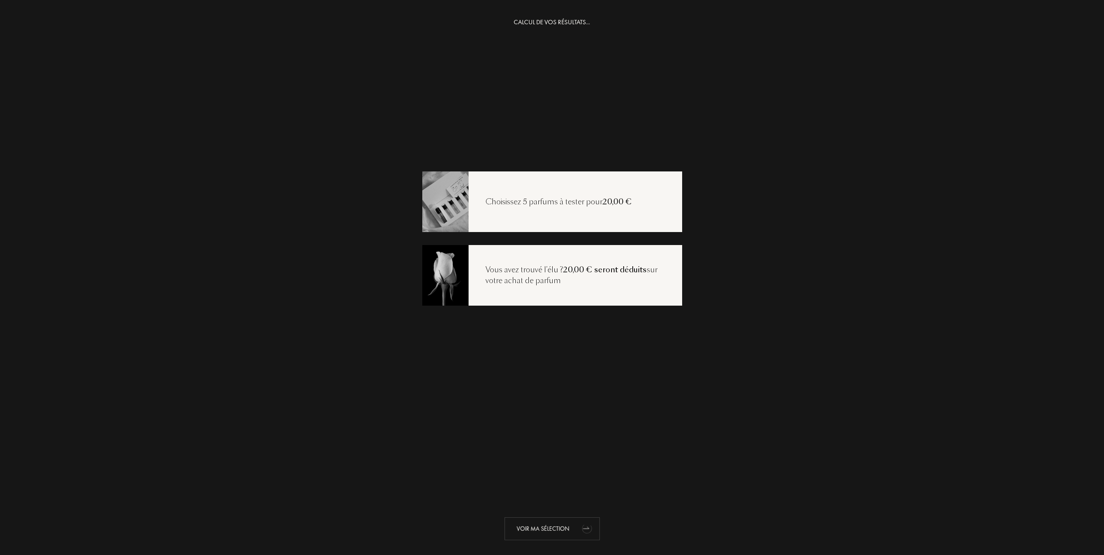
click at [520, 524] on div "Voir ma sélection" at bounding box center [552, 529] width 95 height 23
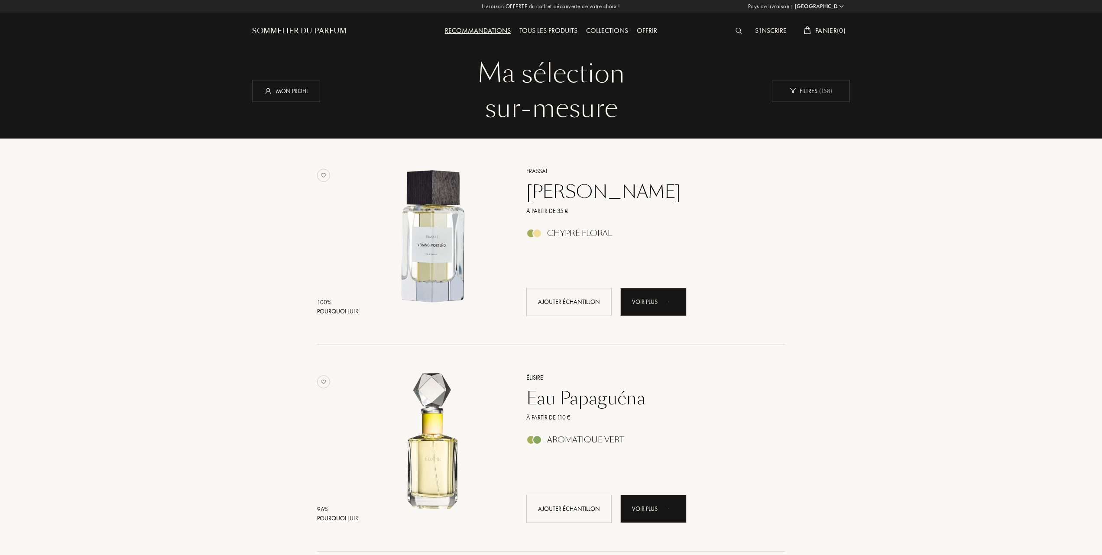
select select "FR"
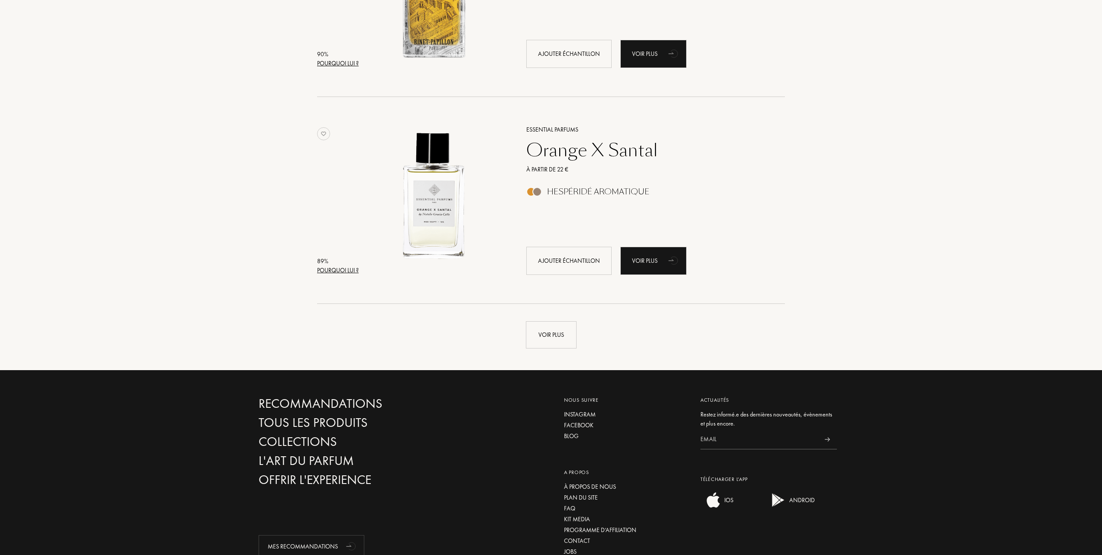
scroll to position [1906, 0]
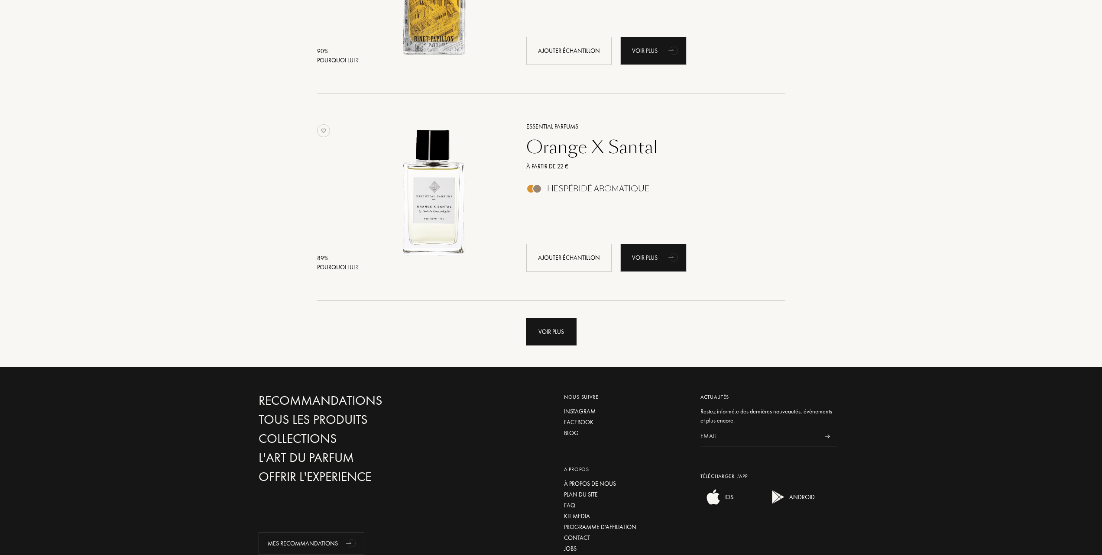
click at [539, 326] on div "Voir plus" at bounding box center [551, 331] width 51 height 27
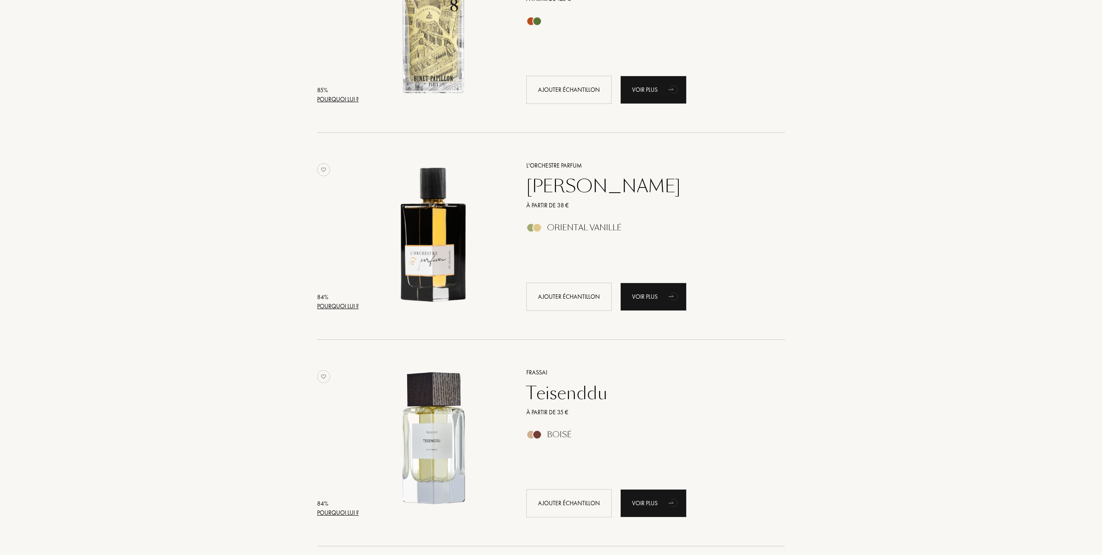
scroll to position [2714, 0]
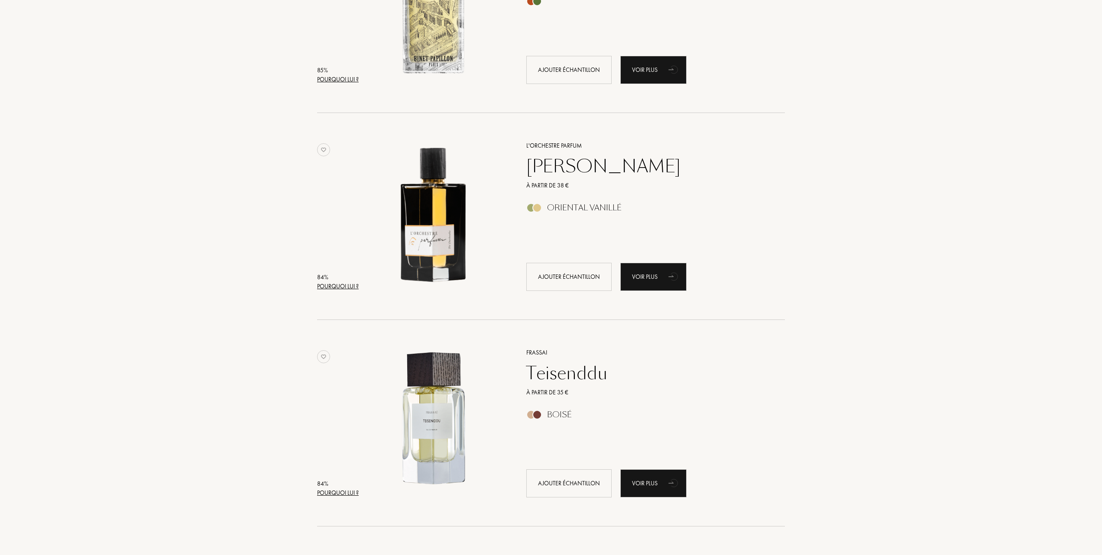
click at [553, 370] on div "Teisenddu" at bounding box center [646, 373] width 253 height 21
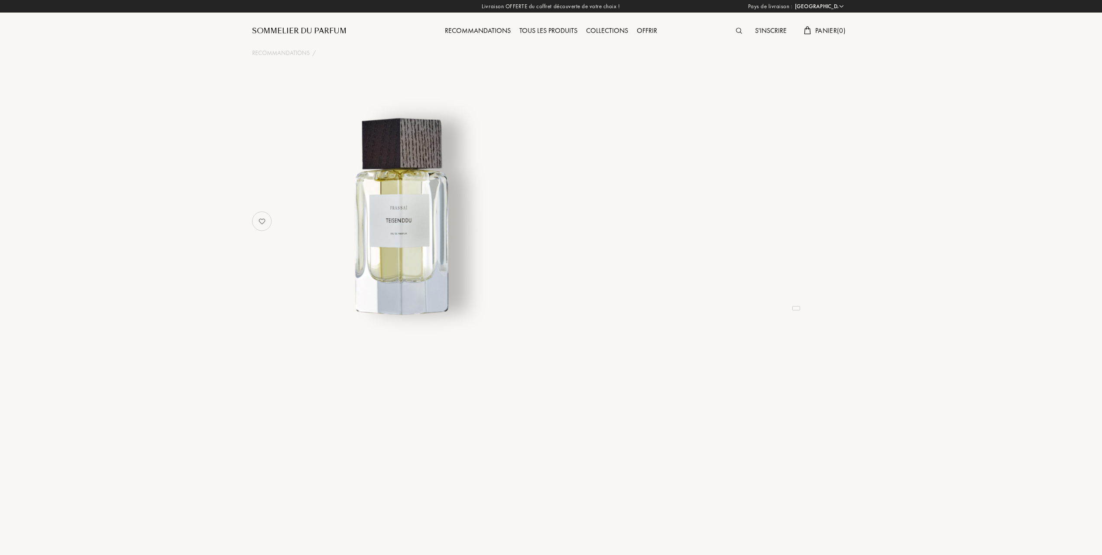
select select "FR"
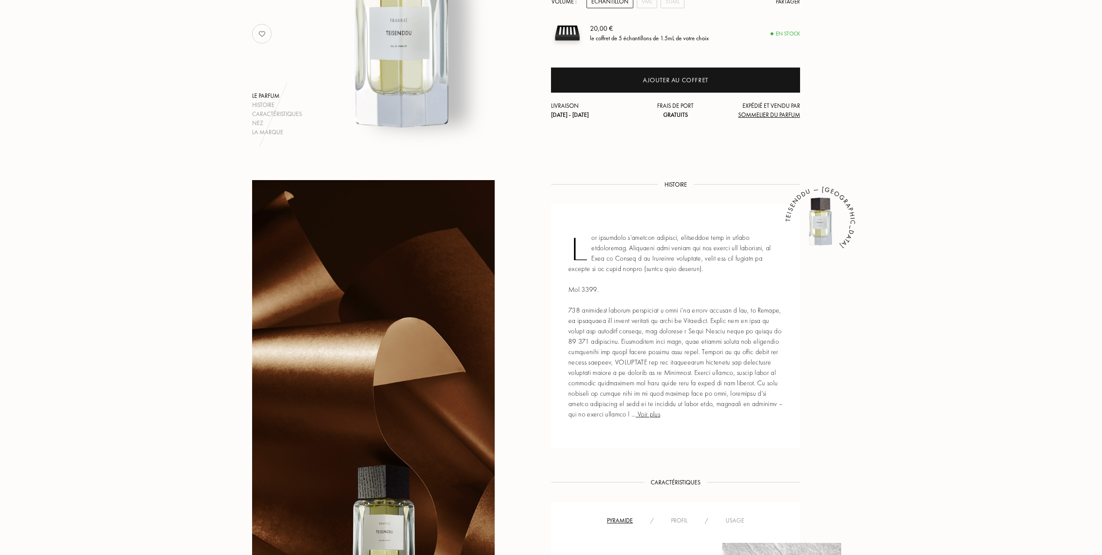
scroll to position [115, 0]
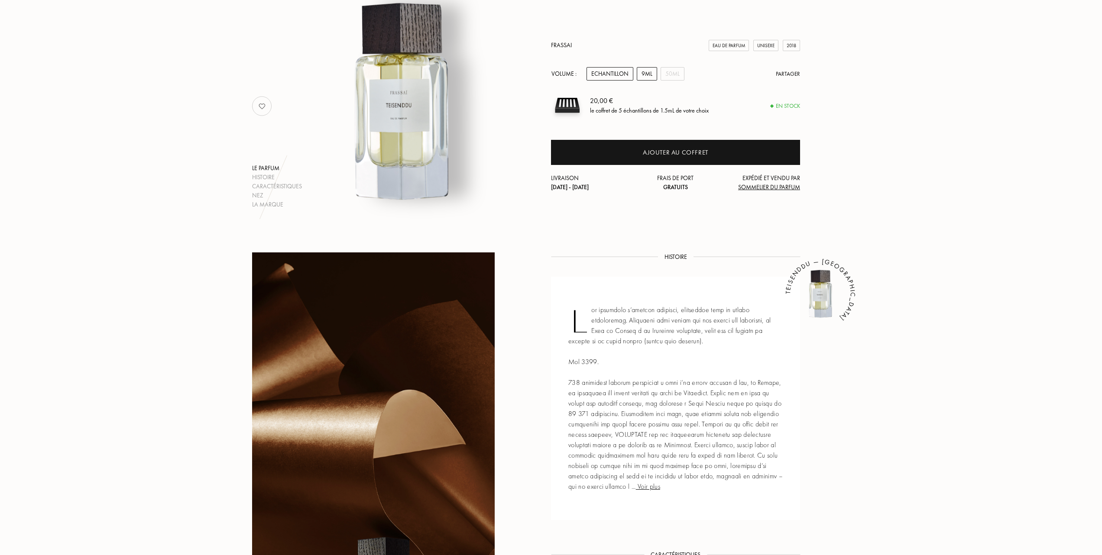
click at [643, 68] on div "9mL" at bounding box center [647, 73] width 20 height 13
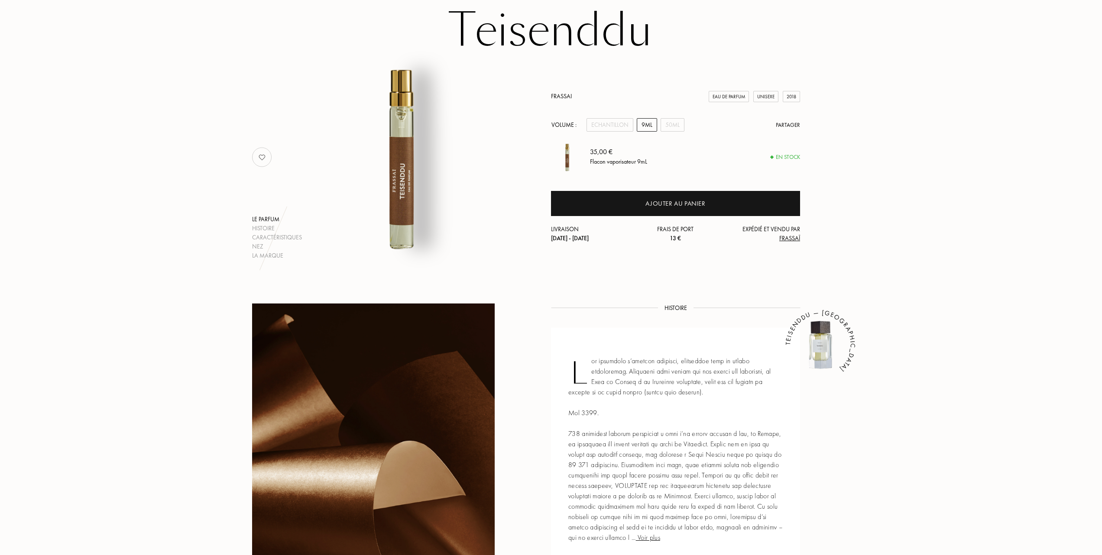
scroll to position [58, 0]
